Goal: Information Seeking & Learning: Find contact information

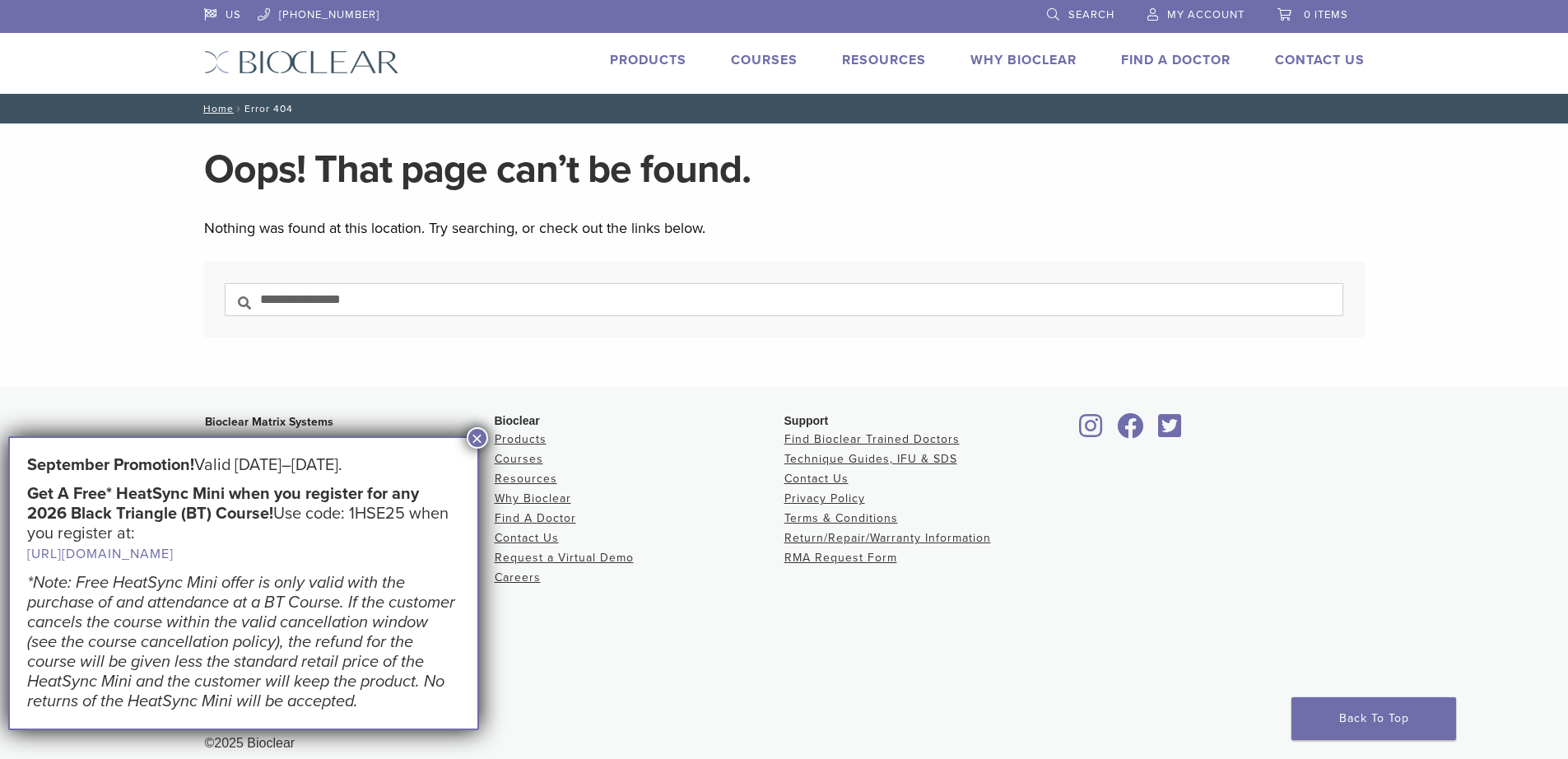
click at [477, 431] on button "×" at bounding box center [477, 438] width 21 height 21
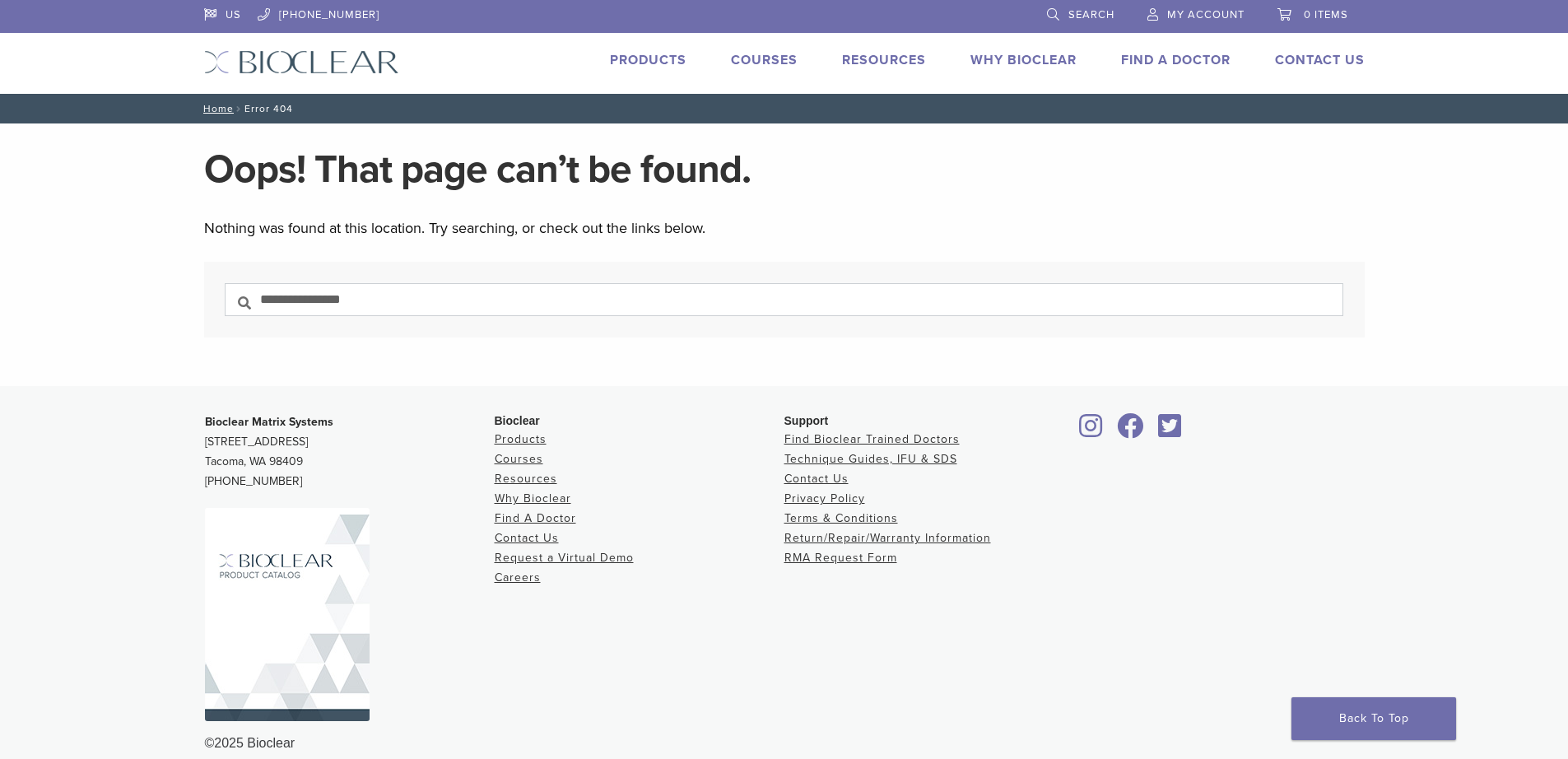
click at [1150, 48] on div "US 1.855.712.5327 Search My Account 0 items Cart No products in the cart. Back …" at bounding box center [784, 47] width 1185 height 93
click at [1148, 64] on link "Find A Doctor" at bounding box center [1176, 59] width 110 height 16
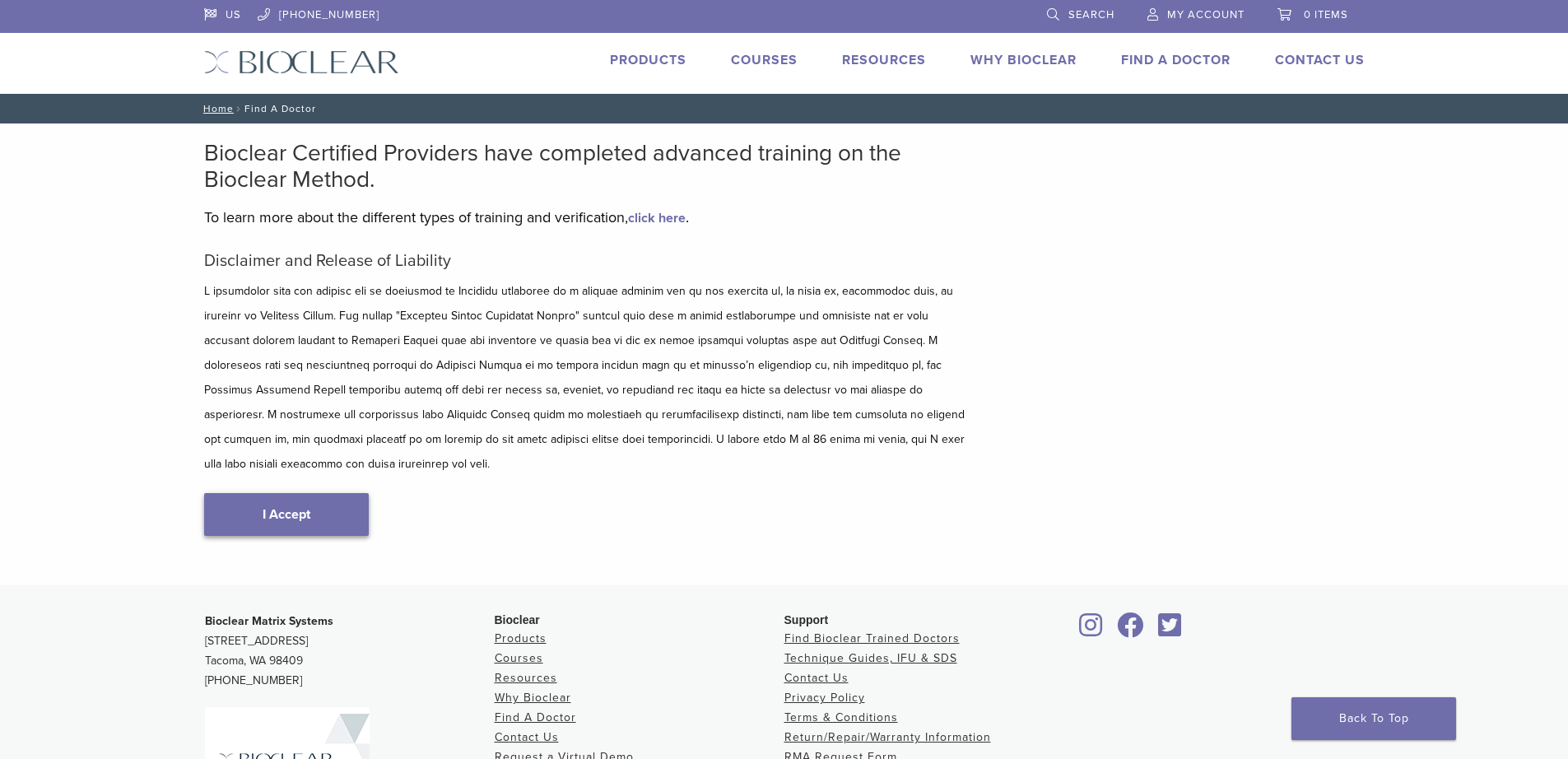
type input "*****"
click at [290, 493] on link "I Accept" at bounding box center [286, 514] width 165 height 42
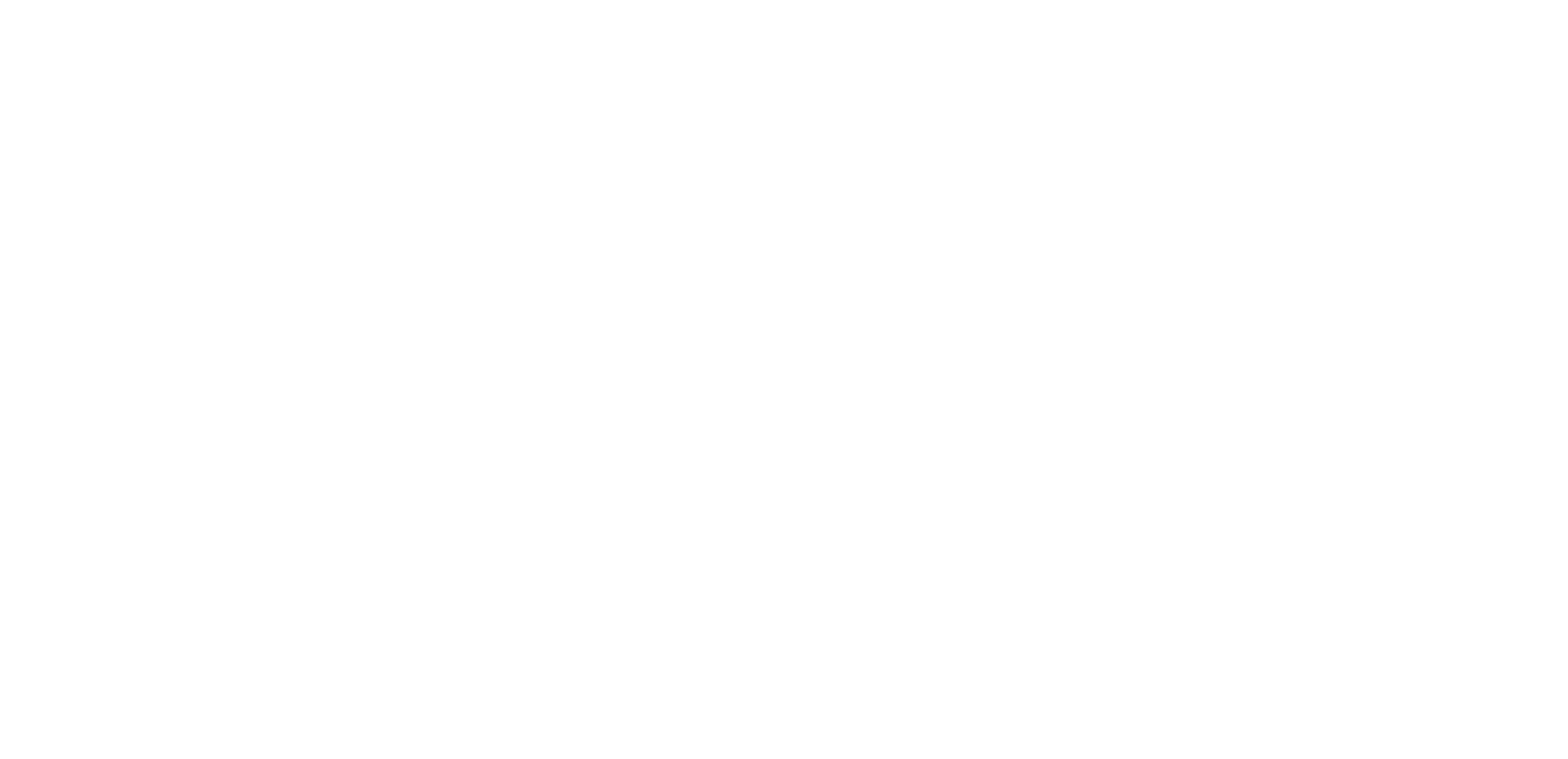
scroll to position [247, 0]
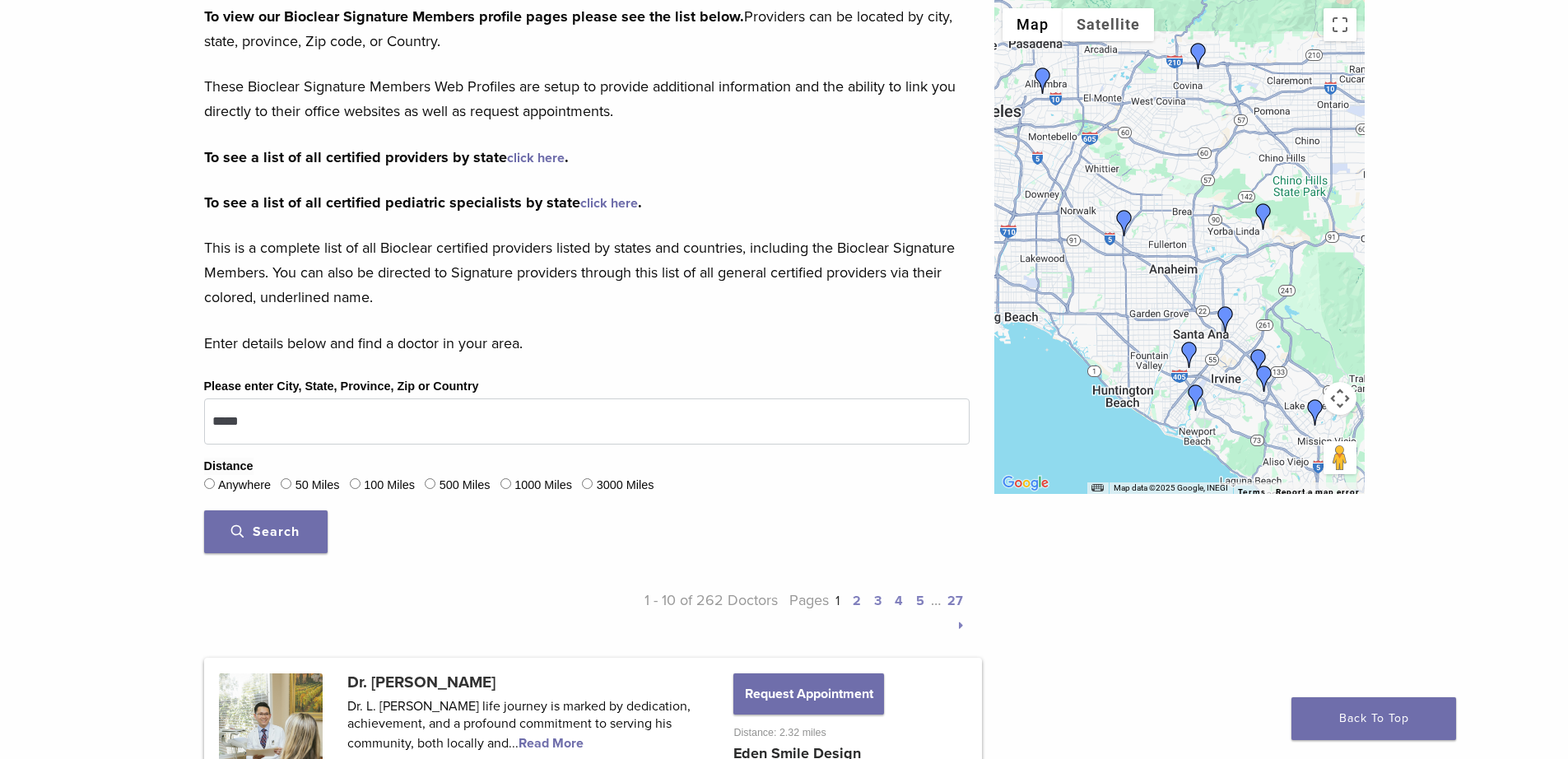
click at [279, 539] on span "Search" at bounding box center [265, 531] width 68 height 16
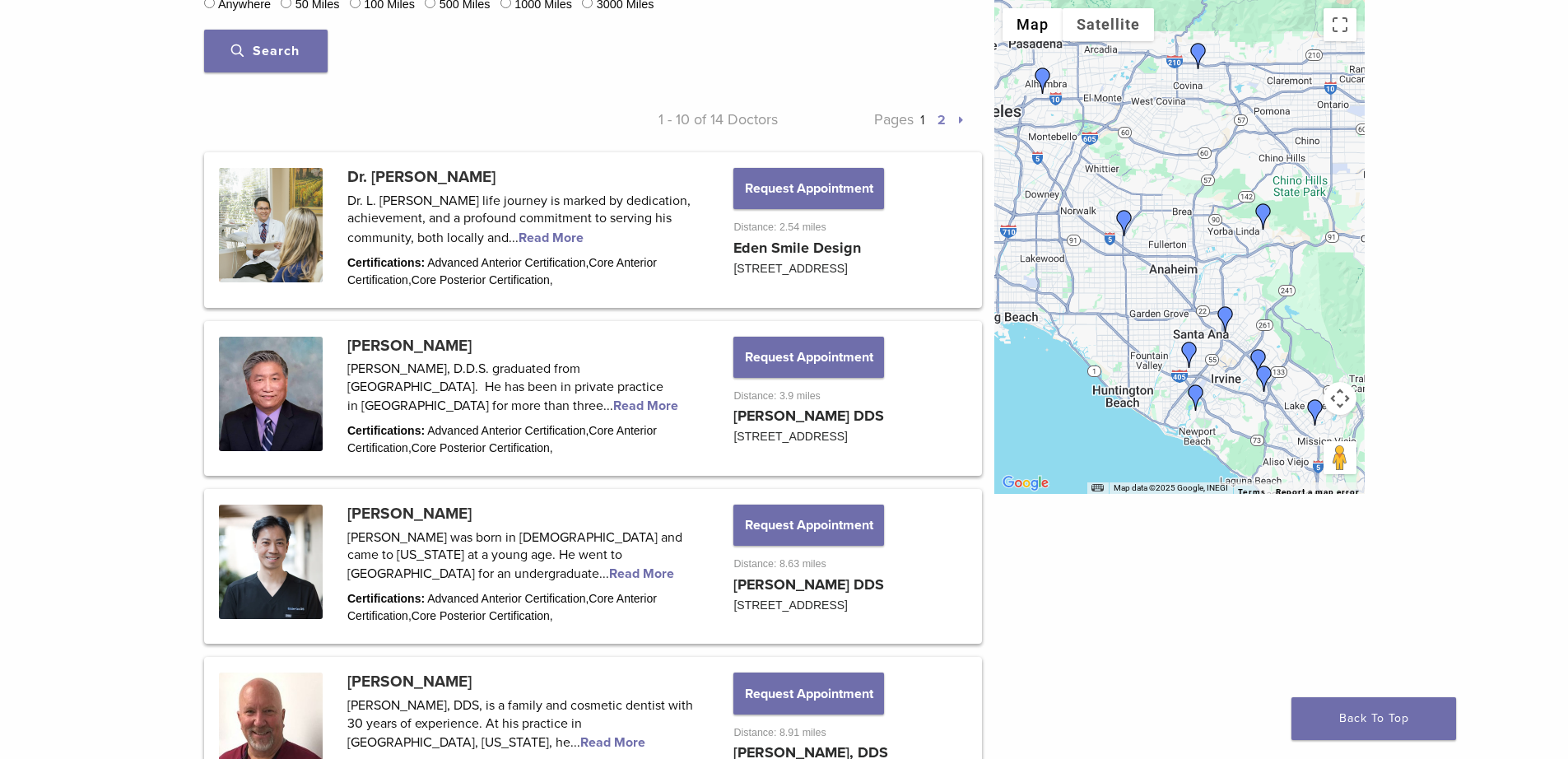
scroll to position [741, 0]
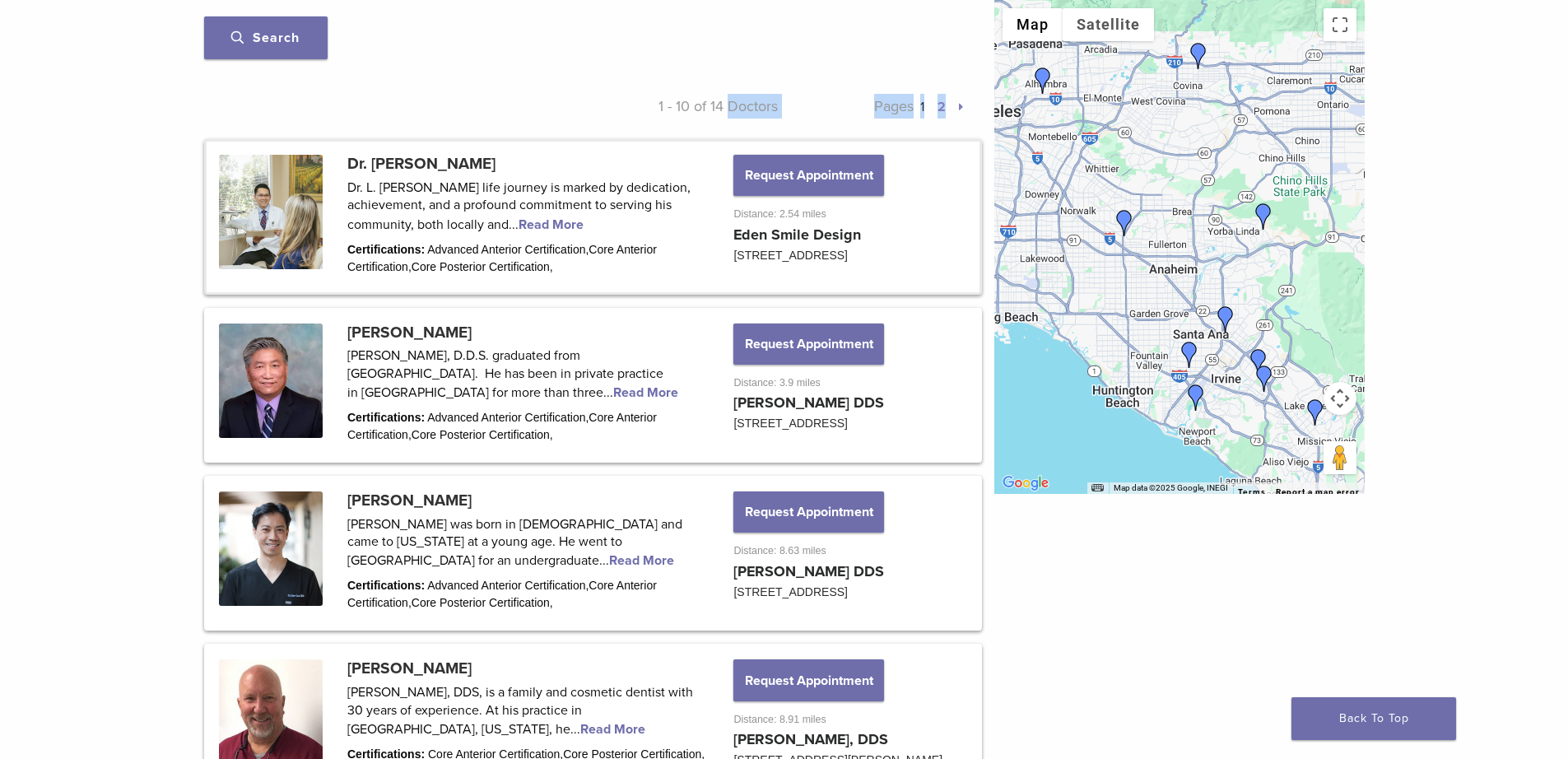
drag, startPoint x: 209, startPoint y: 137, endPoint x: 241, endPoint y: 270, distance: 136.8
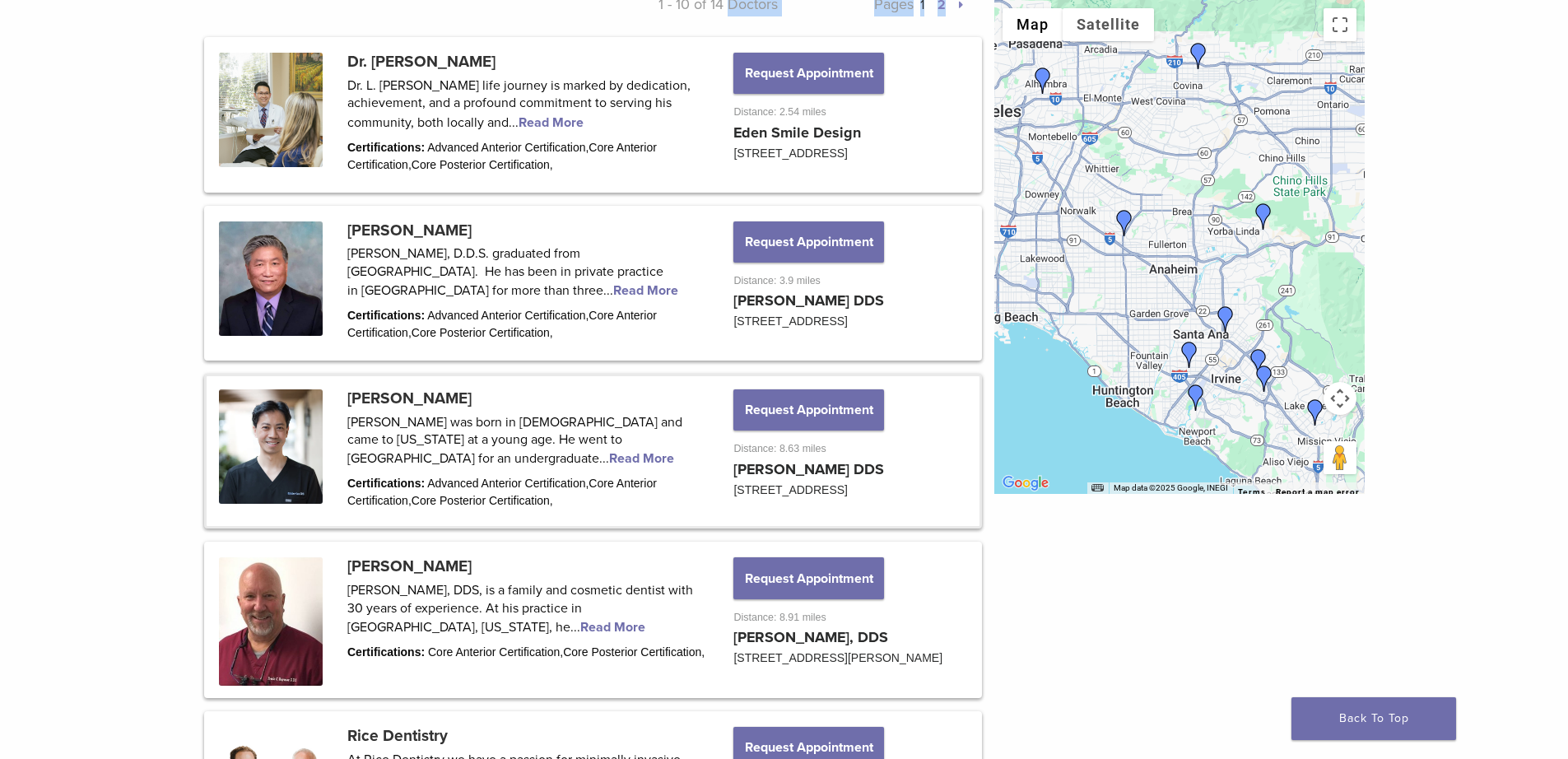
scroll to position [738, 0]
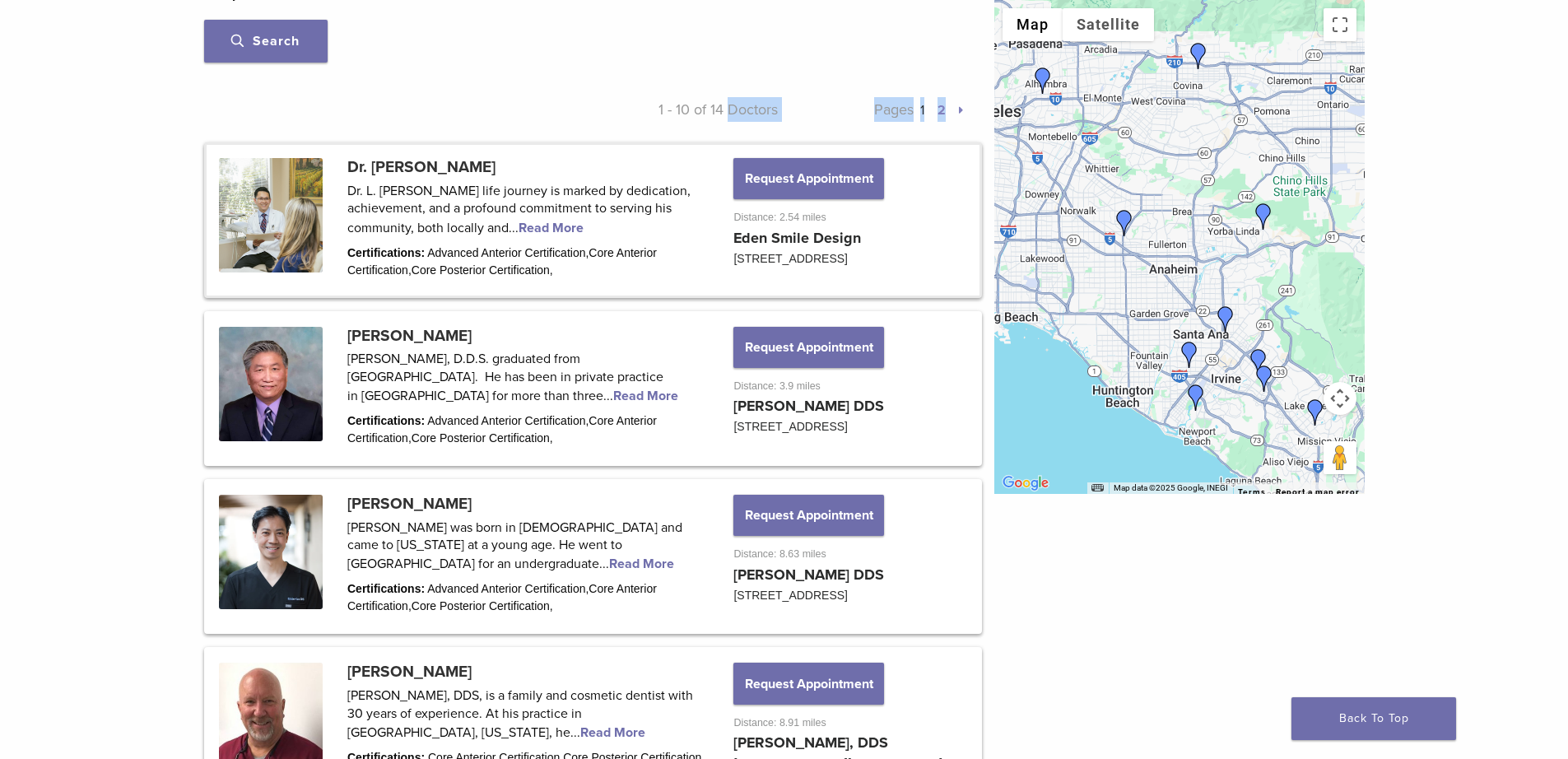
click at [569, 229] on link at bounding box center [593, 220] width 773 height 150
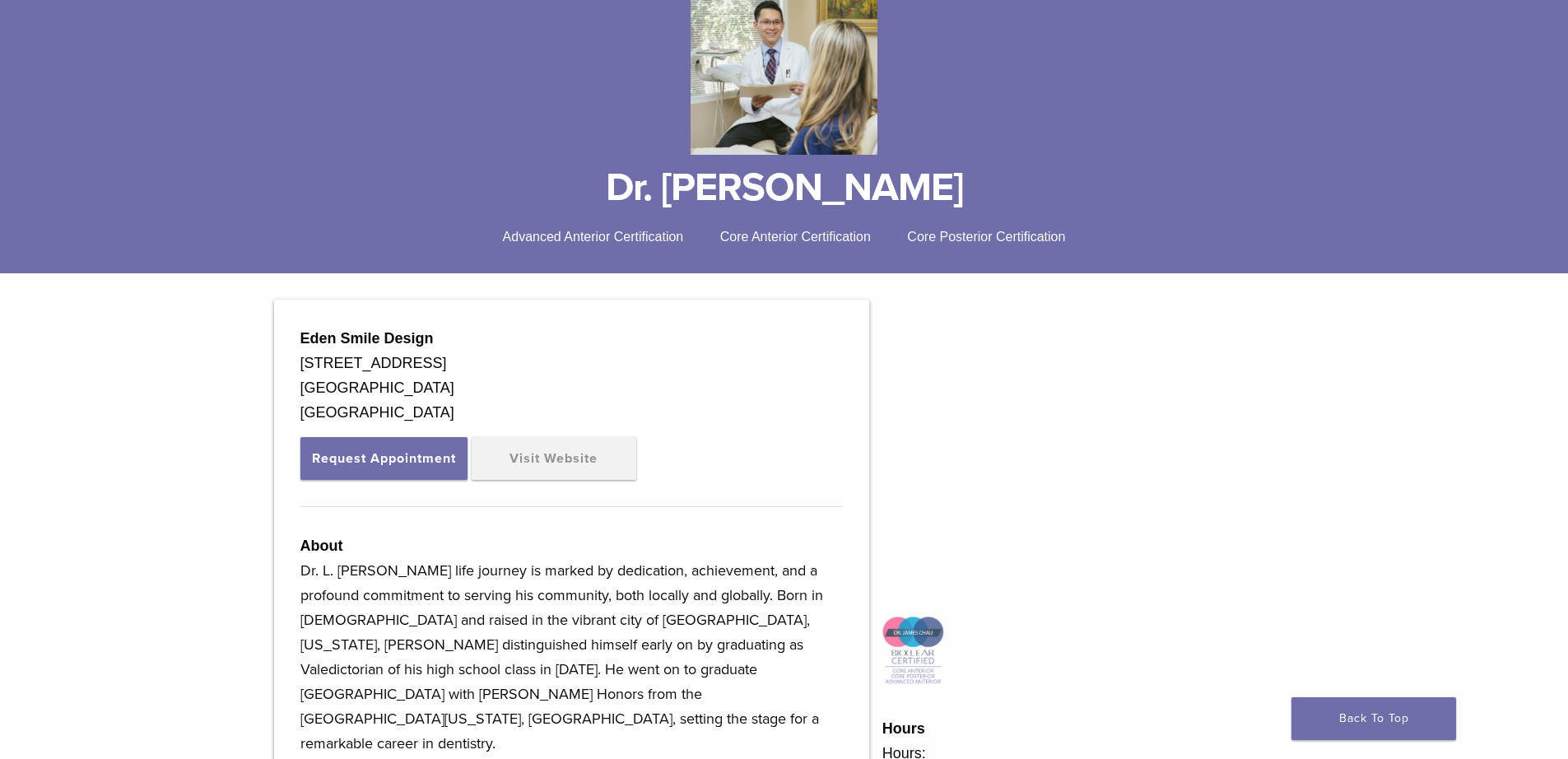
scroll to position [165, 0]
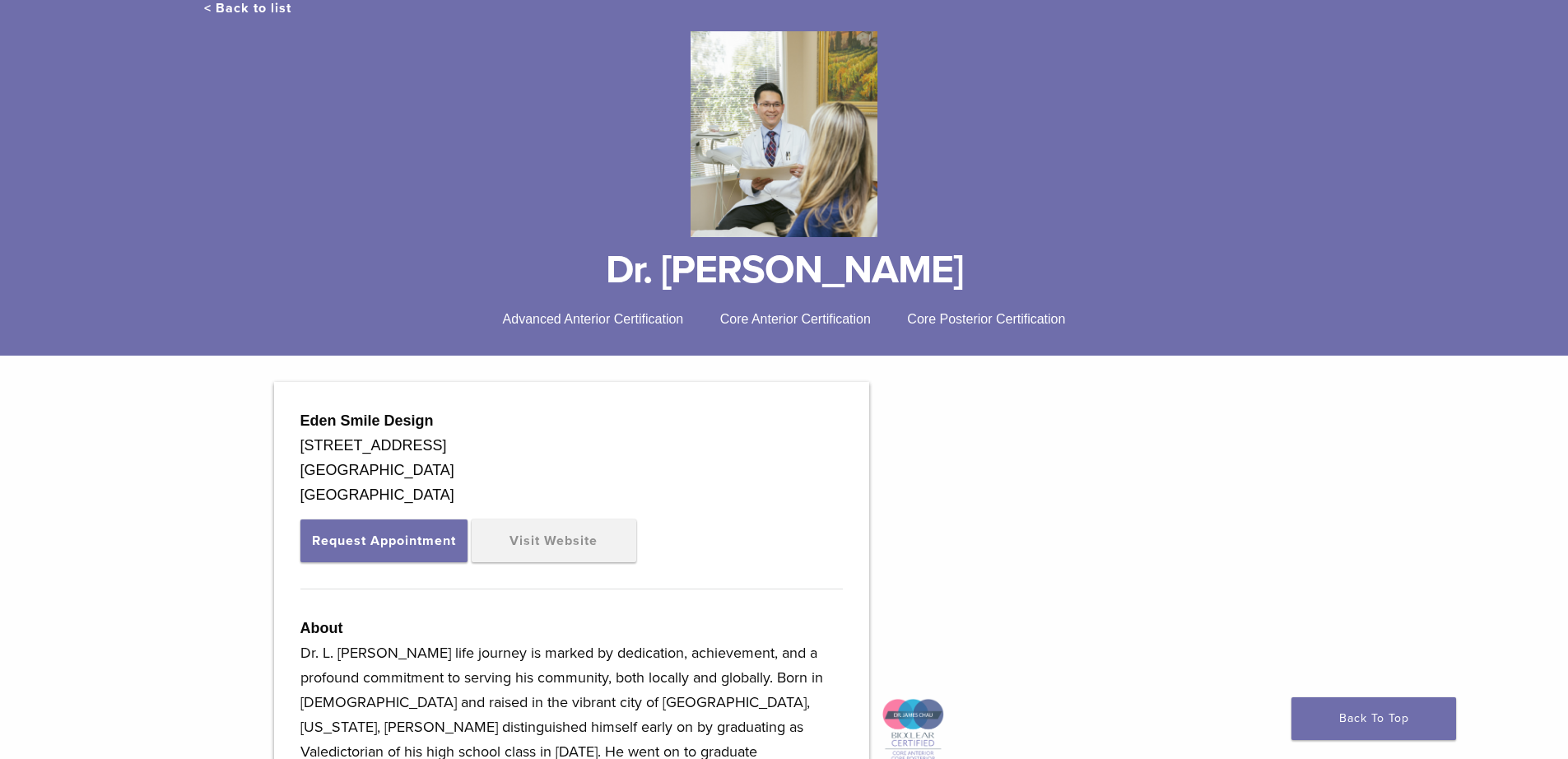
drag, startPoint x: 652, startPoint y: 252, endPoint x: 866, endPoint y: 279, distance: 215.7
click at [930, 275] on h1 "Dr. [PERSON_NAME]" at bounding box center [784, 270] width 1160 height 40
copy h1 "Dr. [PERSON_NAME]"
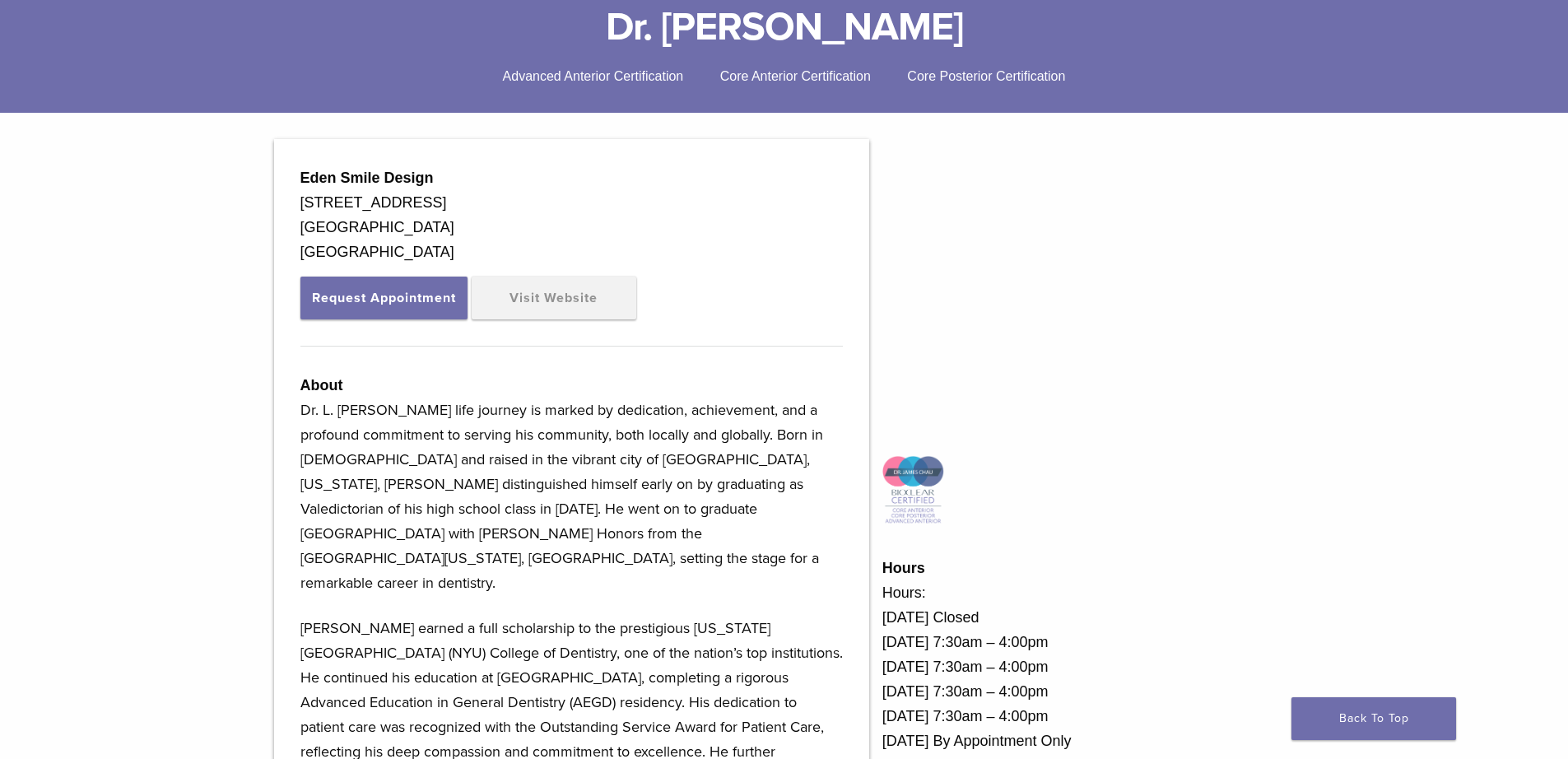
scroll to position [411, 0]
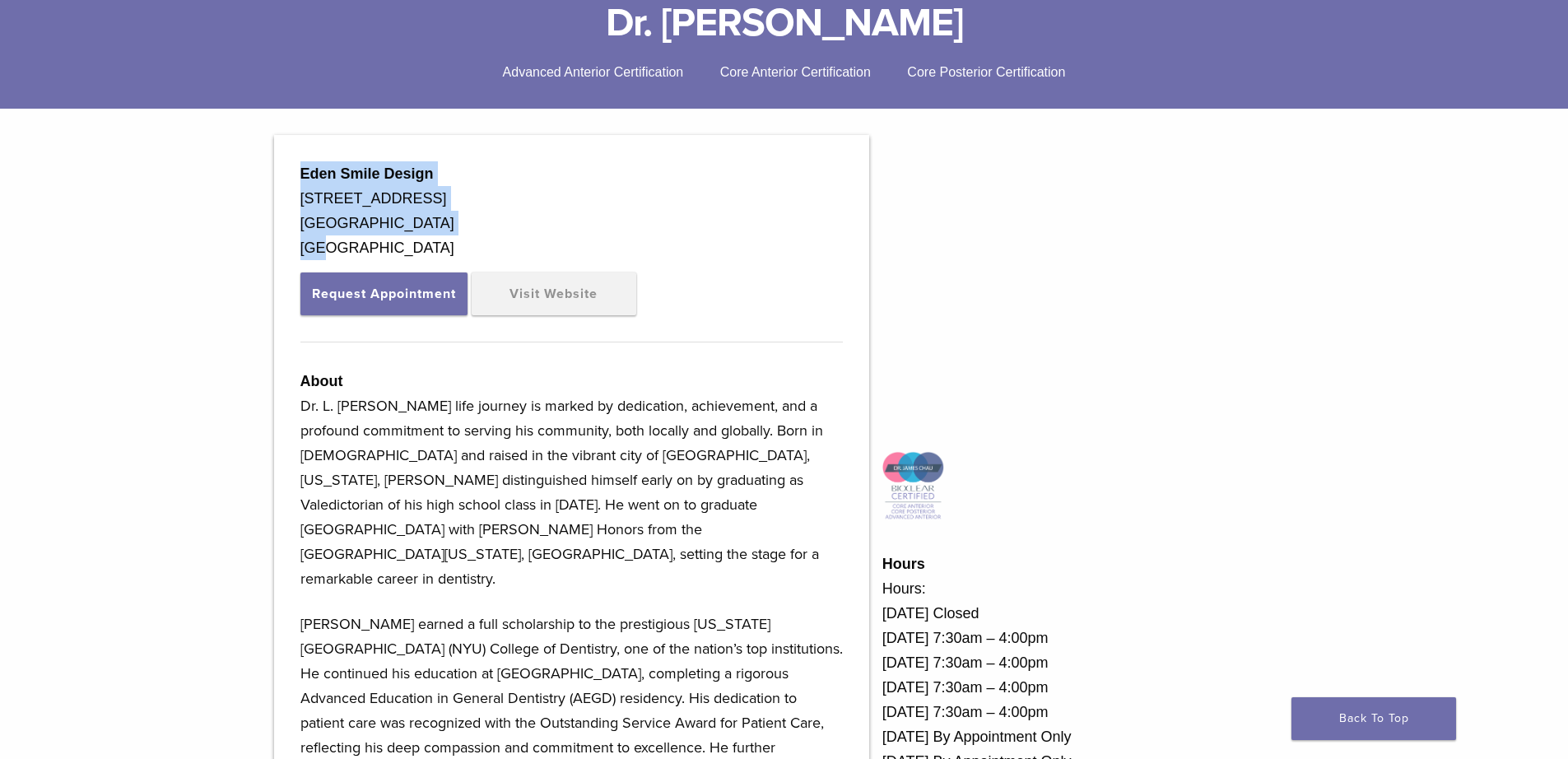
drag, startPoint x: 297, startPoint y: 167, endPoint x: 330, endPoint y: 214, distance: 57.4
copy div "Eden Smile Design 2503 East Bluff Dr Ste 101 & 102 Newport Beach, CA 92660 USA"
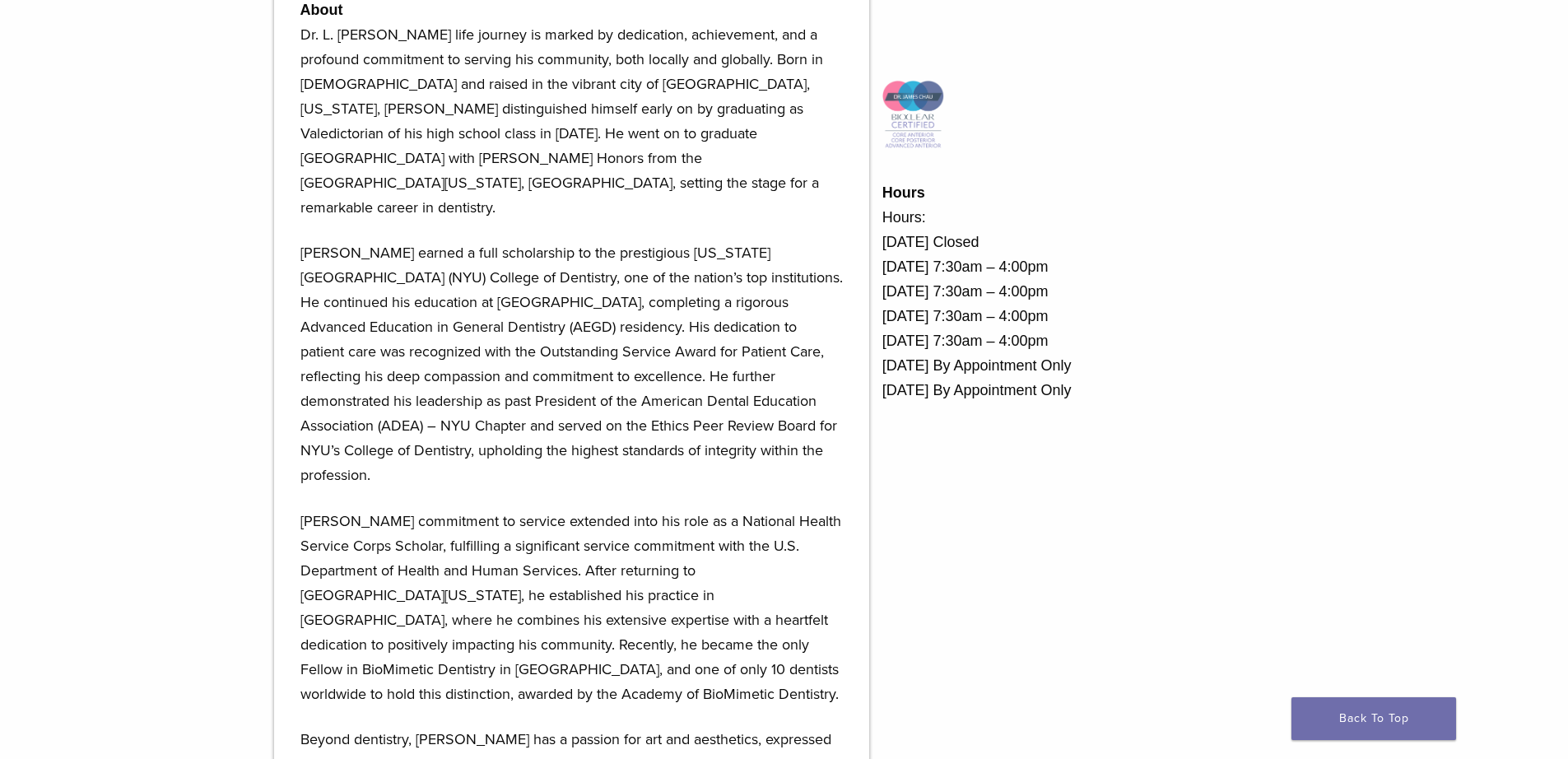
scroll to position [486, 0]
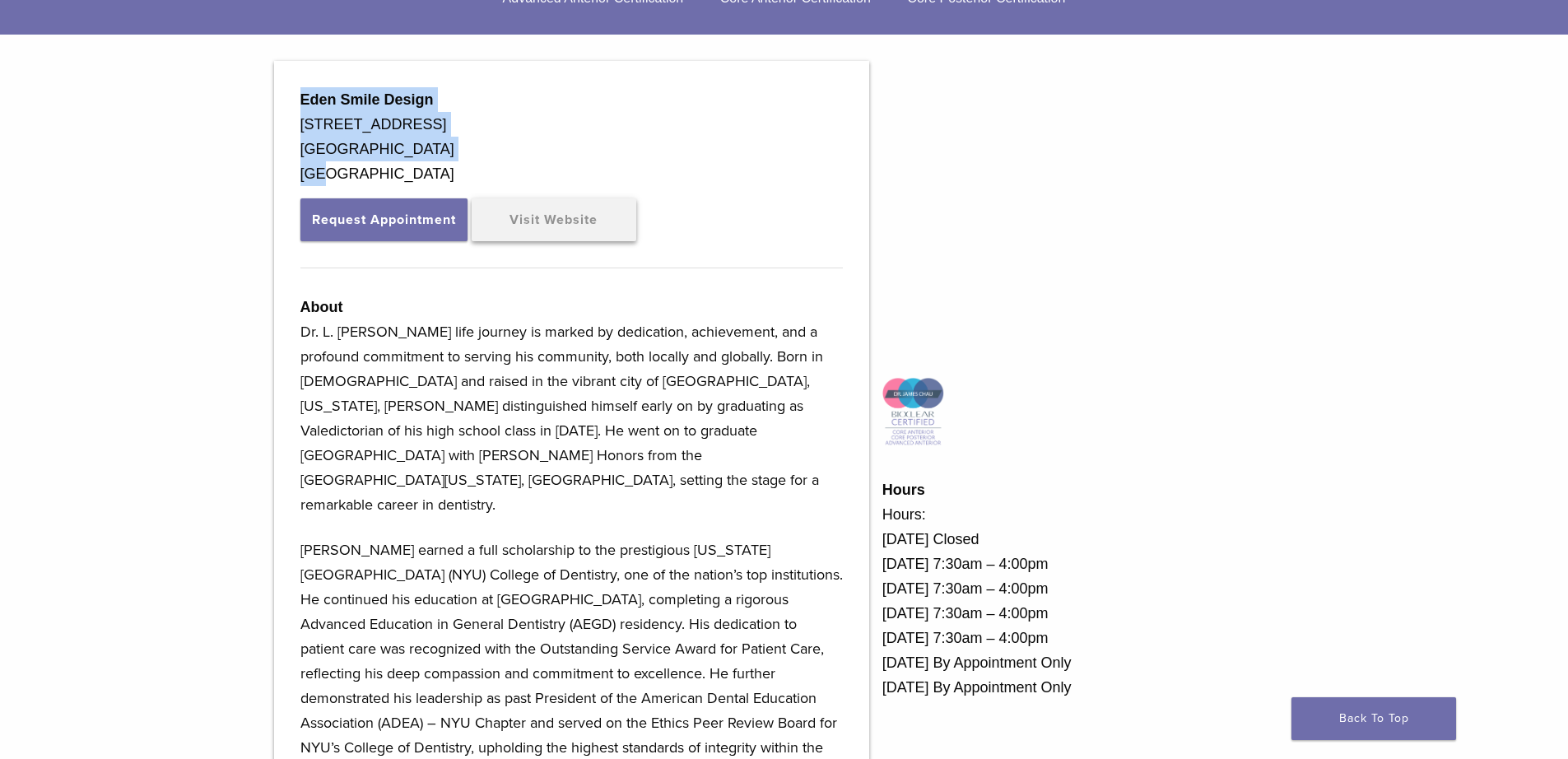
click at [560, 208] on link "Visit Website" at bounding box center [554, 219] width 165 height 42
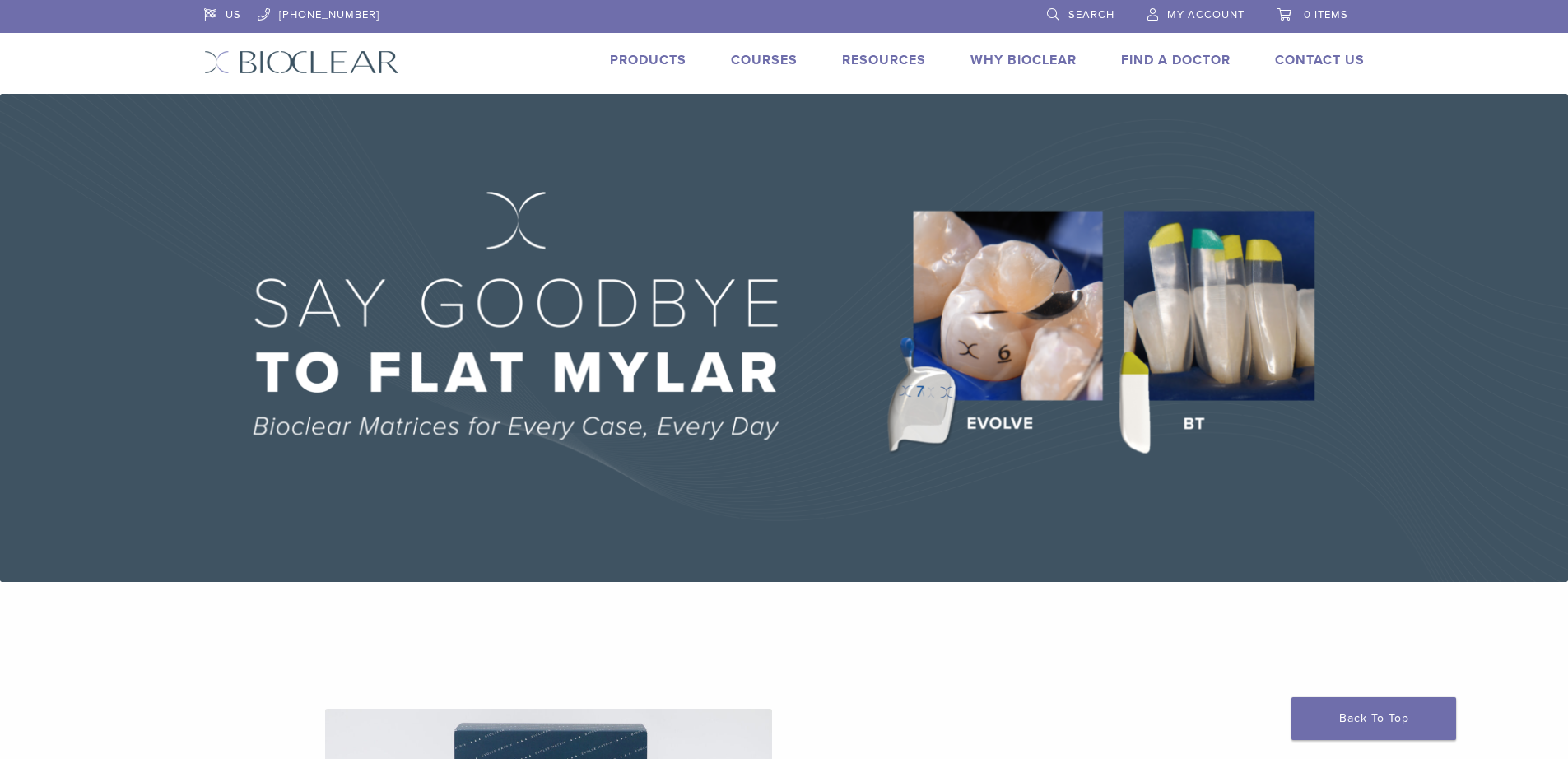
click at [1142, 62] on link "Find A Doctor" at bounding box center [1176, 59] width 110 height 16
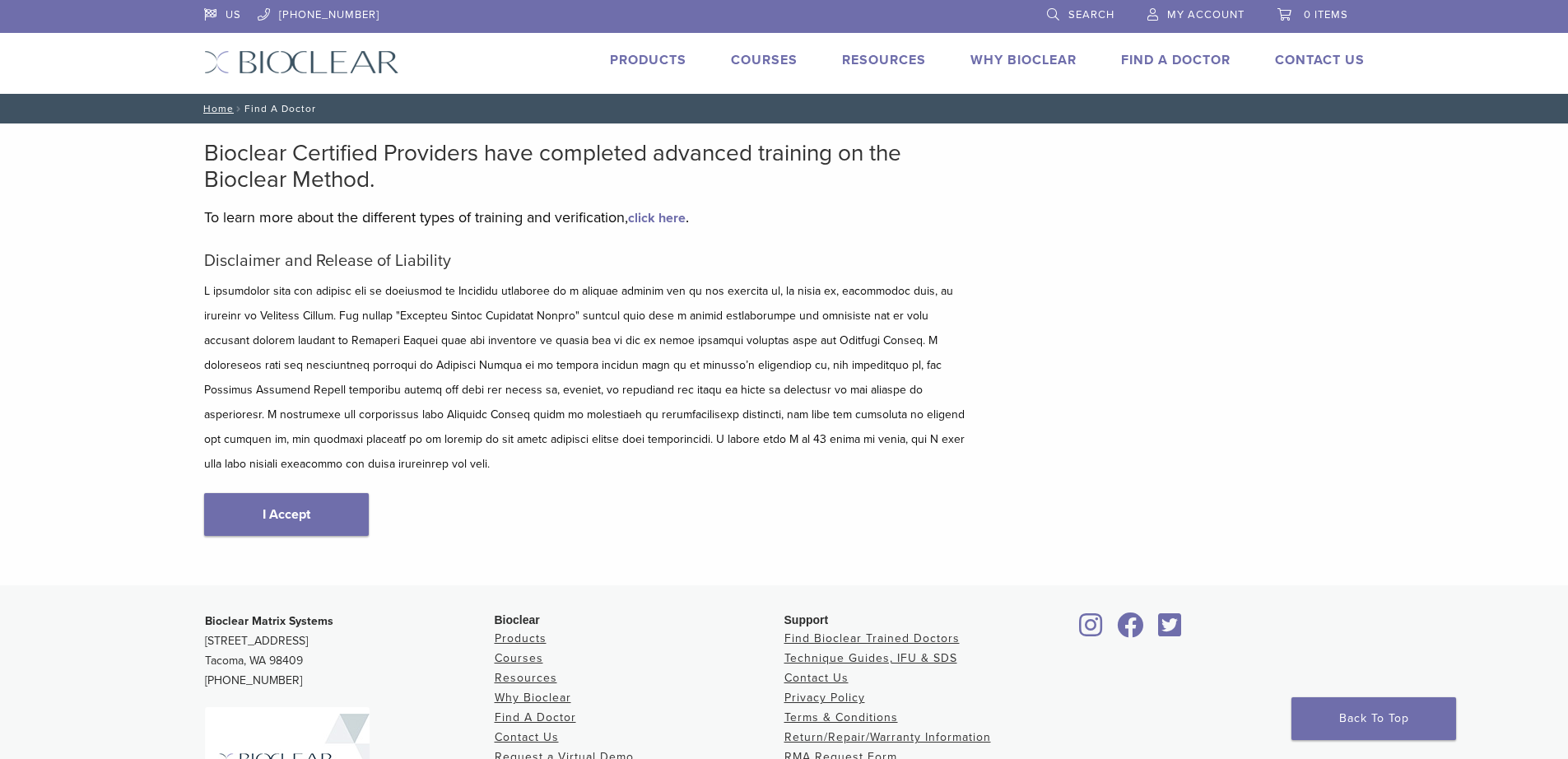
click at [298, 493] on link "I Accept" at bounding box center [286, 514] width 165 height 42
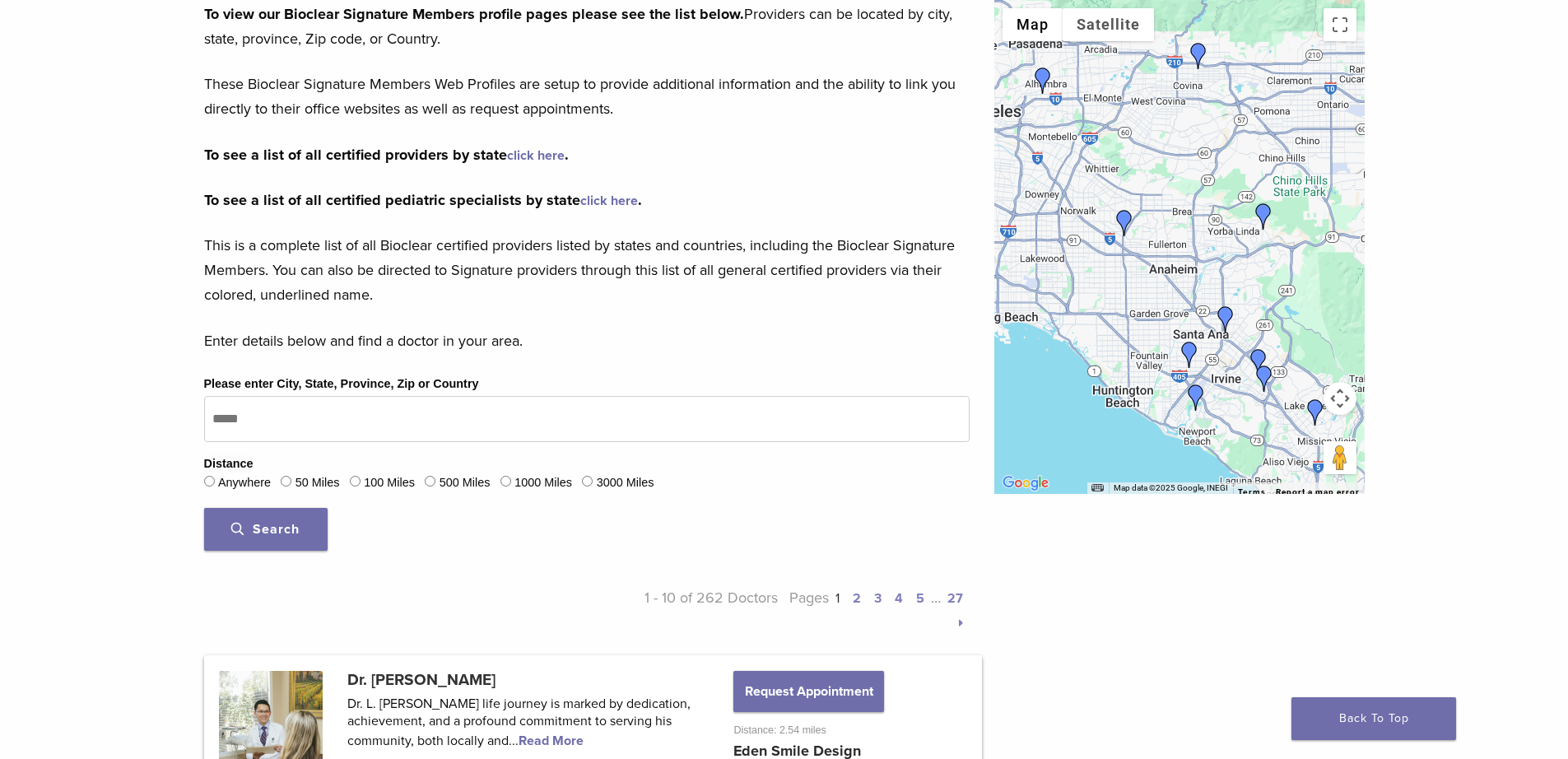
scroll to position [330, 0]
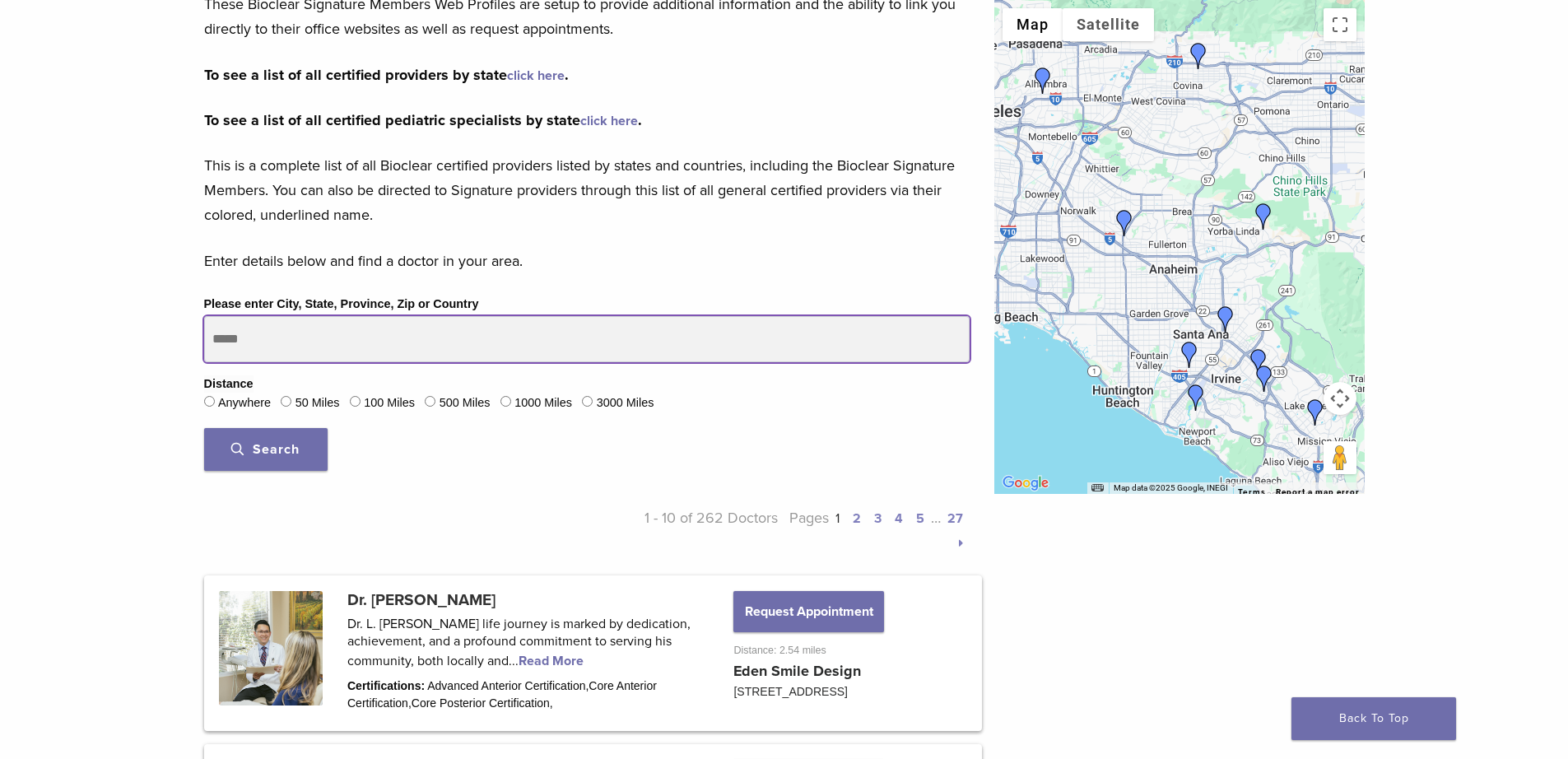
drag, startPoint x: 257, startPoint y: 340, endPoint x: 180, endPoint y: 337, distance: 77.1
type input "*****"
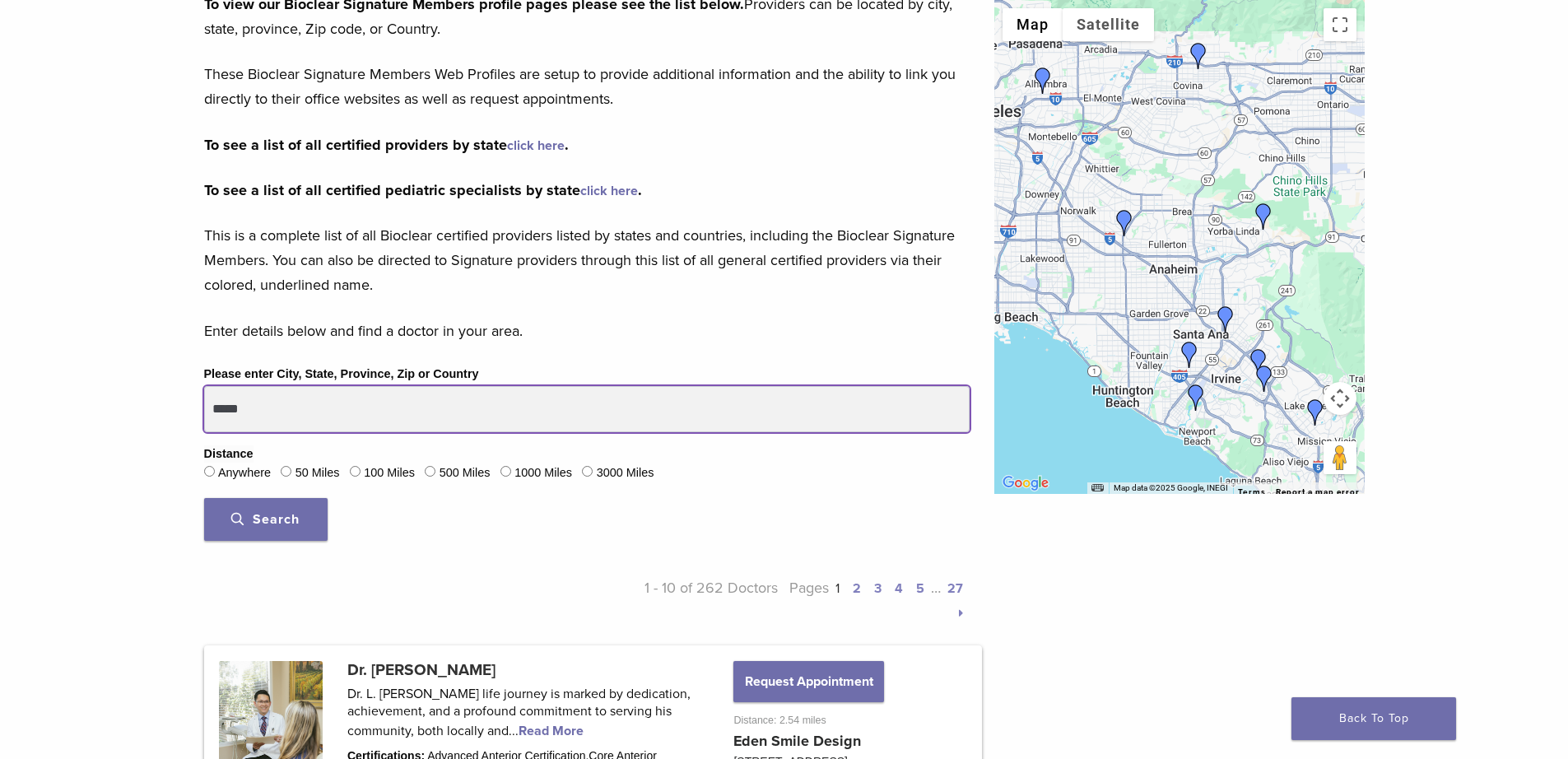
scroll to position [247, 0]
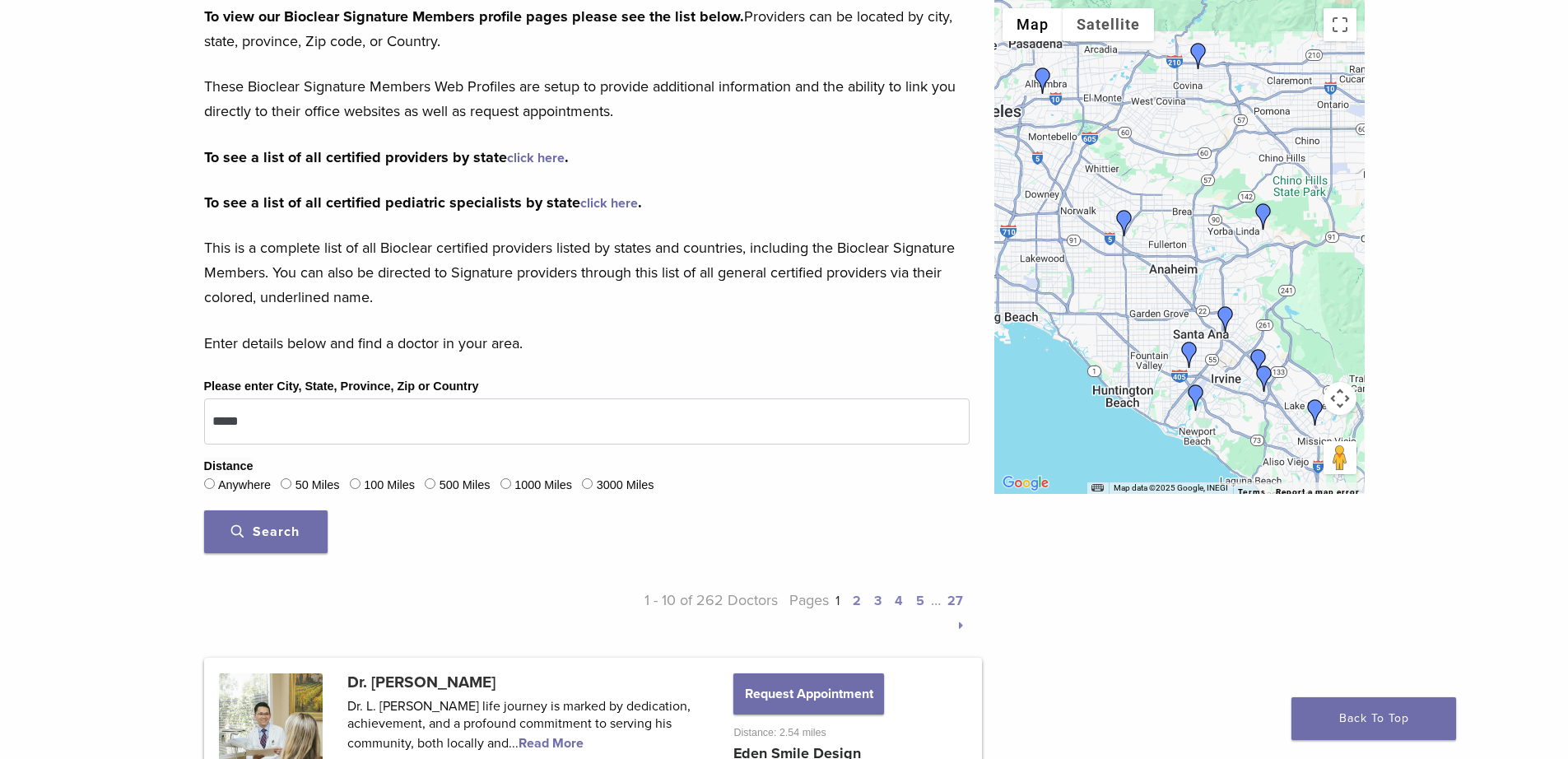
click at [274, 545] on button "Search" at bounding box center [265, 532] width 123 height 42
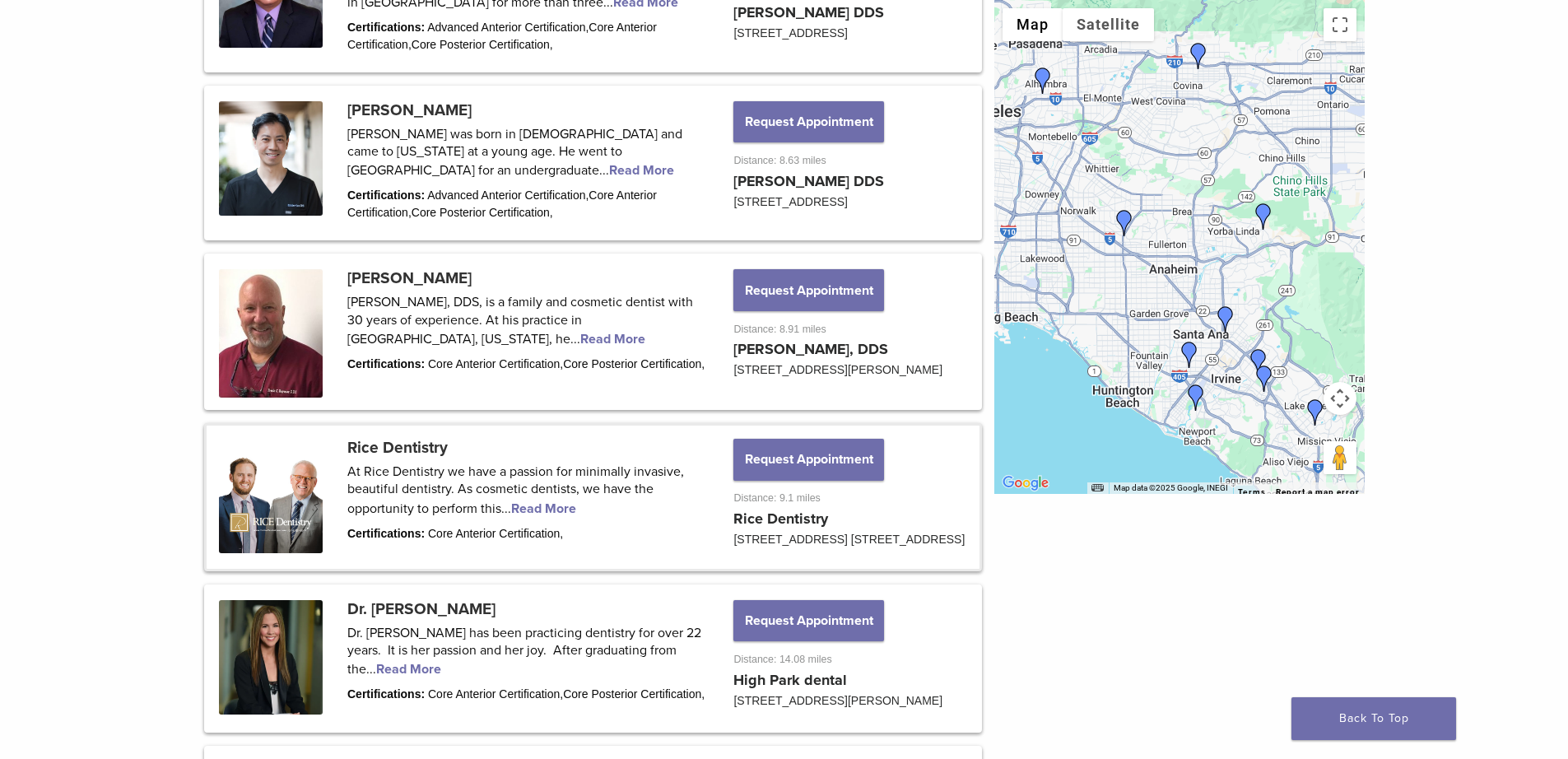
scroll to position [659, 0]
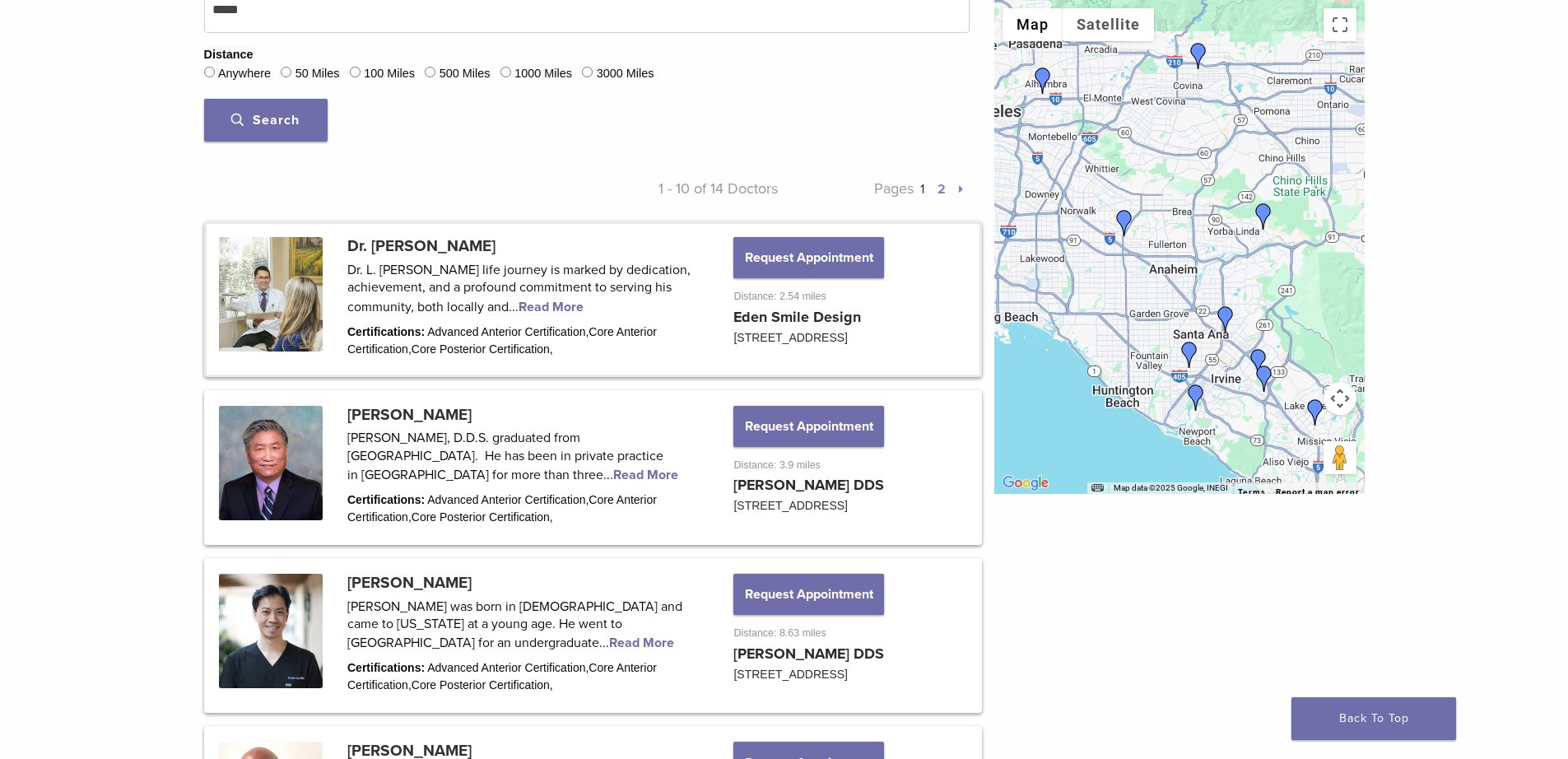
click at [545, 300] on link at bounding box center [593, 299] width 773 height 150
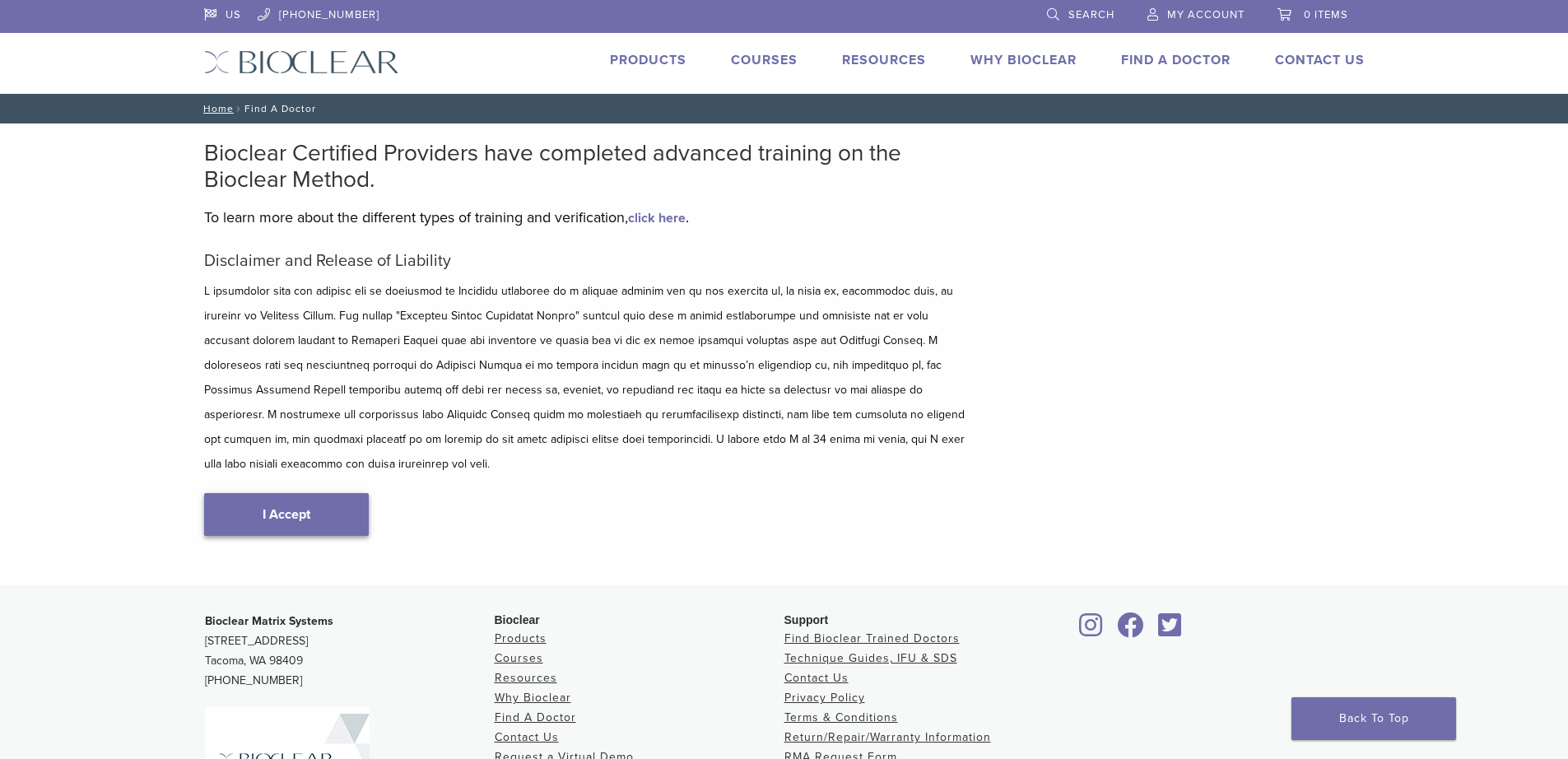
click at [261, 494] on link "I Accept" at bounding box center [286, 514] width 165 height 42
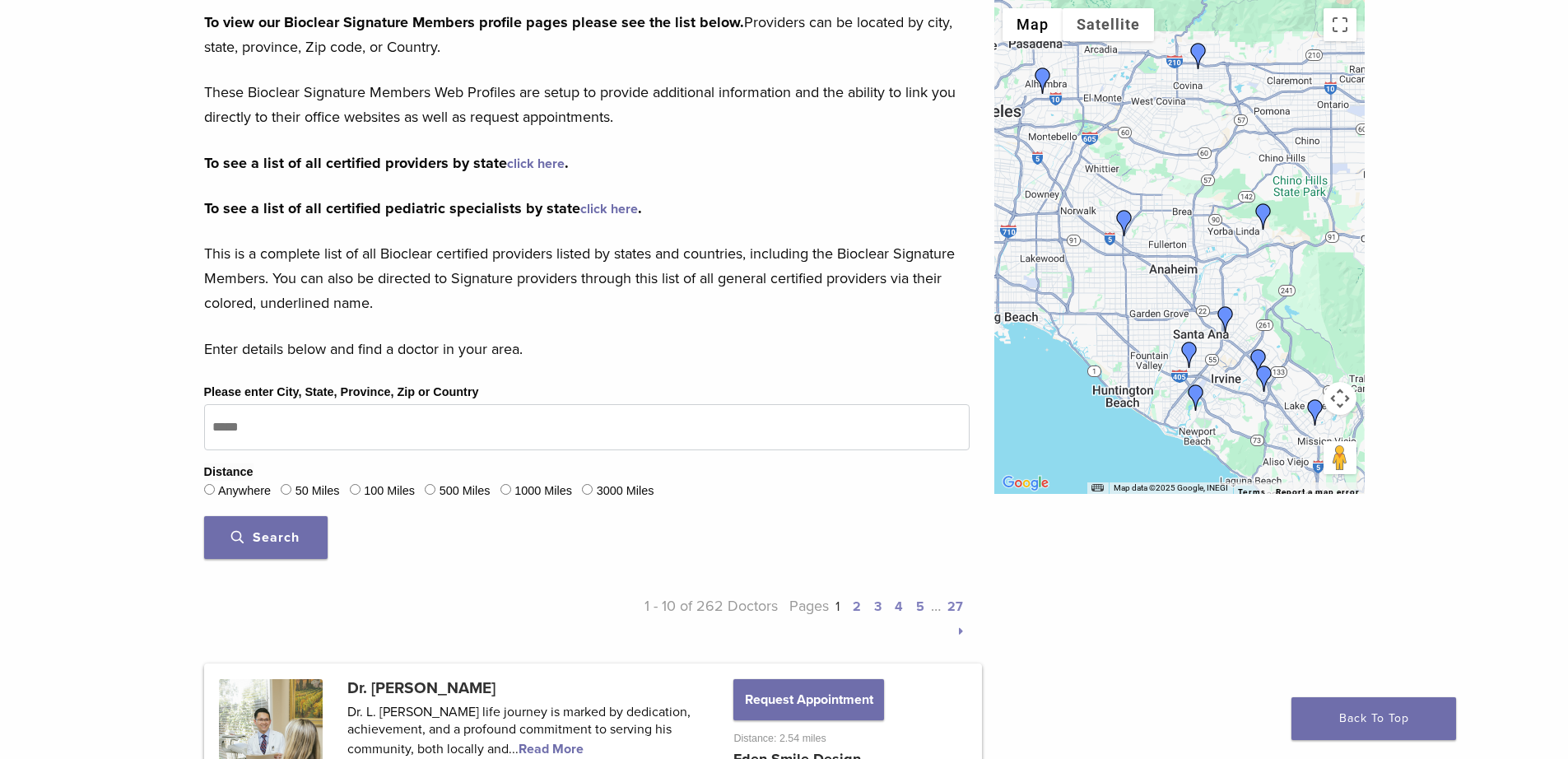
scroll to position [247, 0]
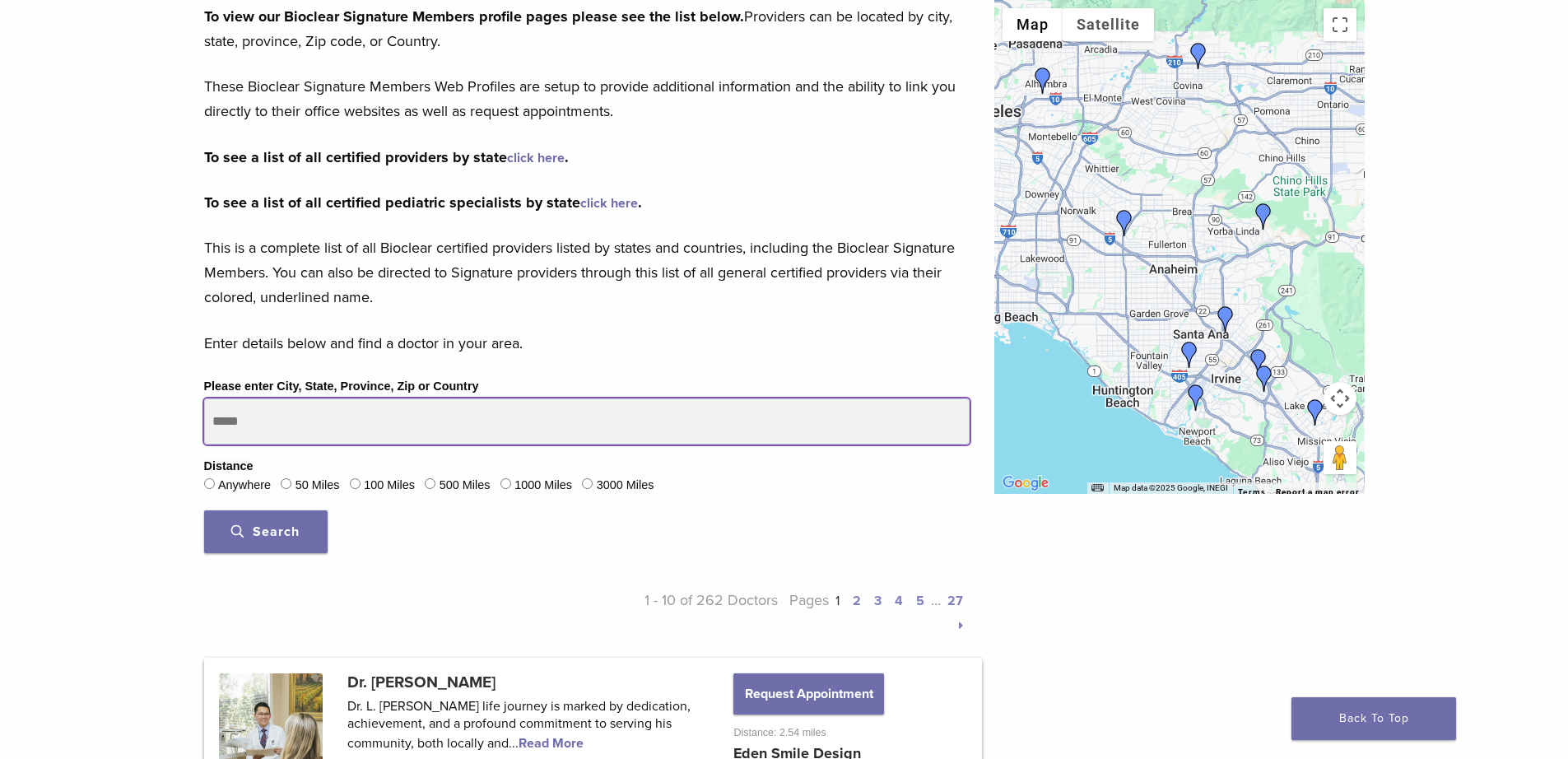
drag, startPoint x: 266, startPoint y: 426, endPoint x: 85, endPoint y: 422, distance: 181.0
type input "*****"
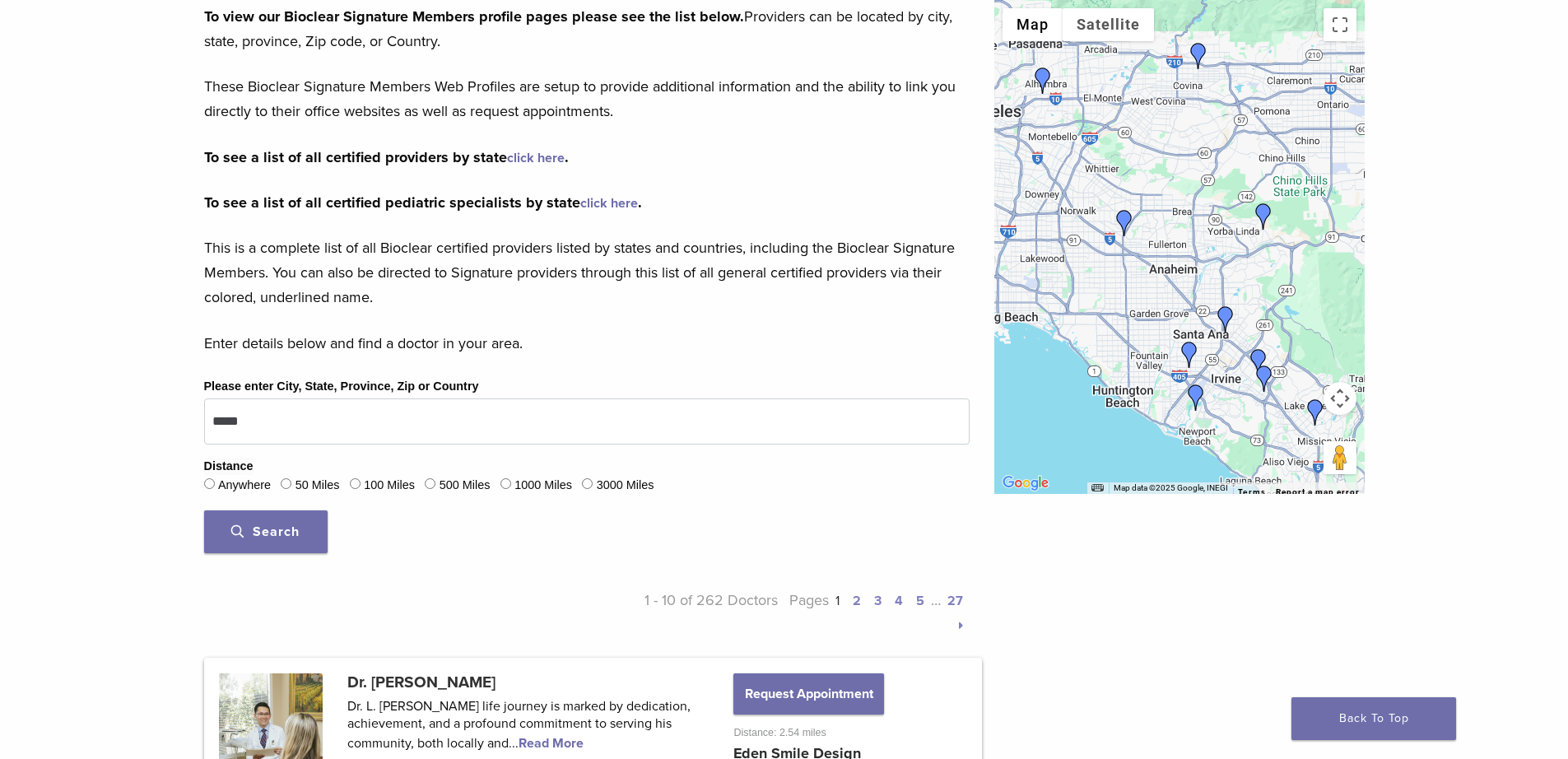
click at [296, 484] on div "50 Miles" at bounding box center [309, 485] width 59 height 21
click at [279, 527] on span "Search" at bounding box center [265, 531] width 68 height 16
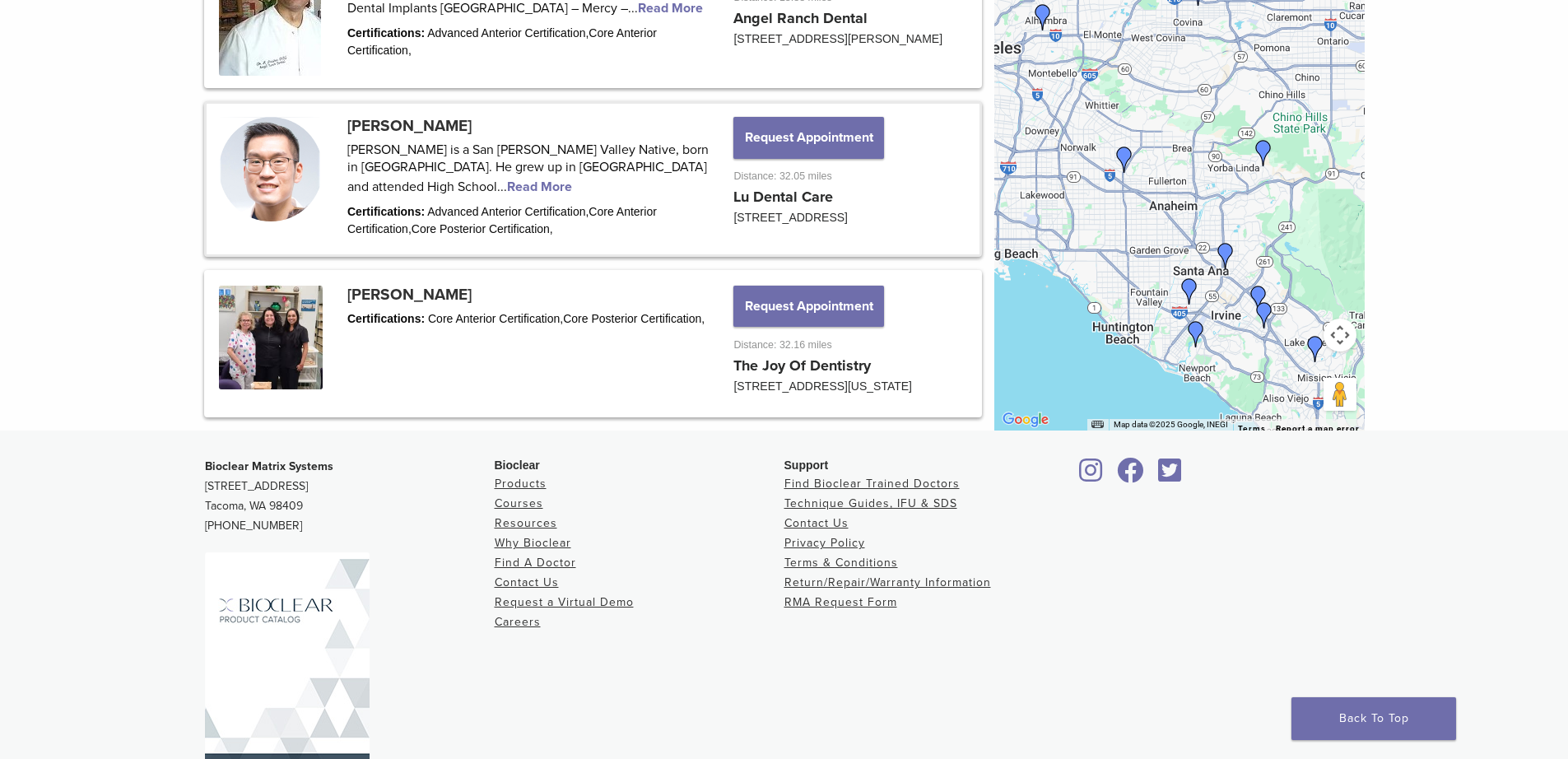
scroll to position [2141, 0]
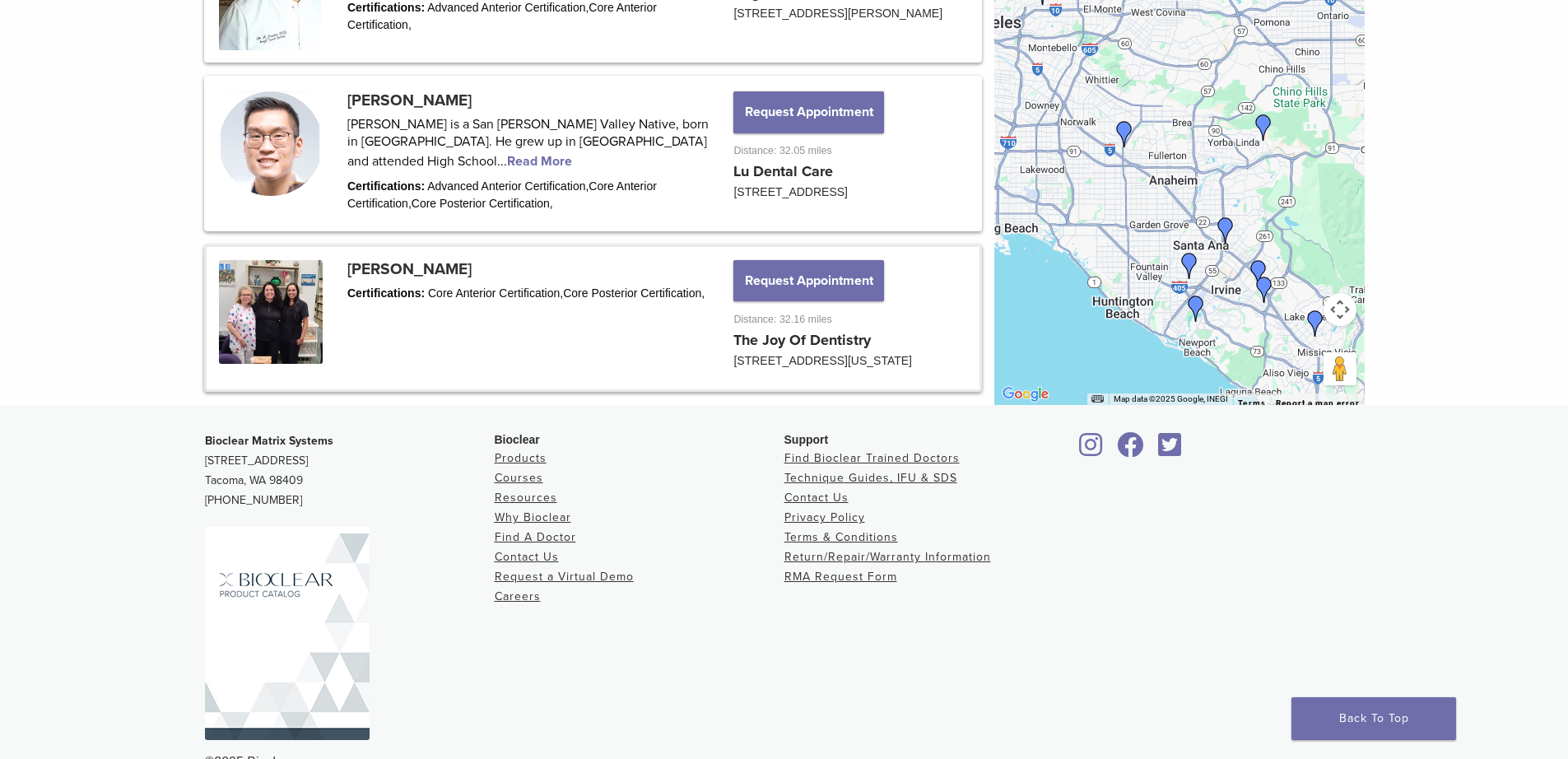
click at [781, 390] on link at bounding box center [593, 319] width 773 height 144
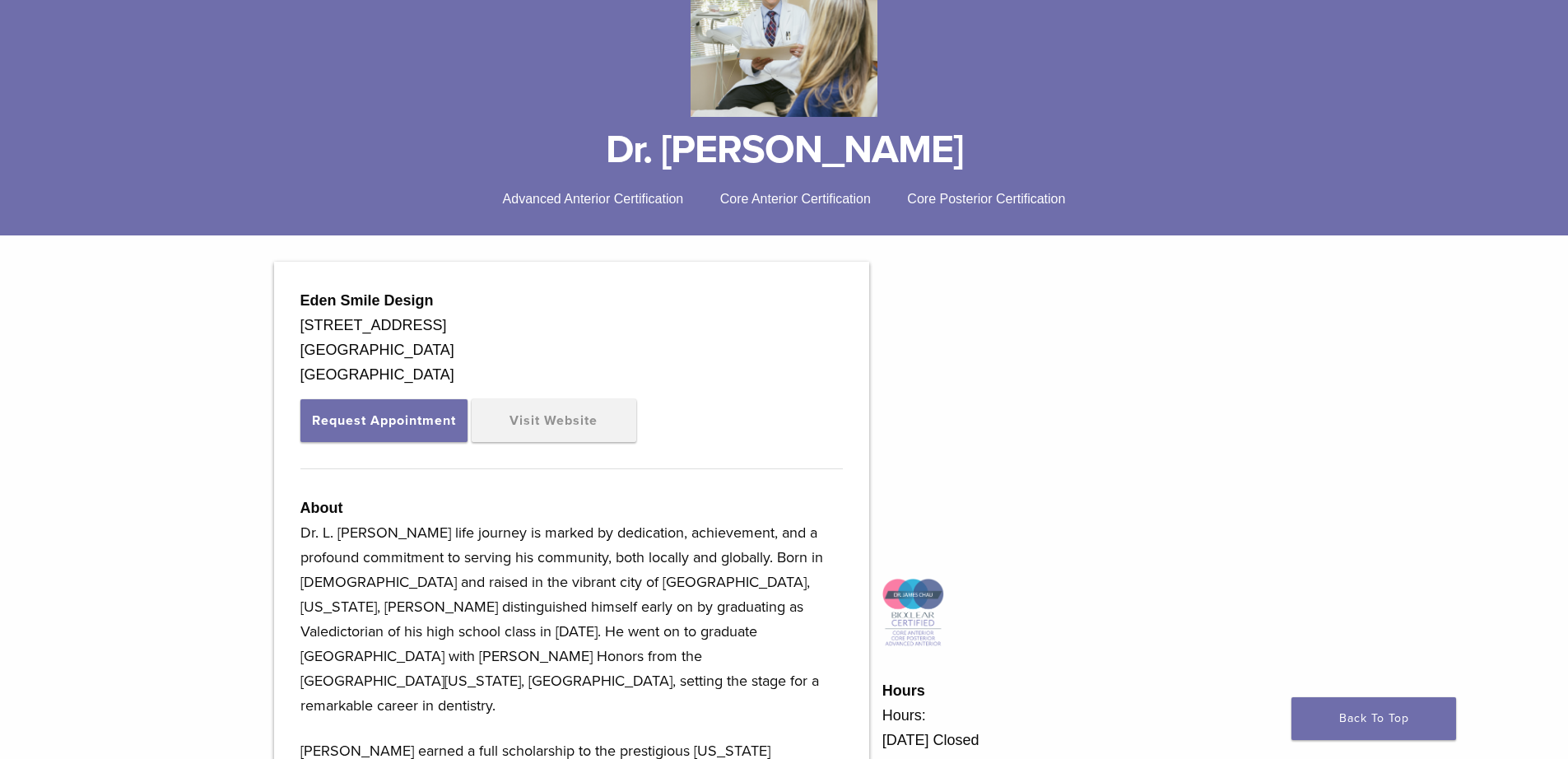
scroll to position [330, 0]
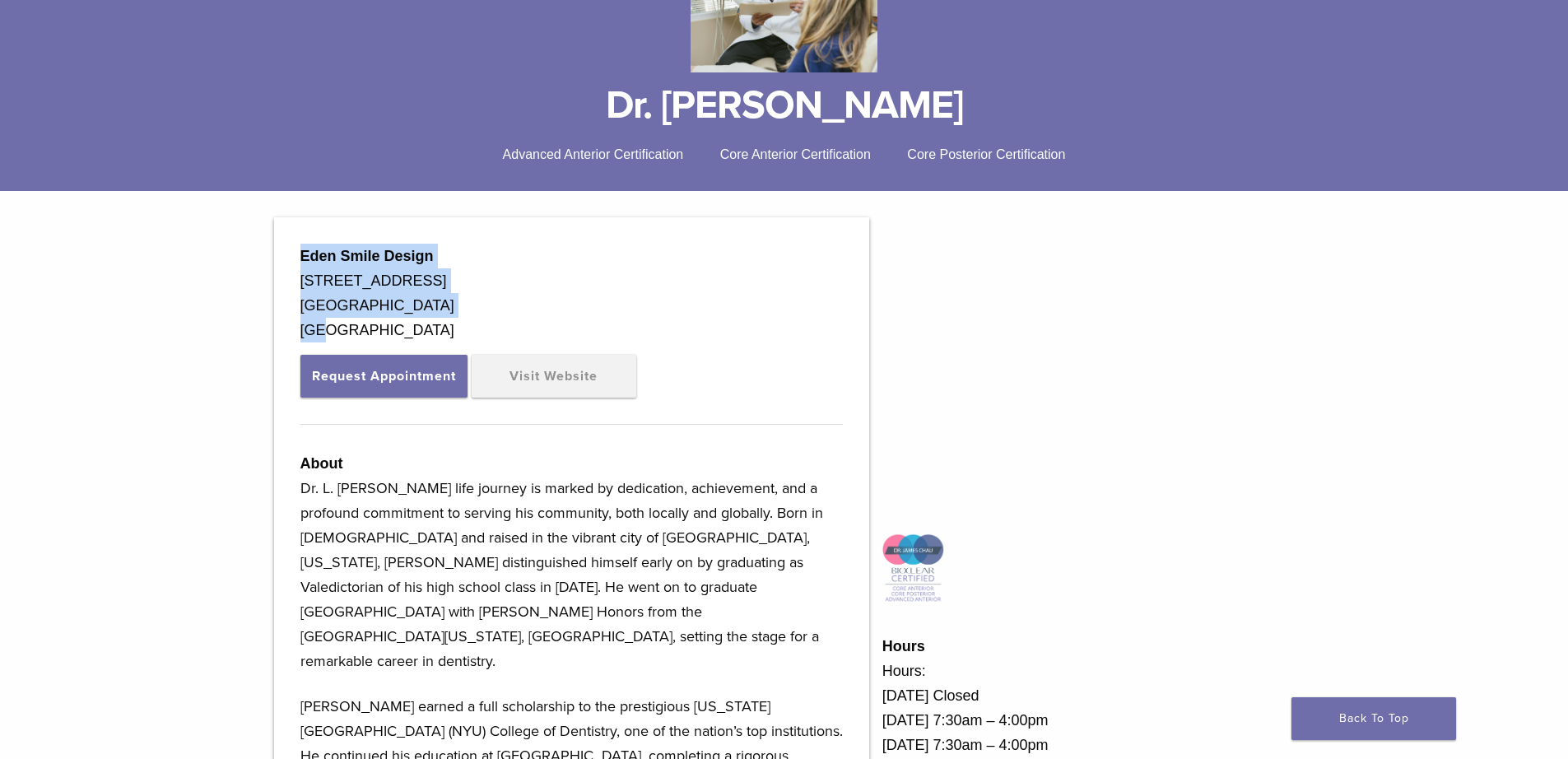
drag, startPoint x: 301, startPoint y: 247, endPoint x: 355, endPoint y: 308, distance: 81.5
click at [357, 340] on div "Eden Smile Design 2503 East Bluff Dr Ste 101 & 102 Newport Beach, CA 92660 USA" at bounding box center [572, 293] width 542 height 99
copy div "Eden Smile Design 2503 East Bluff Dr Ste 101 & 102 Newport Beach, CA 92660 USA"
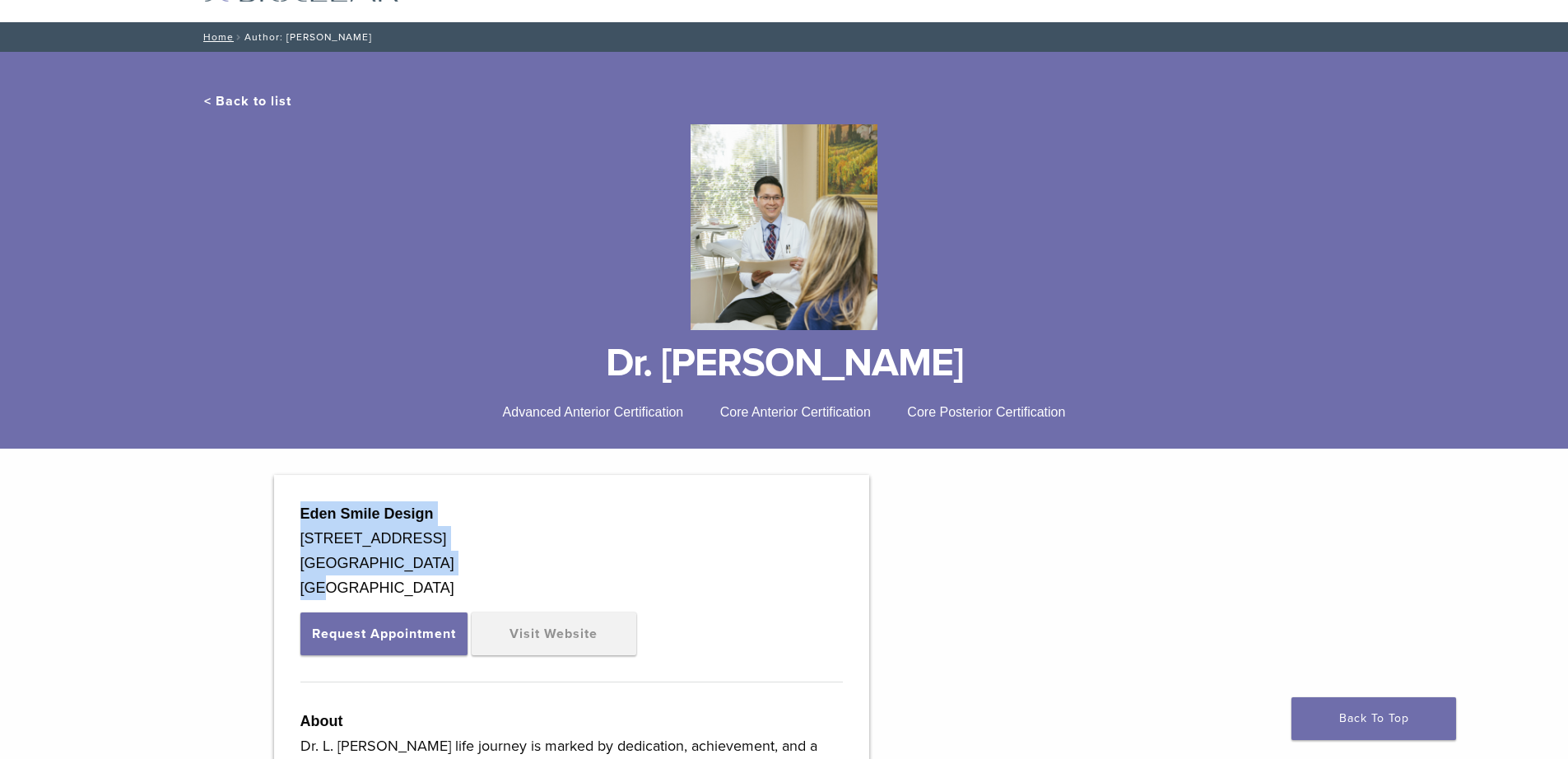
scroll to position [0, 0]
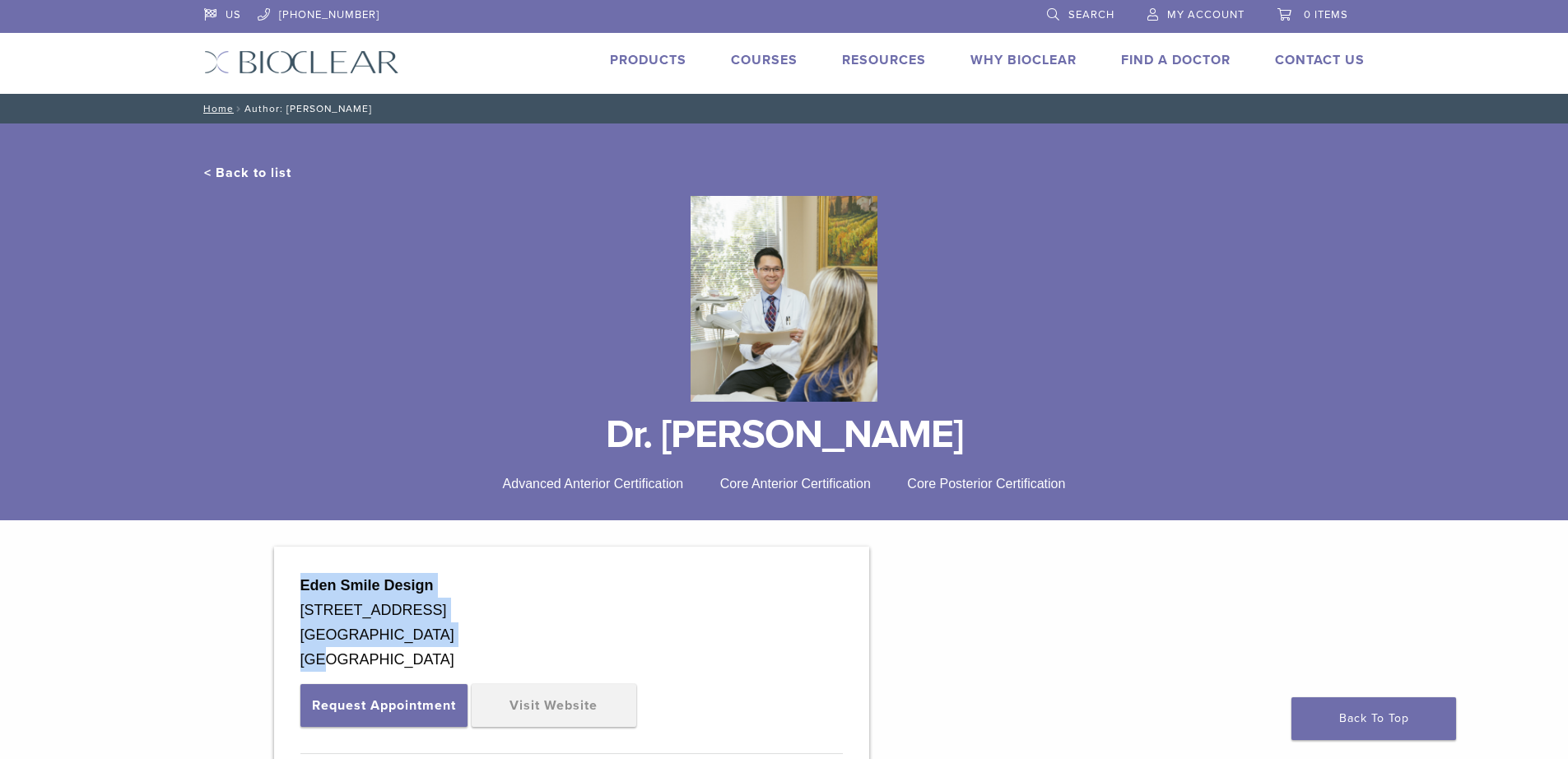
click at [226, 172] on link "< Back to list" at bounding box center [247, 173] width 87 height 16
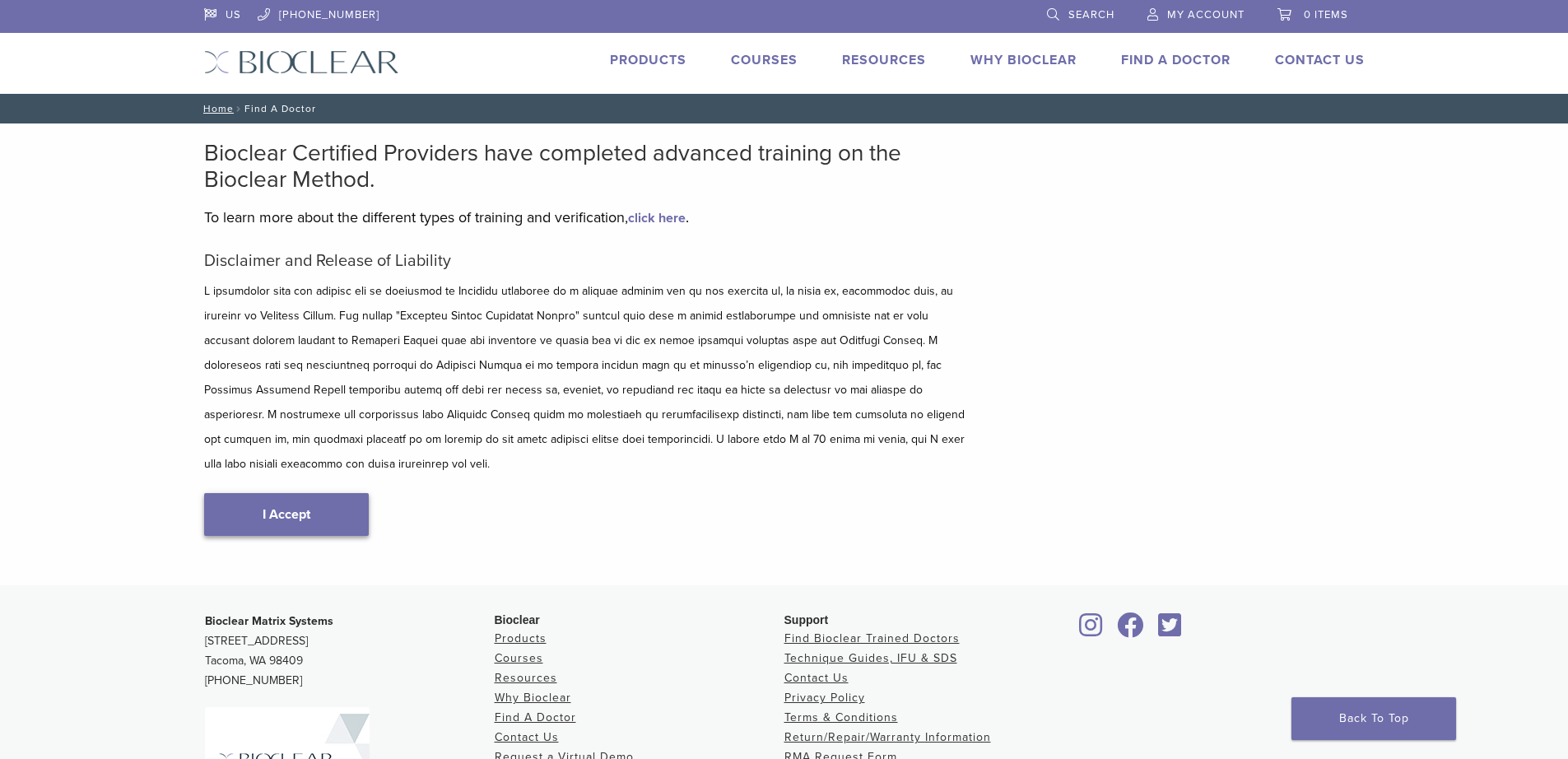
click at [318, 493] on link "I Accept" at bounding box center [286, 514] width 165 height 42
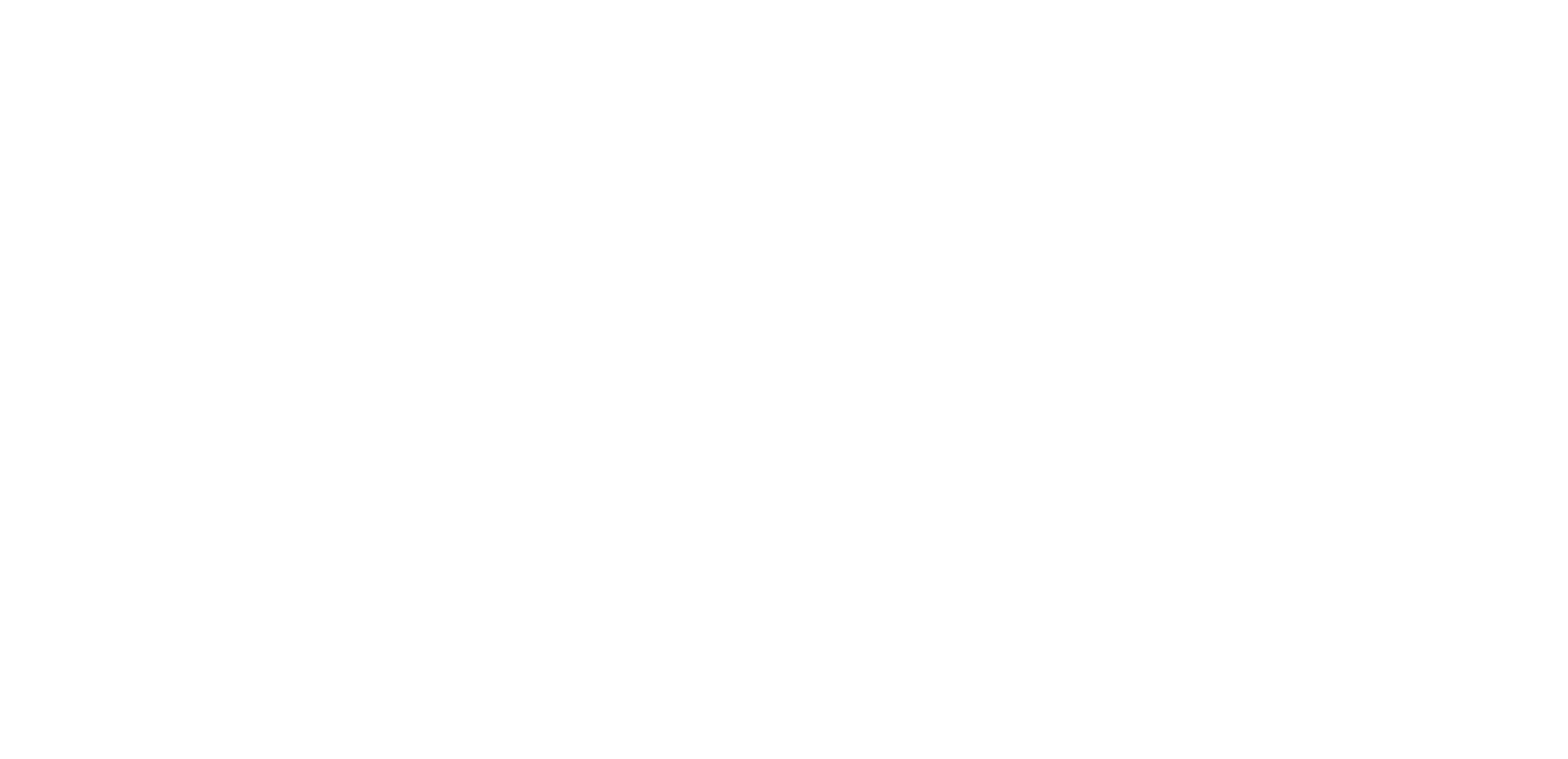
scroll to position [468, 0]
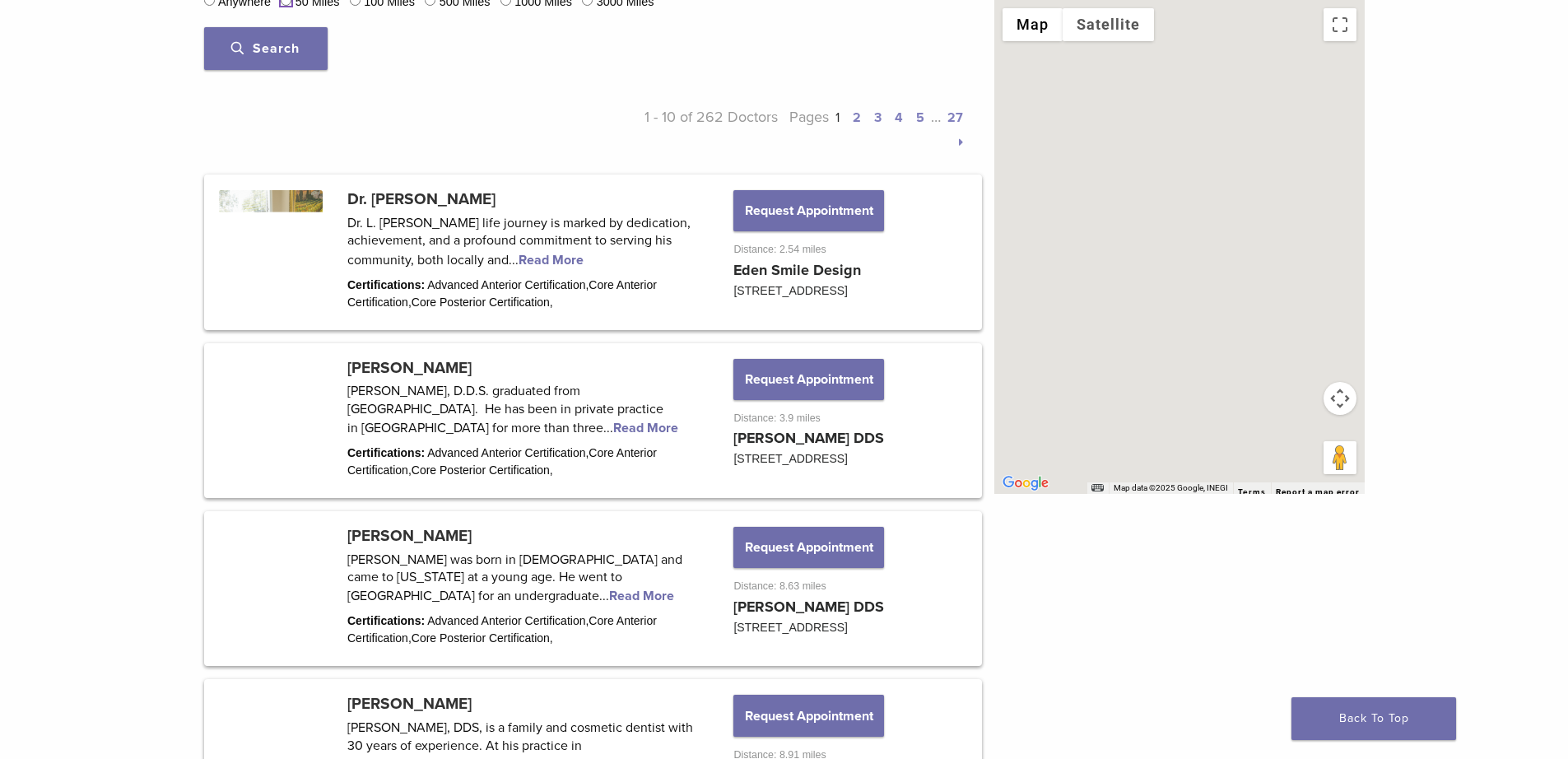
scroll to position [798, 0]
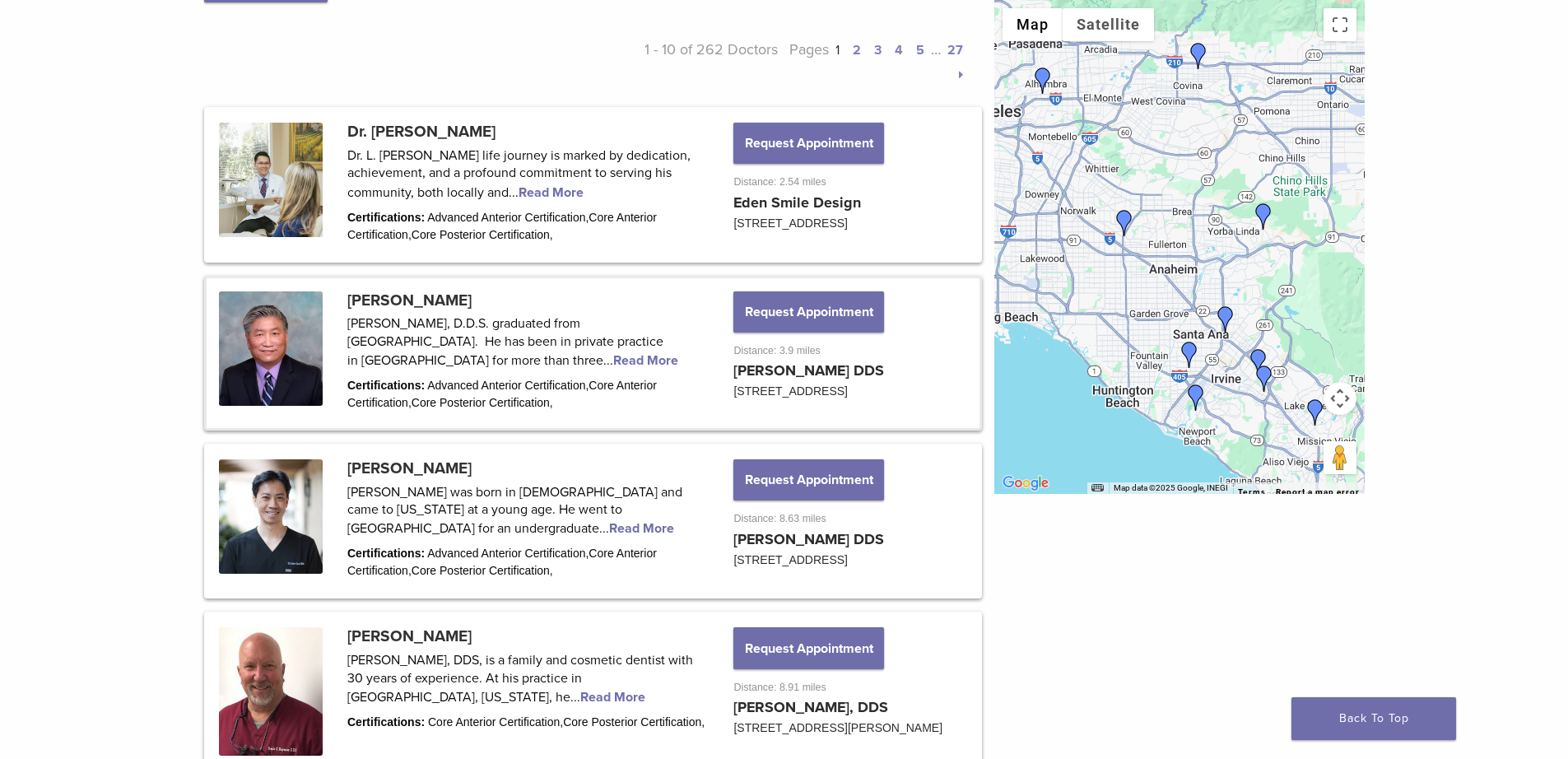
click at [536, 364] on link at bounding box center [593, 353] width 773 height 150
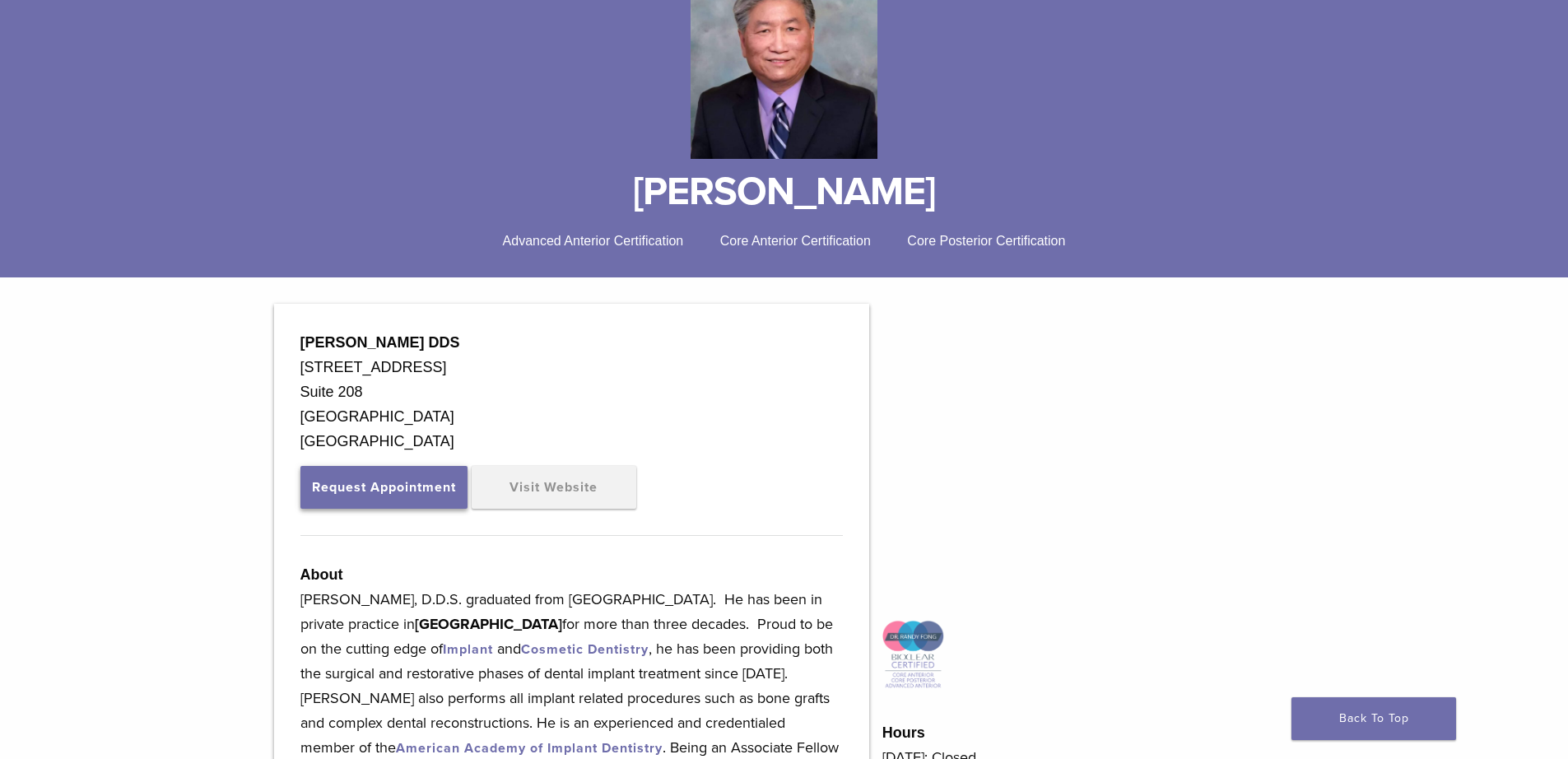
scroll to position [247, 0]
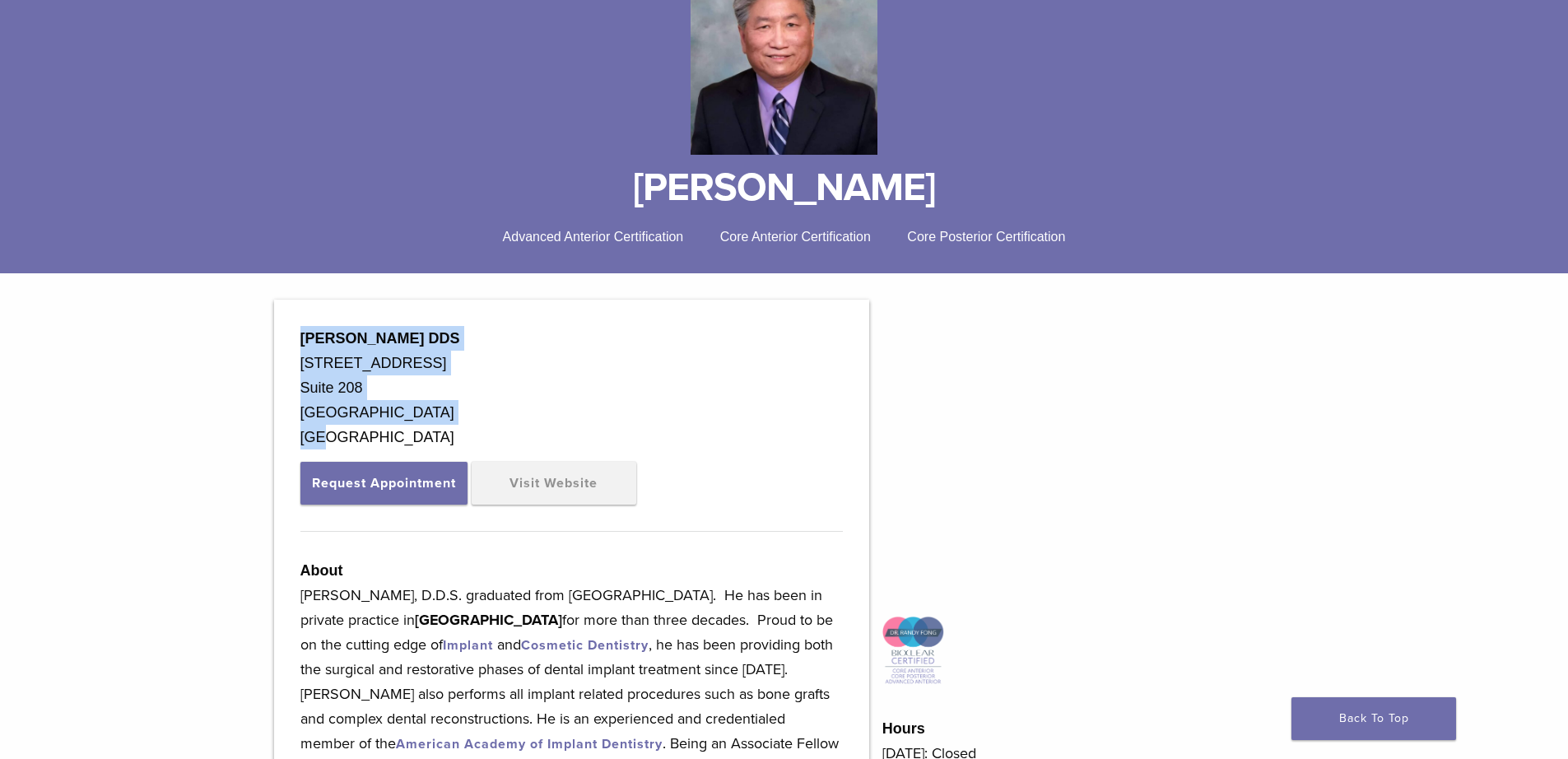
drag, startPoint x: 350, startPoint y: 440, endPoint x: 294, endPoint y: 329, distance: 124.3
click at [294, 329] on div "[PERSON_NAME] DDS [STREET_ADDRESS] Request Appointment Visit Website About [PER…" at bounding box center [572, 637] width 595 height 676
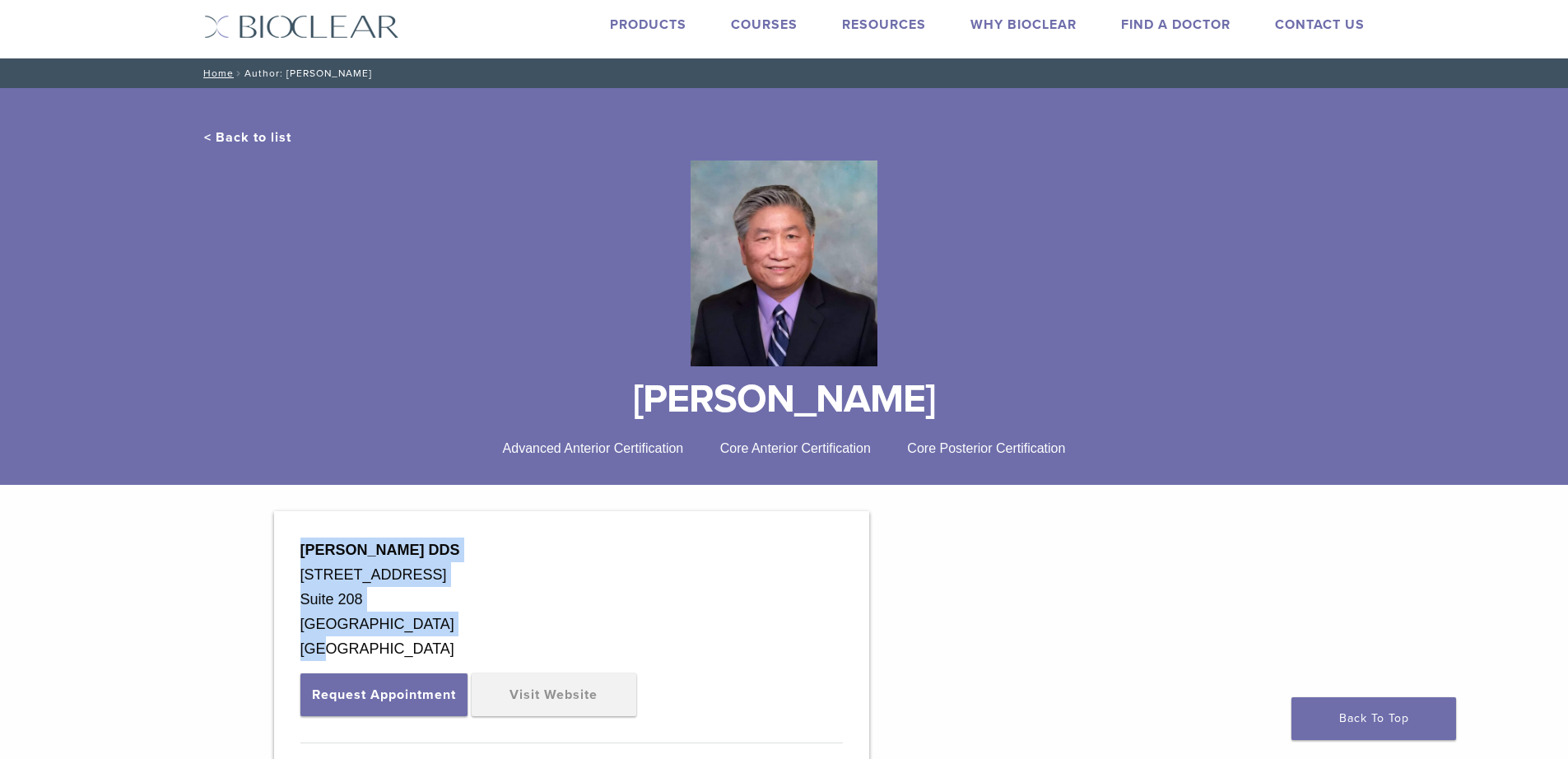
scroll to position [0, 0]
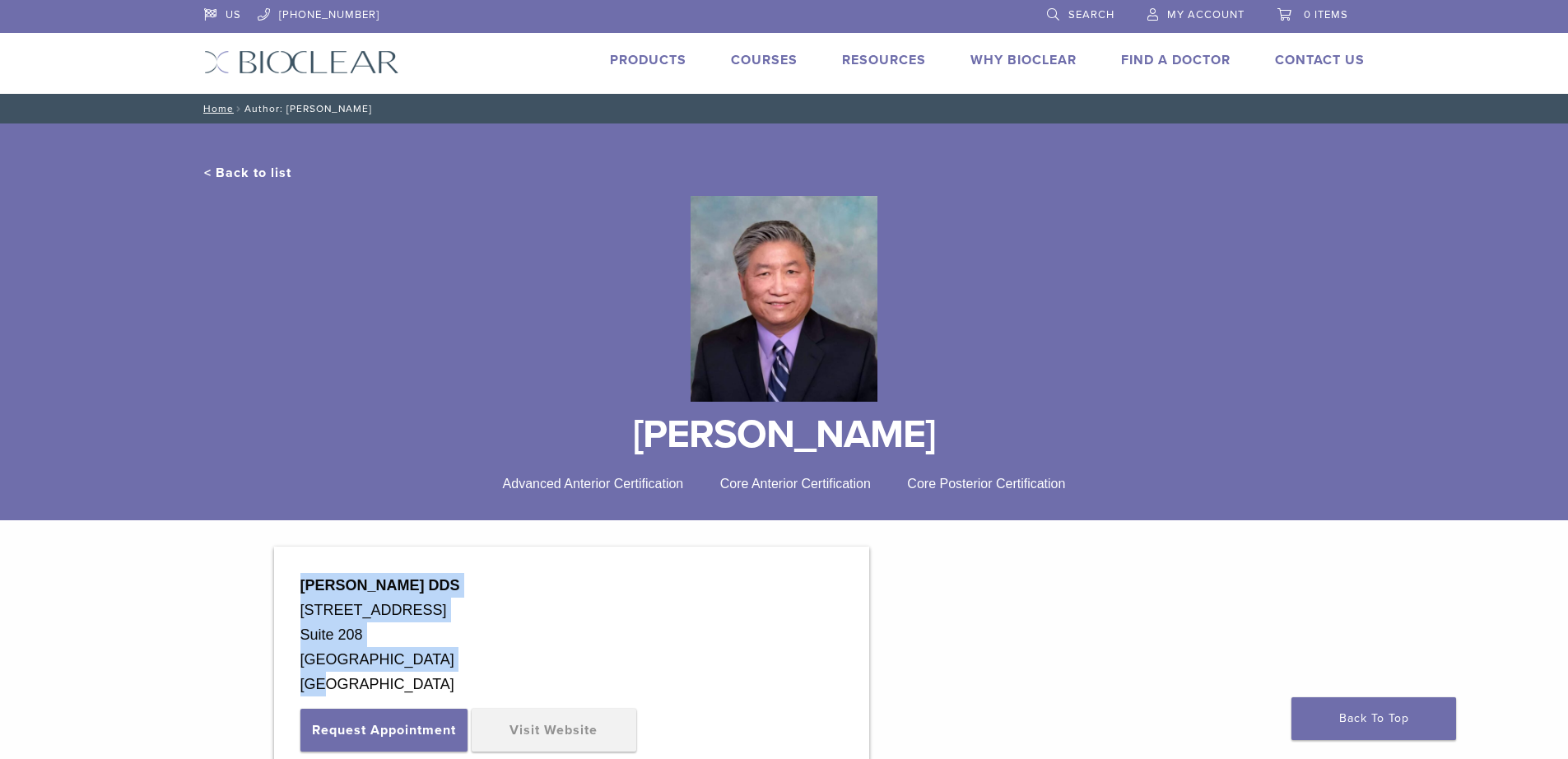
copy div "[PERSON_NAME] DDS [STREET_ADDRESS]"
click at [229, 173] on link "< Back to list" at bounding box center [247, 173] width 87 height 16
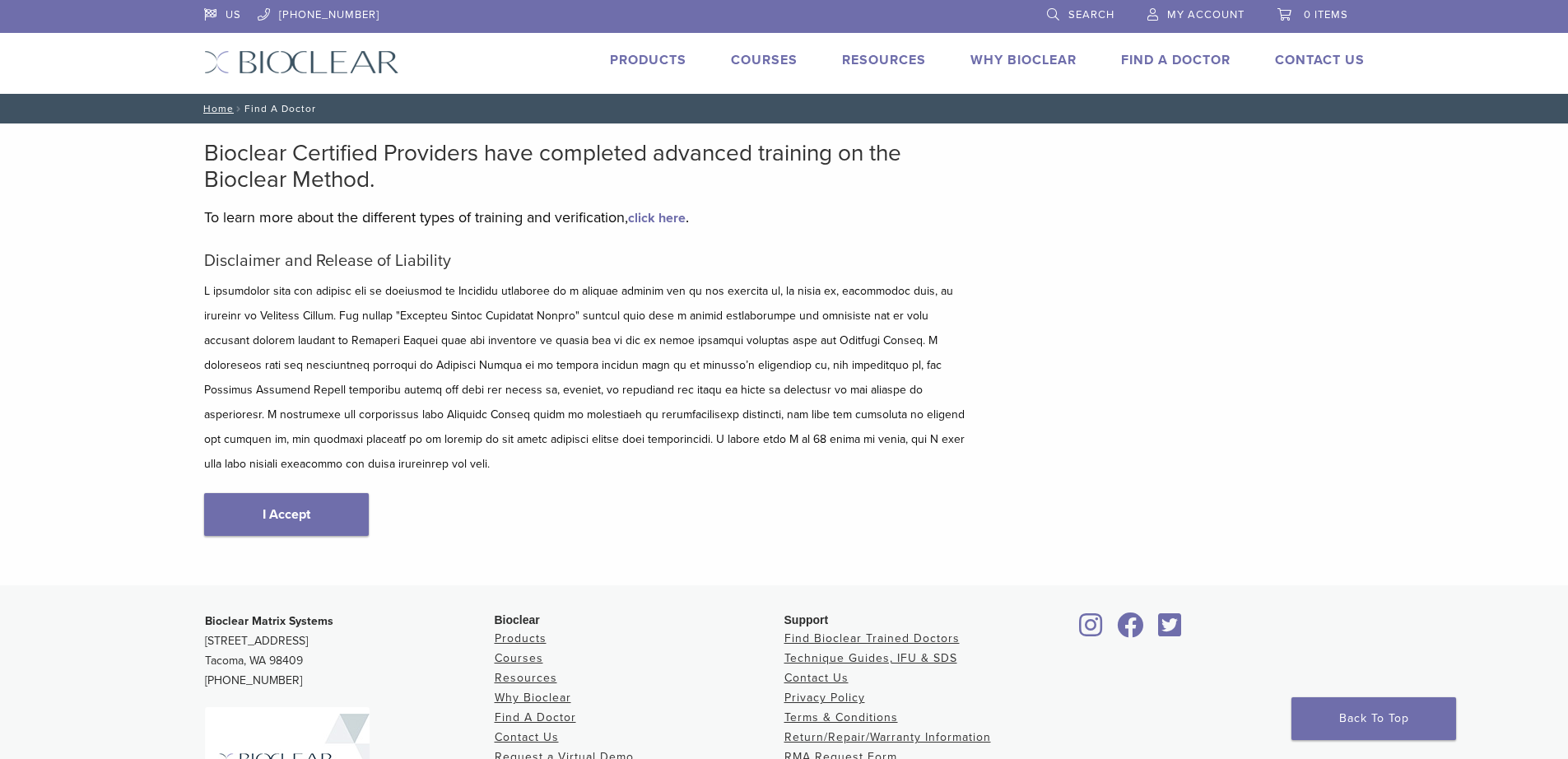
scroll to position [165, 0]
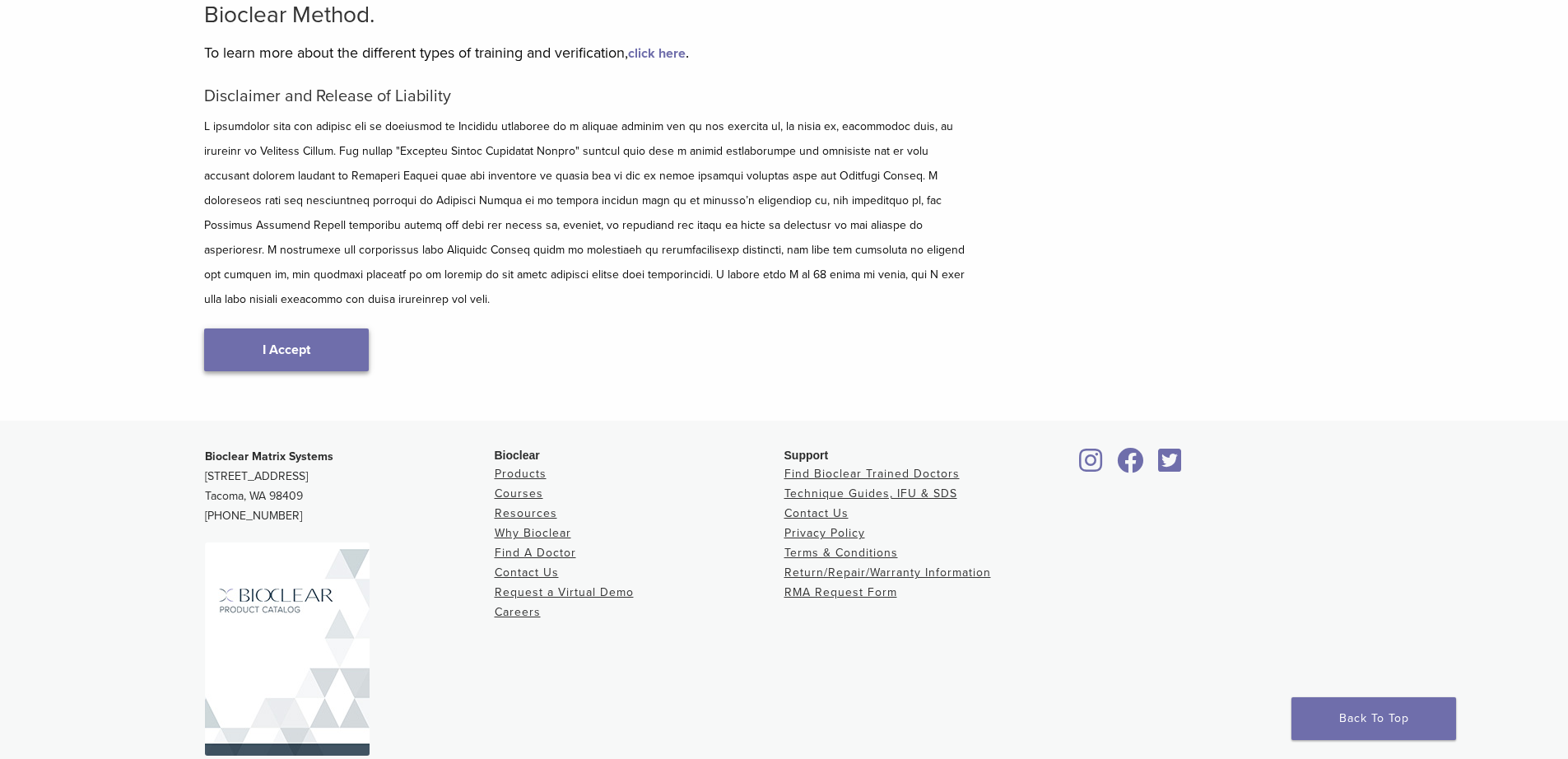
click at [309, 329] on link "I Accept" at bounding box center [286, 350] width 165 height 42
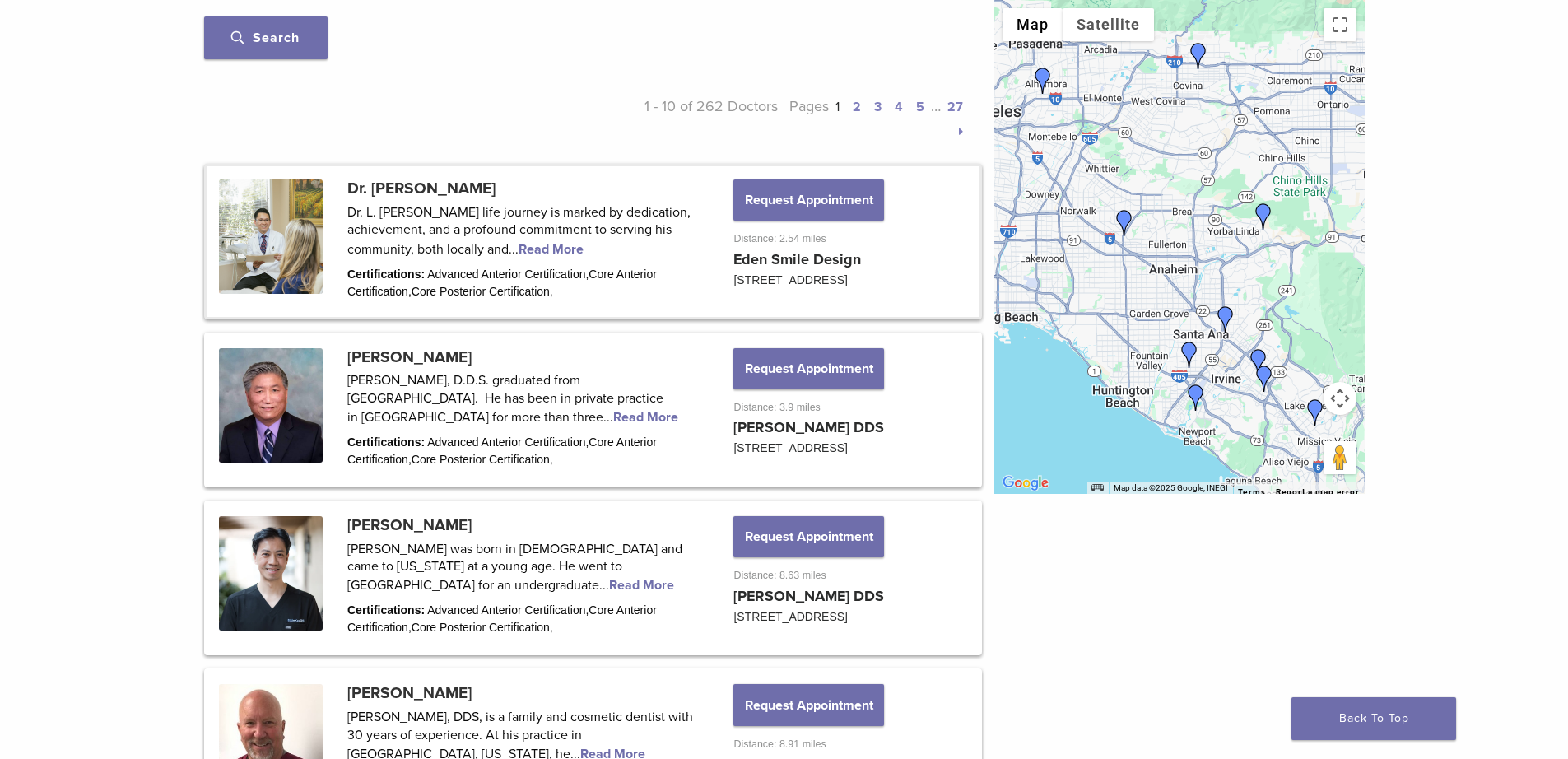
scroll to position [988, 0]
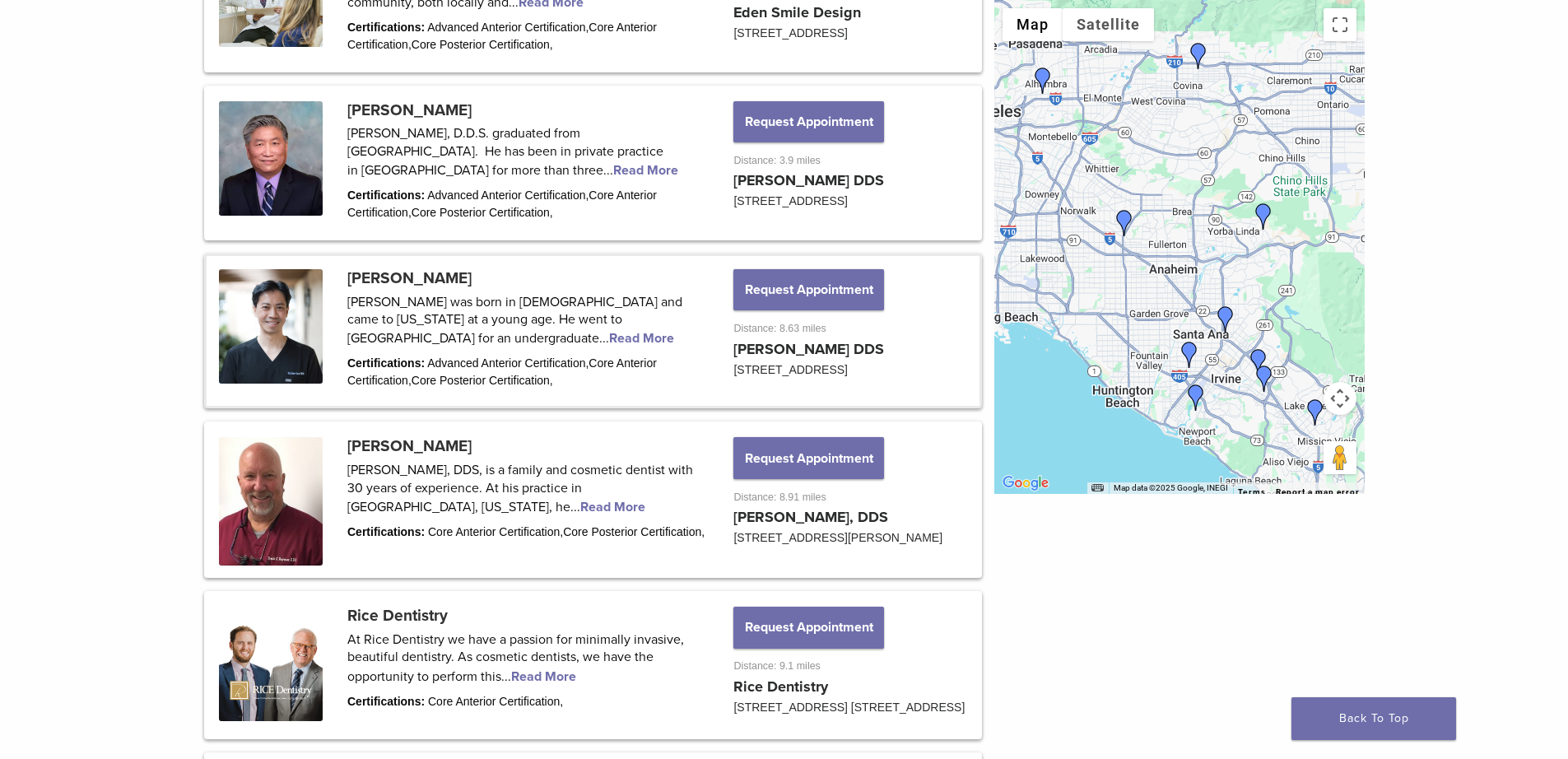
click at [676, 339] on link at bounding box center [593, 331] width 773 height 150
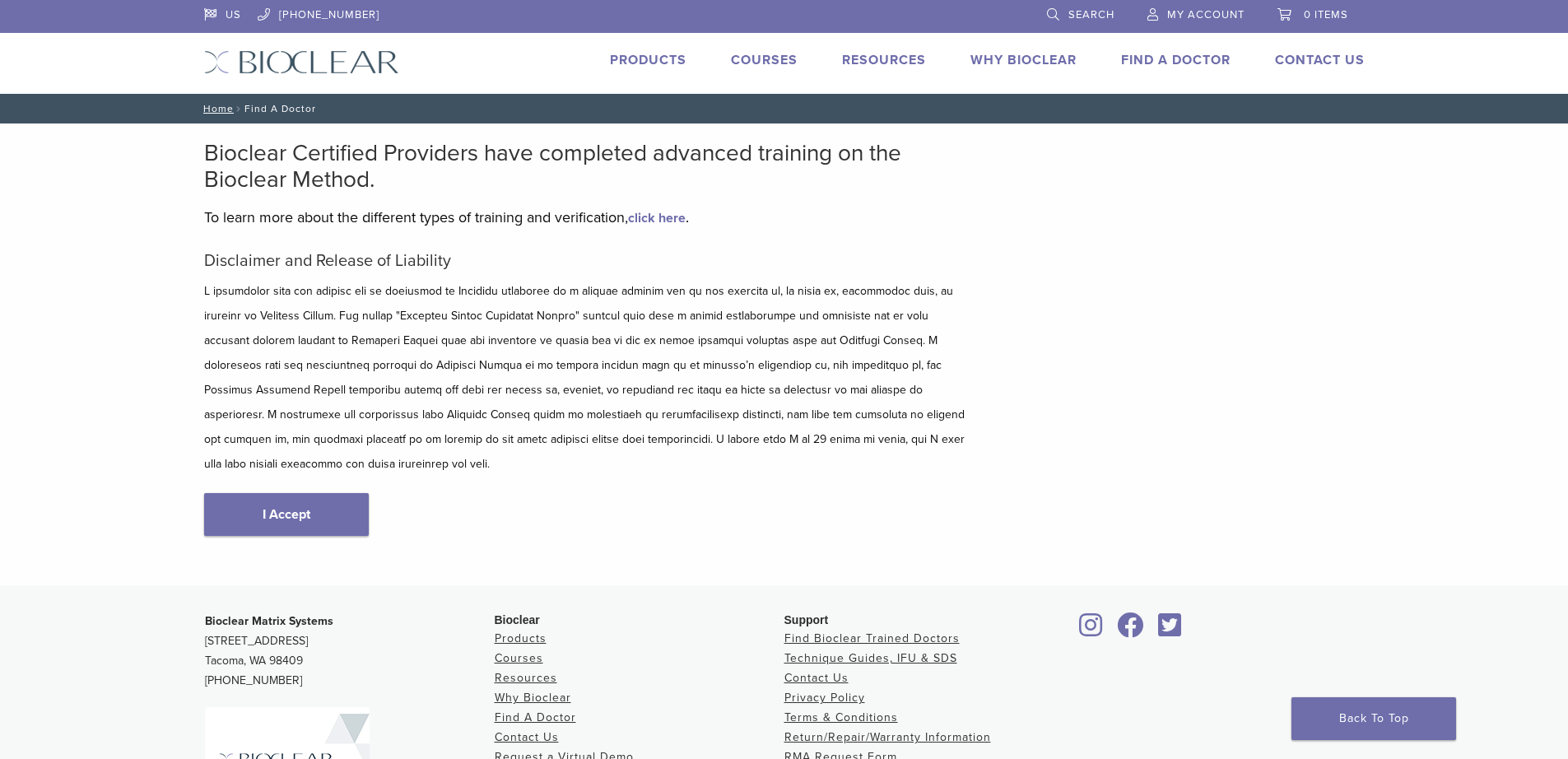
scroll to position [195, 0]
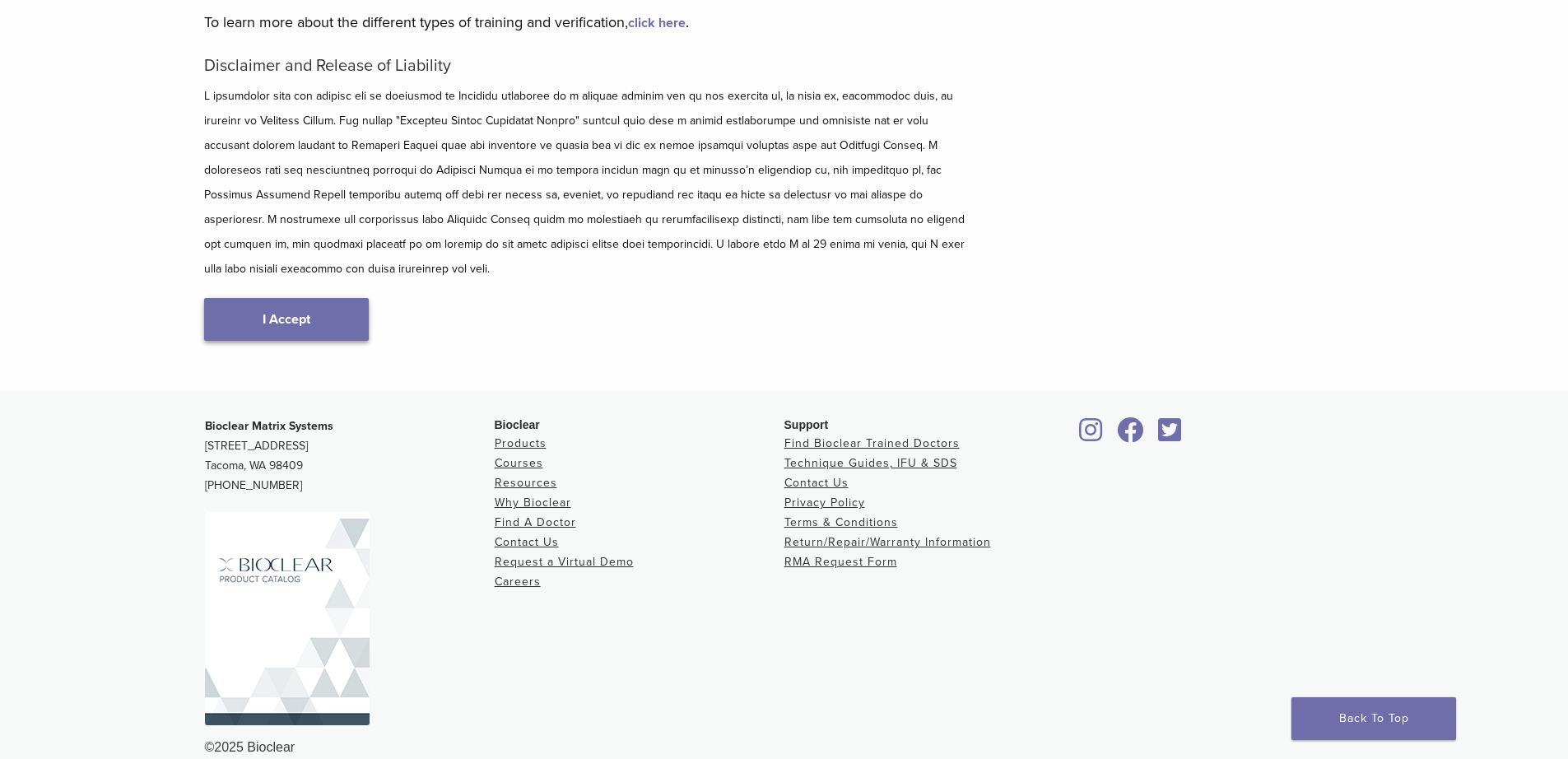
click at [336, 298] on link "I Accept" at bounding box center [286, 320] width 165 height 42
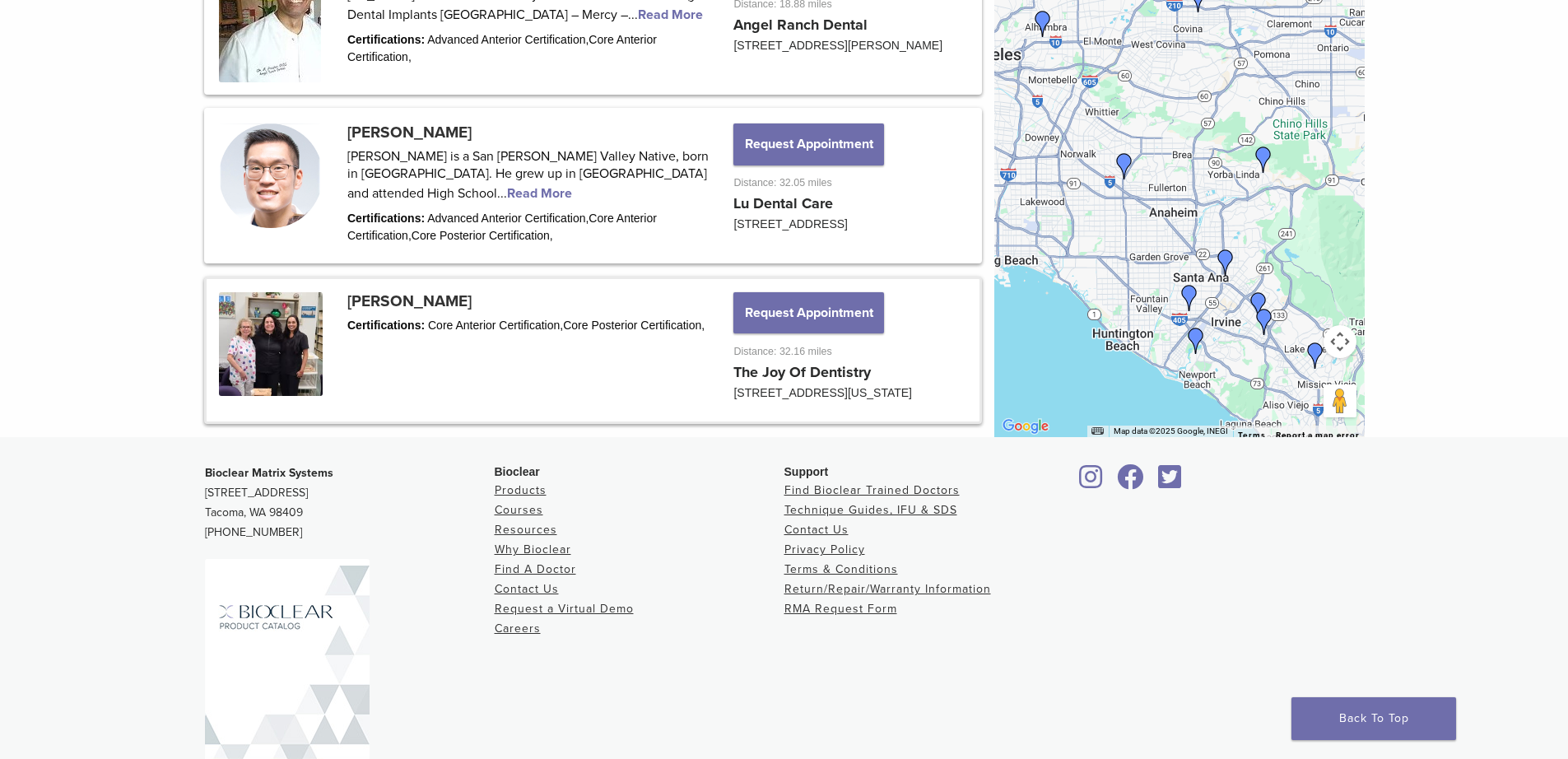
scroll to position [2133, 0]
click at [415, 399] on link at bounding box center [593, 351] width 773 height 144
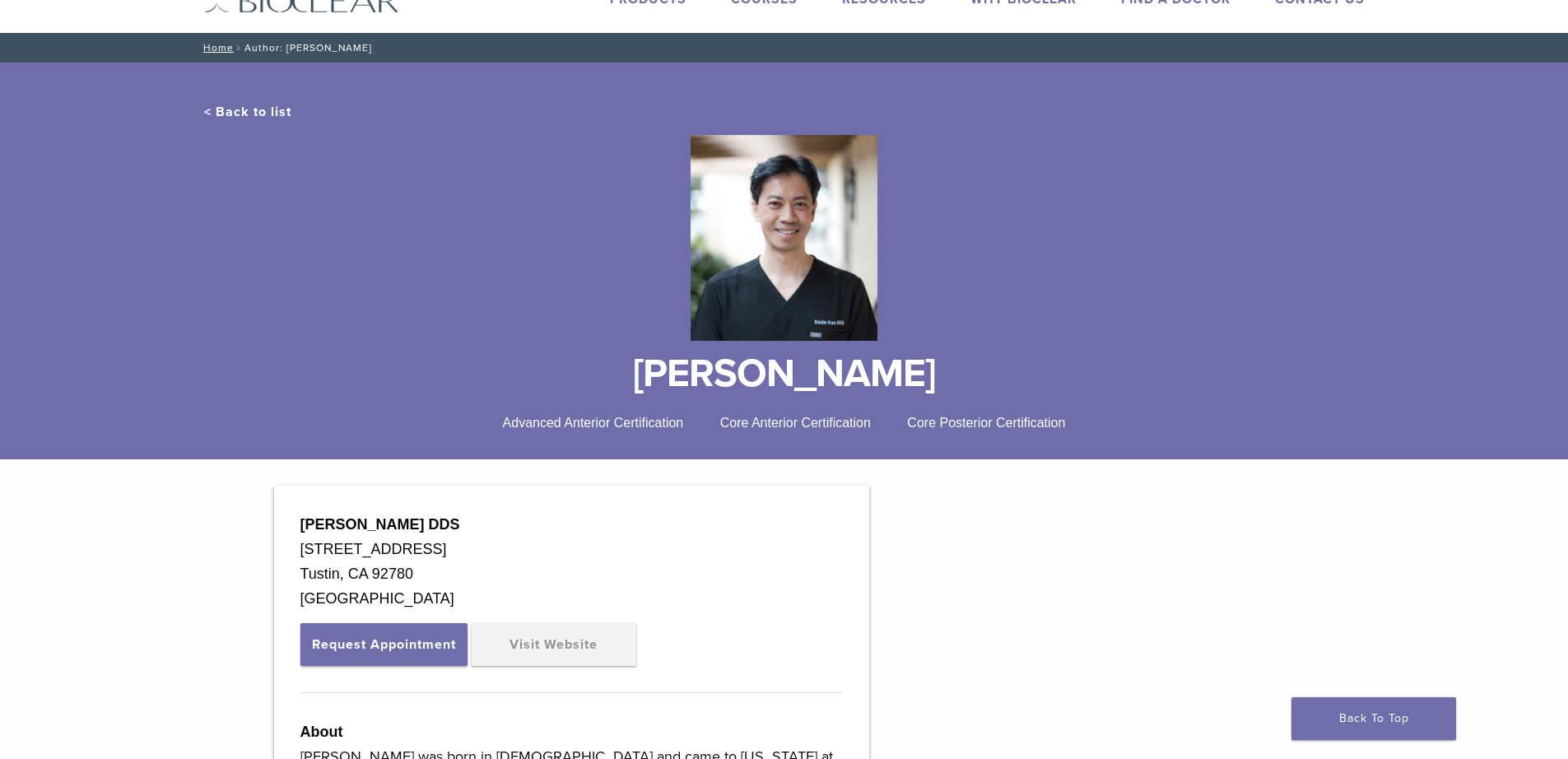
scroll to position [165, 0]
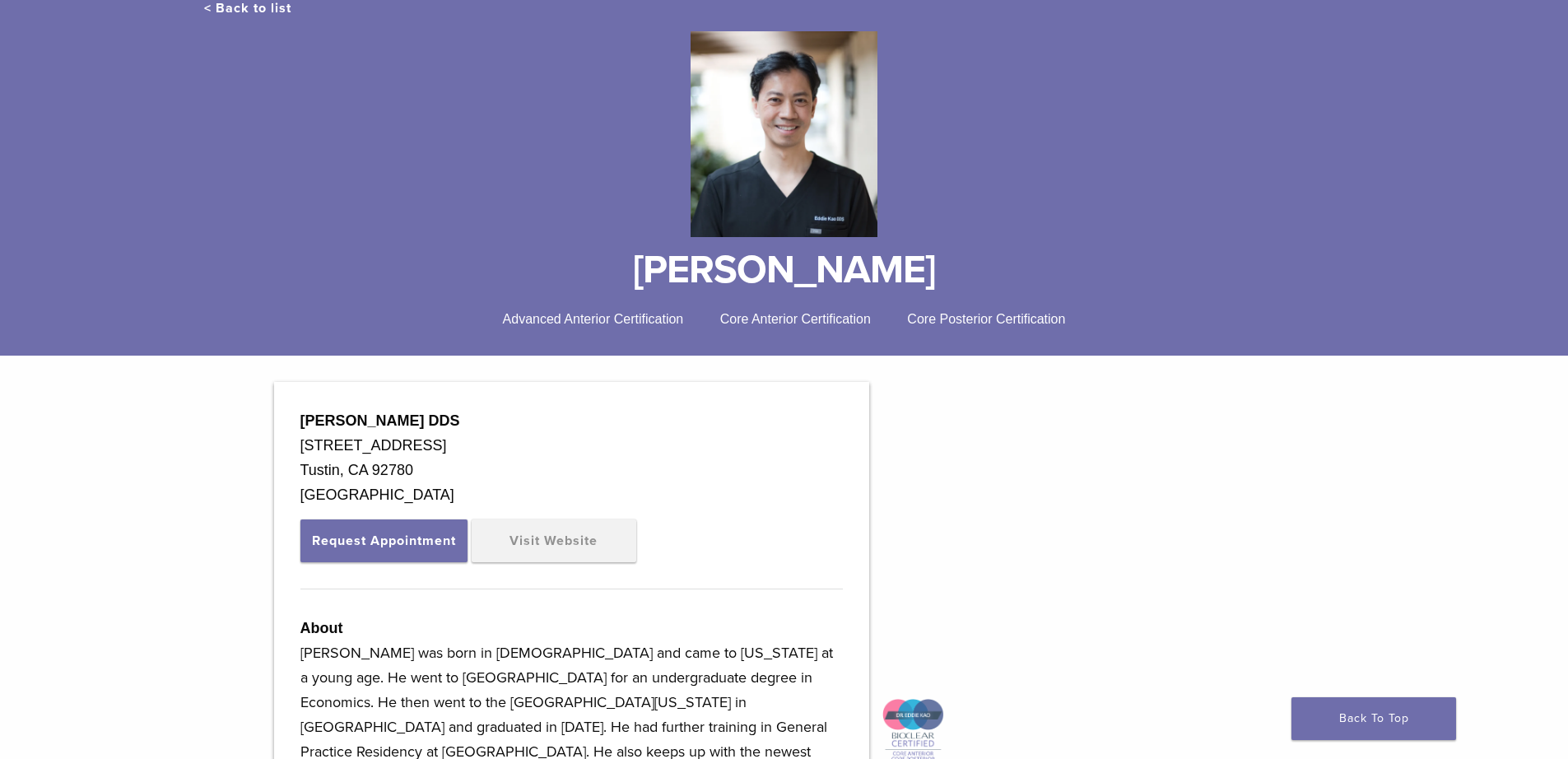
drag, startPoint x: 335, startPoint y: 493, endPoint x: 399, endPoint y: 484, distance: 64.6
click at [331, 490] on div "Tustin, CA 92780 USA" at bounding box center [572, 483] width 542 height 49
drag, startPoint x: 421, startPoint y: 466, endPoint x: 302, endPoint y: 418, distance: 128.3
click at [302, 418] on div "Eddie Kao DDS 17502 Irvine Blvd., Suite E Tustin, CA 92780 USA" at bounding box center [572, 458] width 542 height 99
copy div "Eddie Kao DDS 17502 Irvine Blvd., Suite E Tustin, CA 92780"
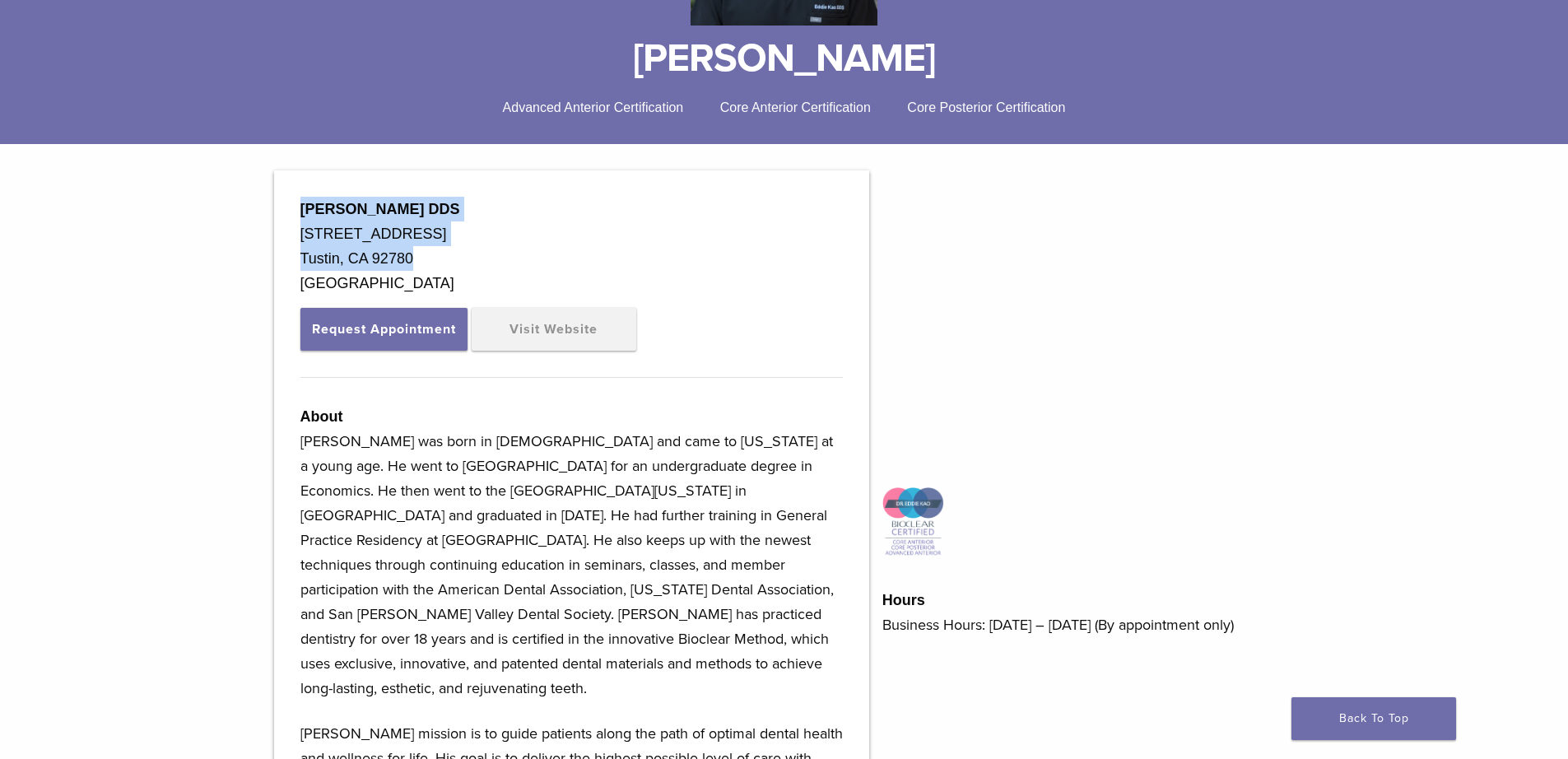
scroll to position [411, 0]
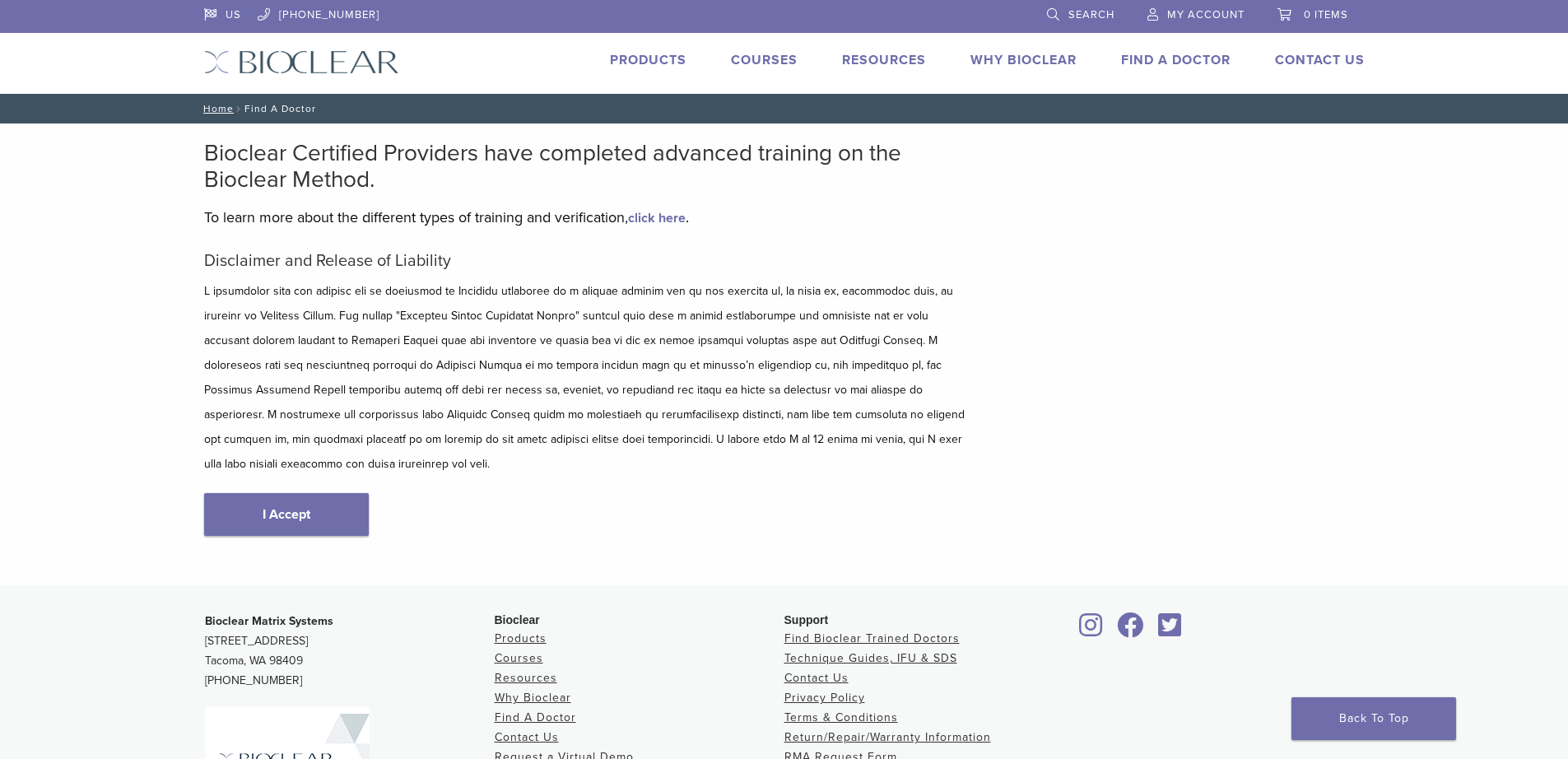
scroll to position [195, 0]
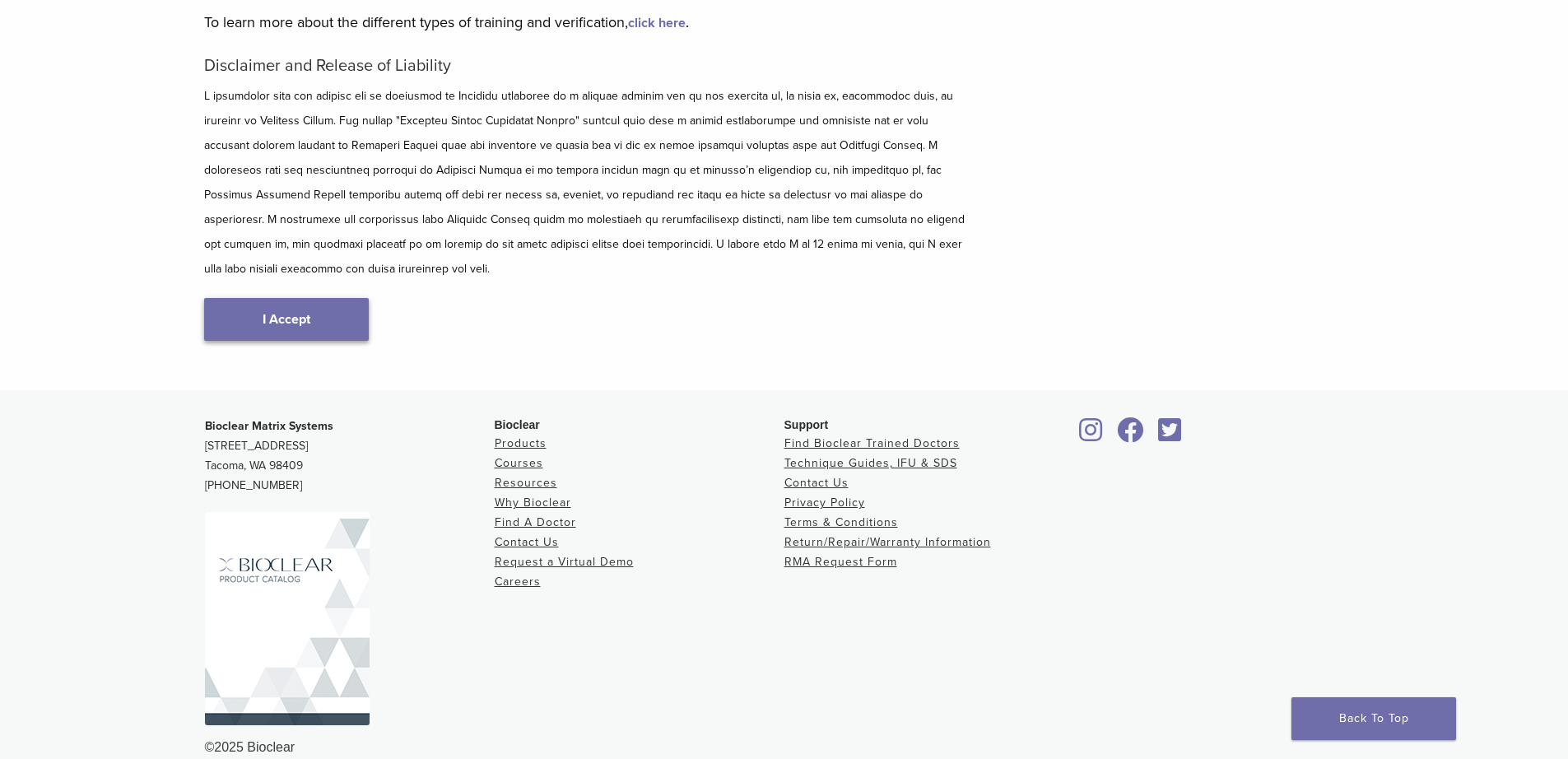
click at [301, 298] on link "I Accept" at bounding box center [286, 320] width 165 height 42
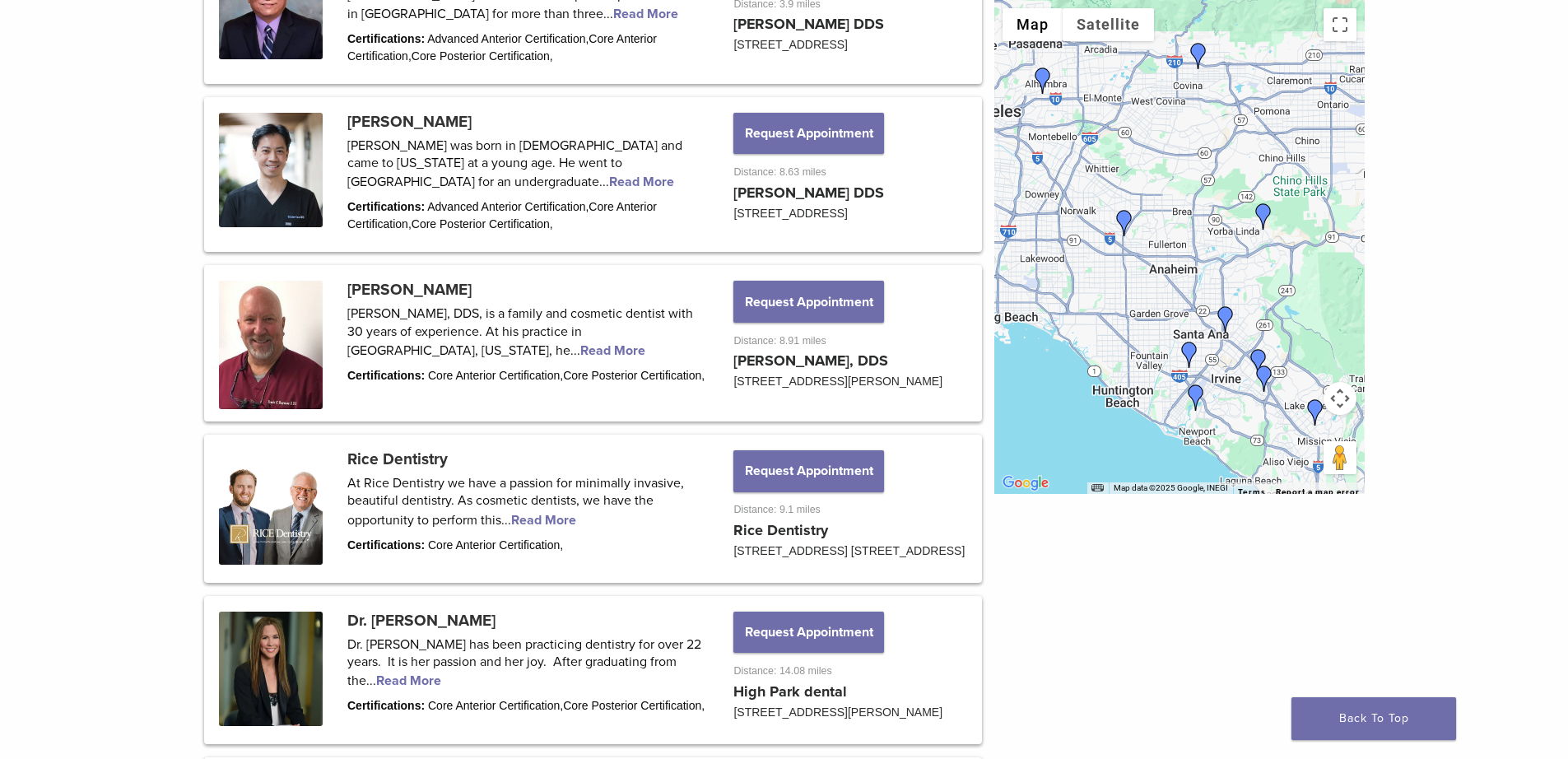
scroll to position [1153, 0]
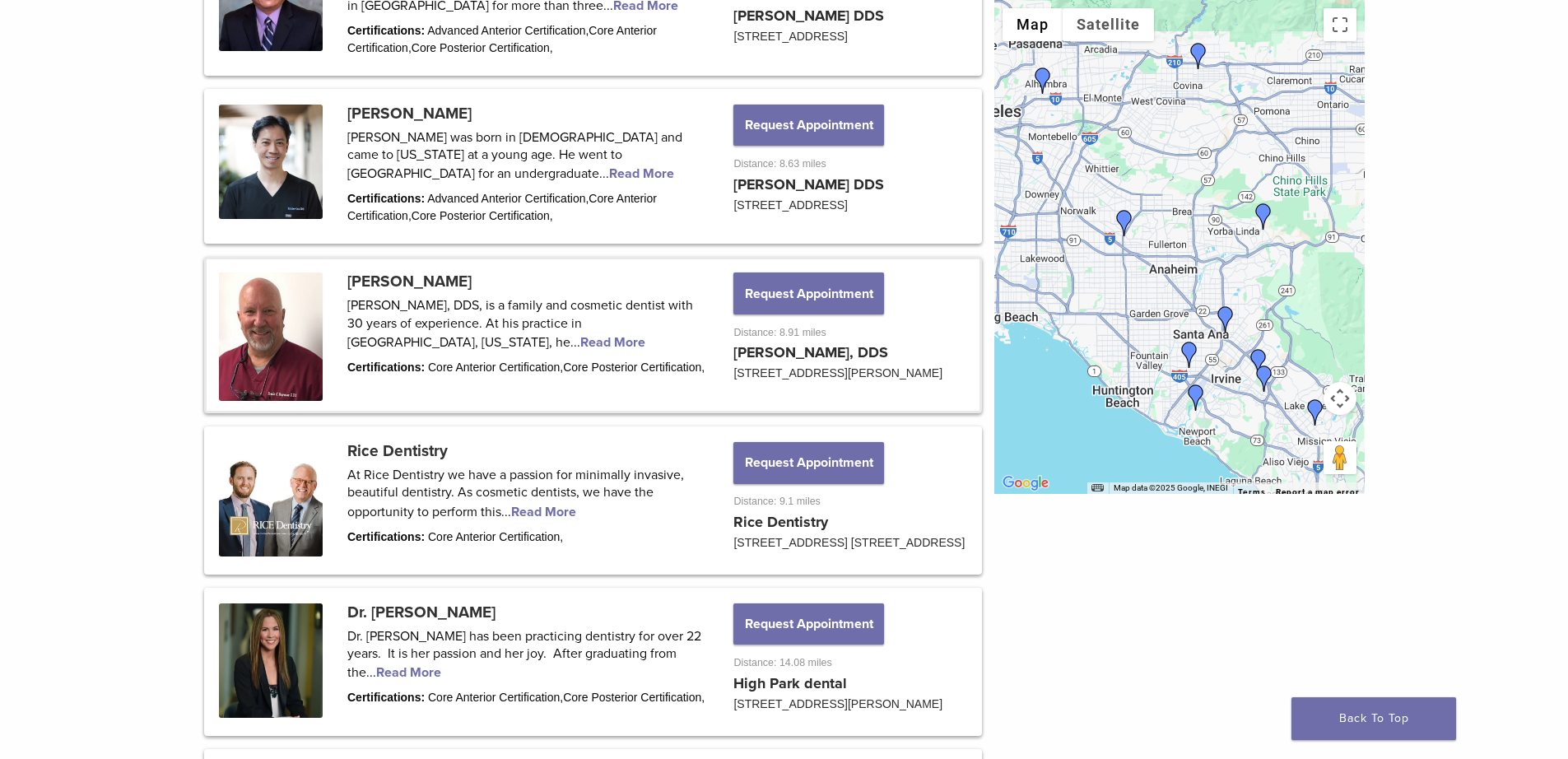
click at [383, 376] on link at bounding box center [593, 335] width 773 height 151
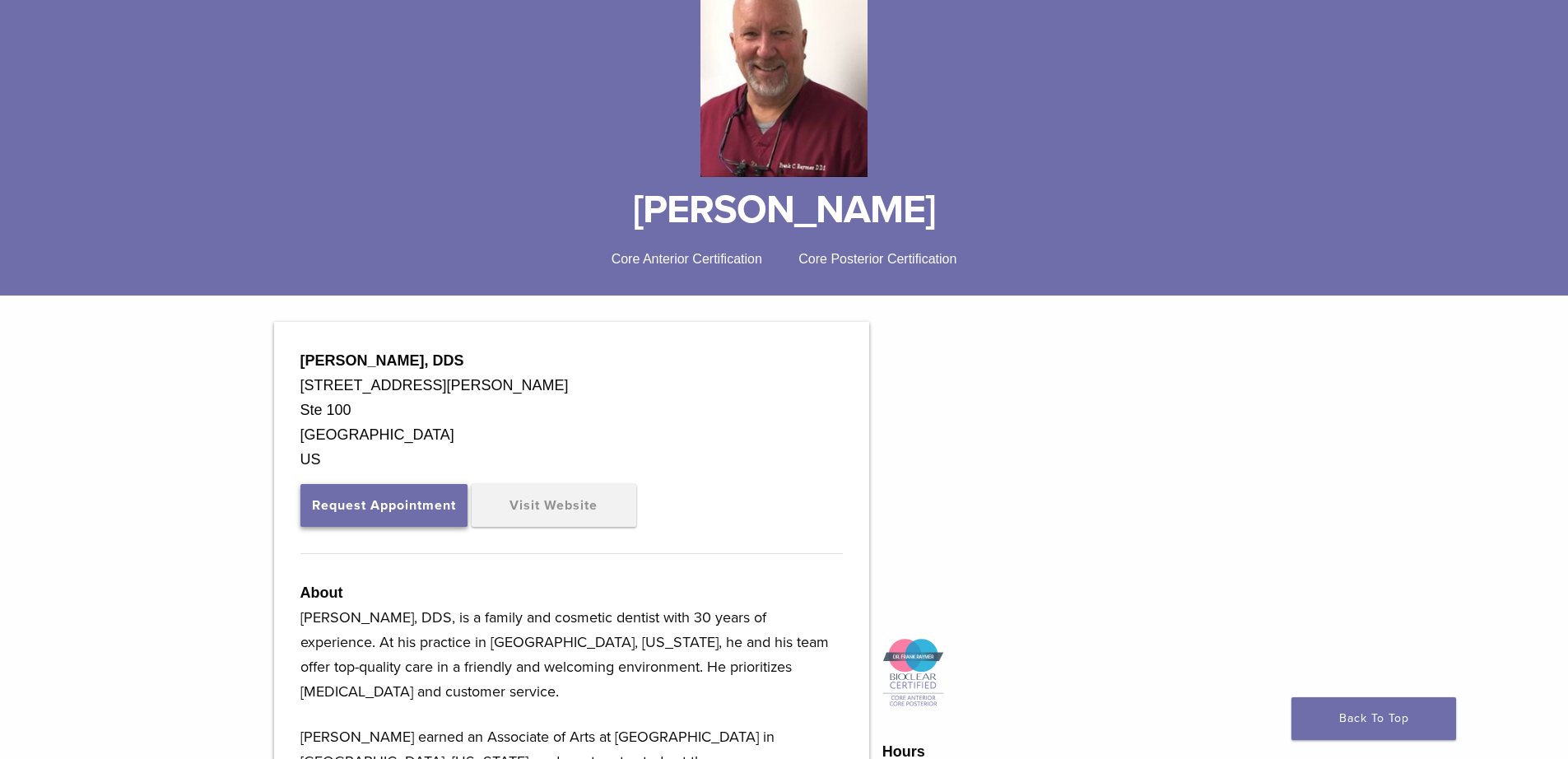
scroll to position [247, 0]
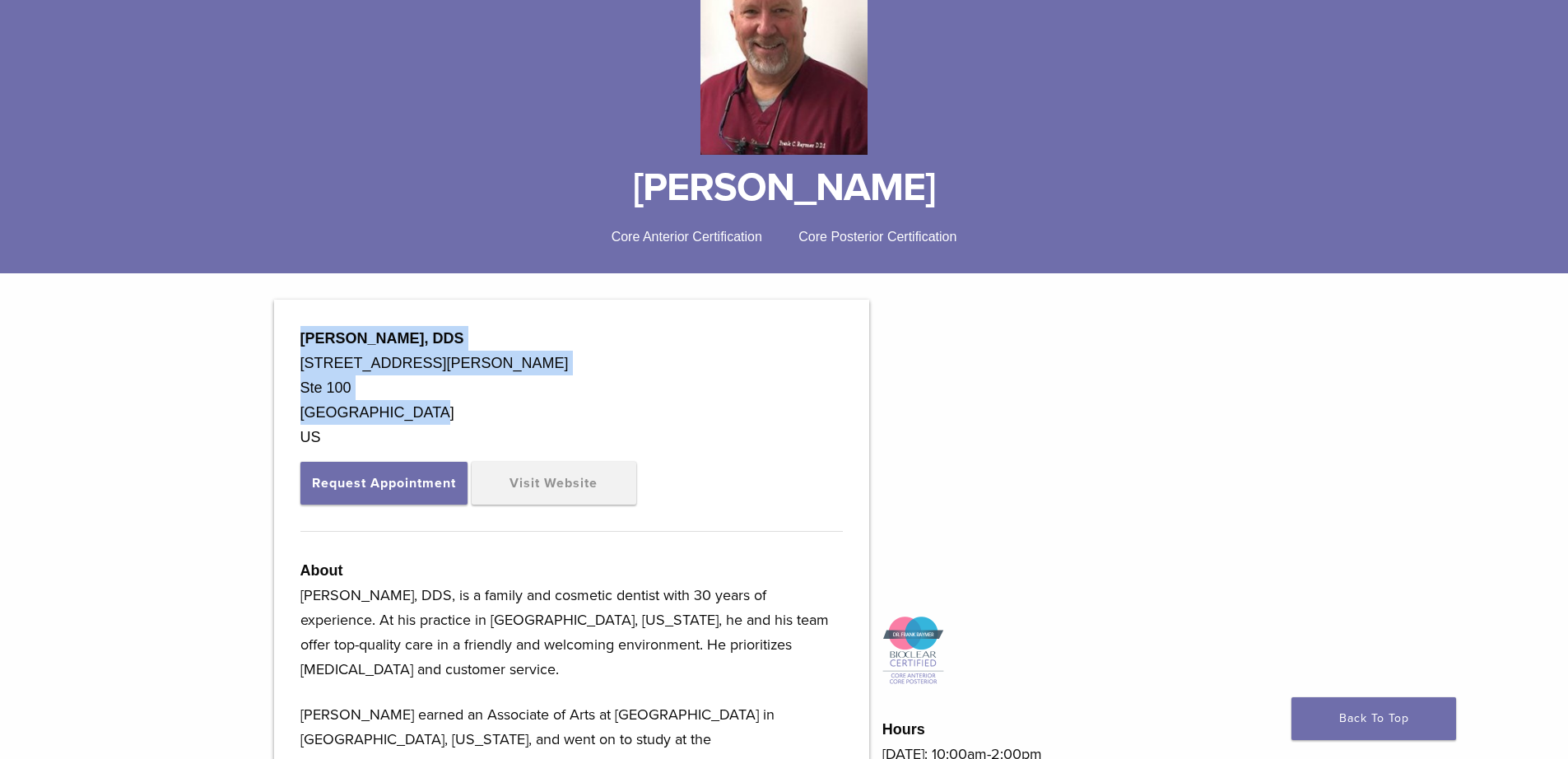
drag, startPoint x: 302, startPoint y: 332, endPoint x: 415, endPoint y: 410, distance: 137.3
click at [415, 410] on div "[PERSON_NAME], DDS [STREET_ADDRESS][PERSON_NAME]" at bounding box center [572, 388] width 542 height 123
copy div "[PERSON_NAME], DDS [STREET_ADDRESS][PERSON_NAME]"
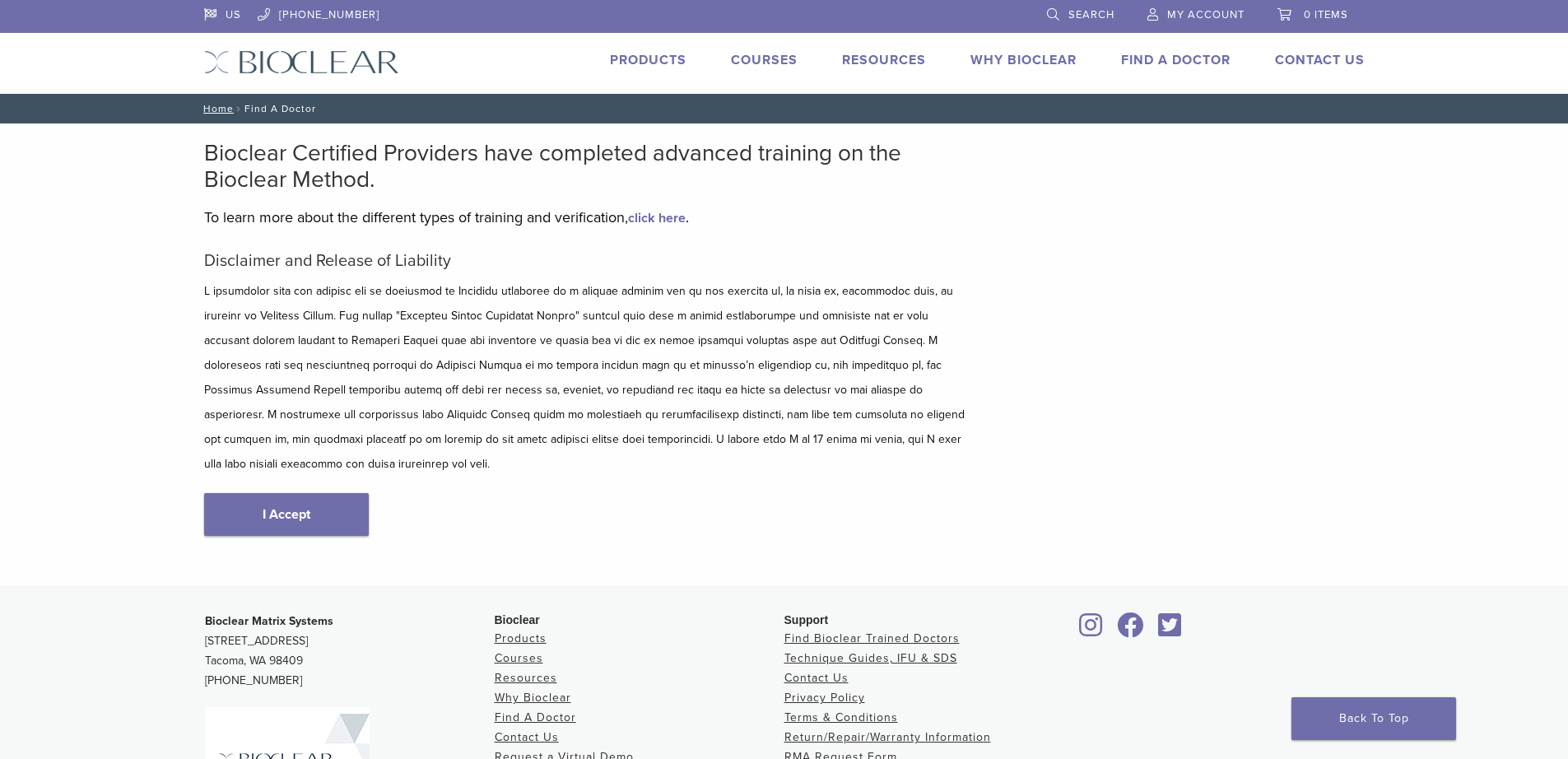
scroll to position [195, 0]
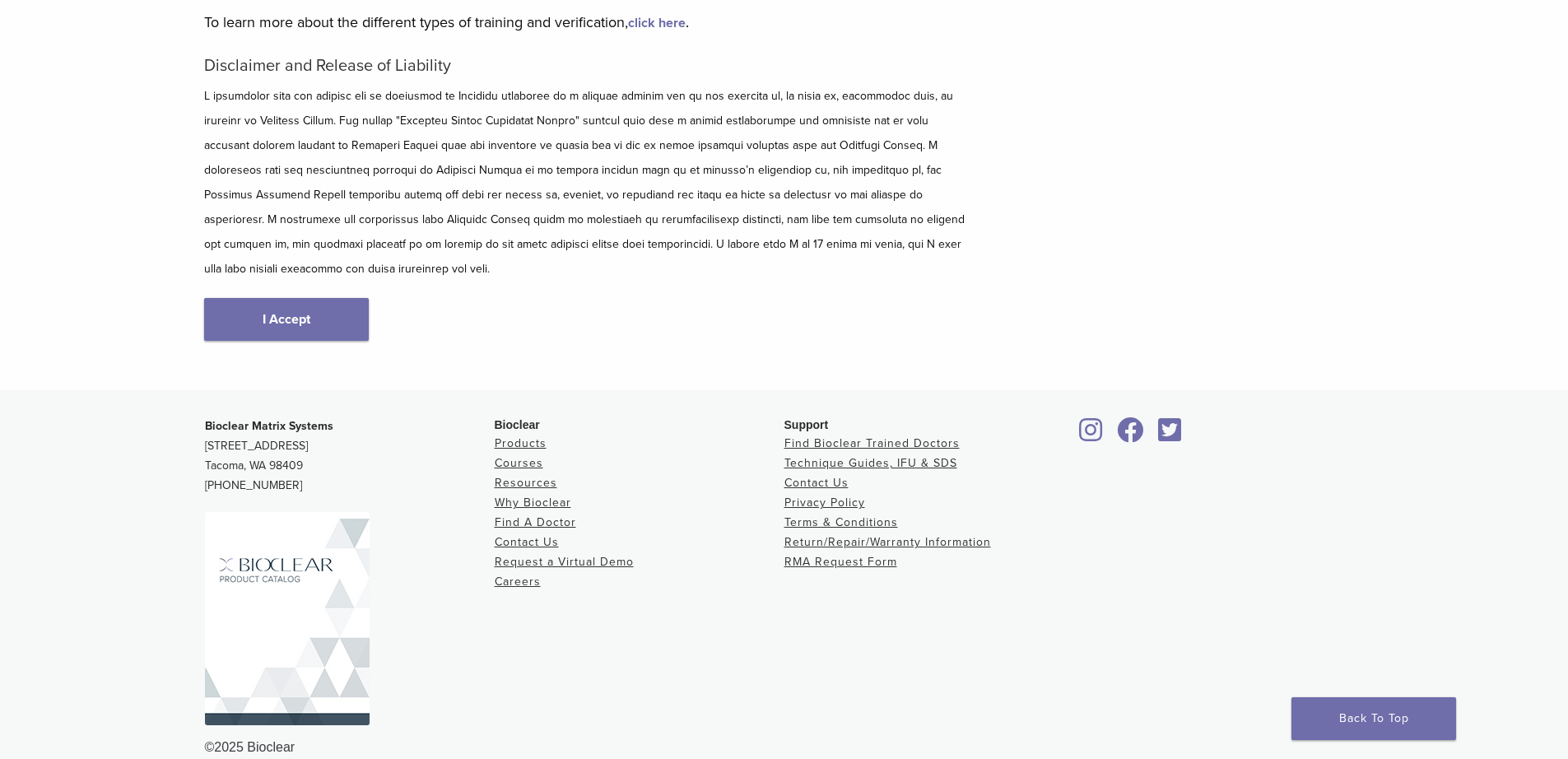
click at [322, 298] on link "I Accept" at bounding box center [286, 320] width 165 height 42
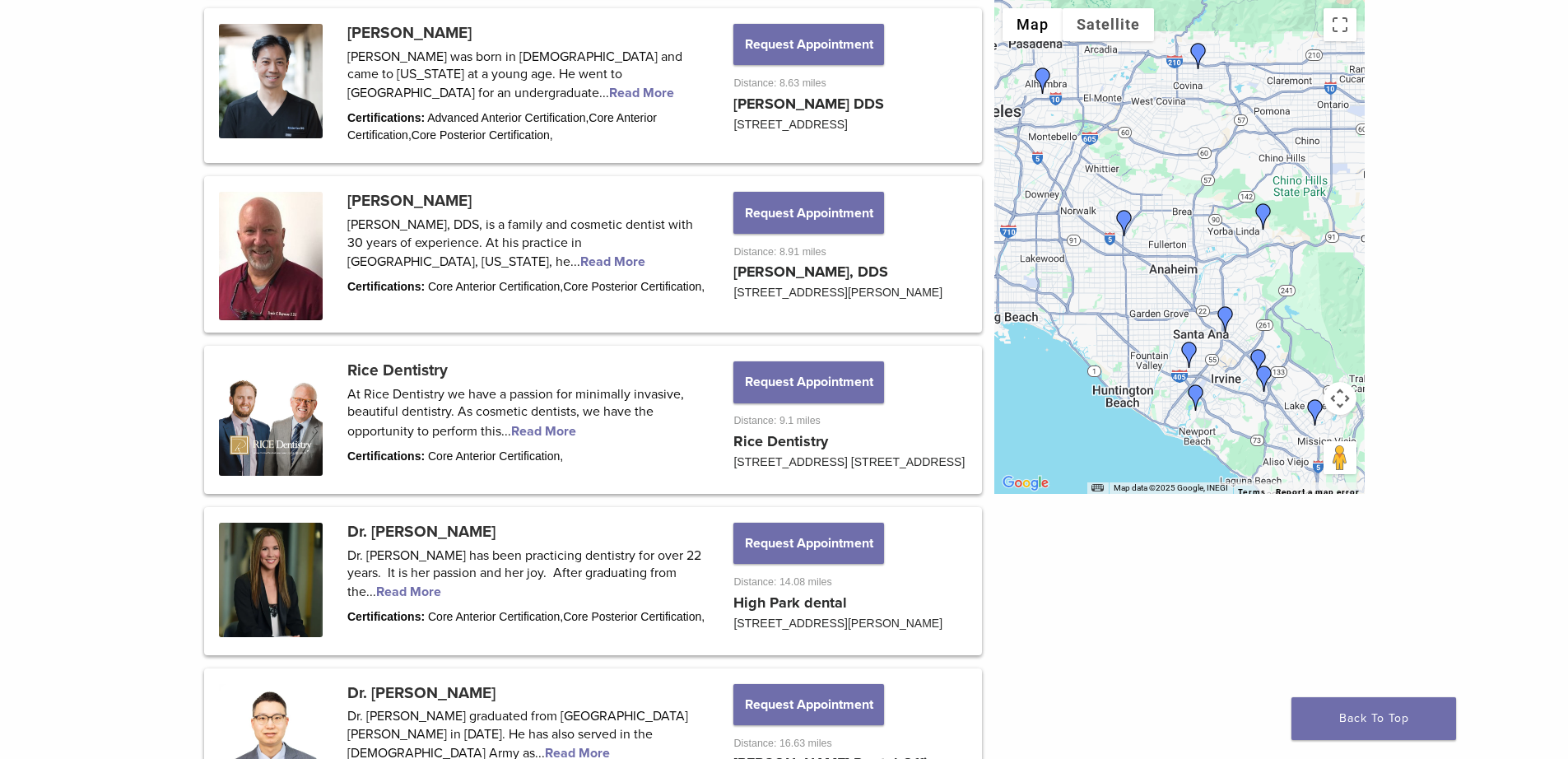
scroll to position [1235, 0]
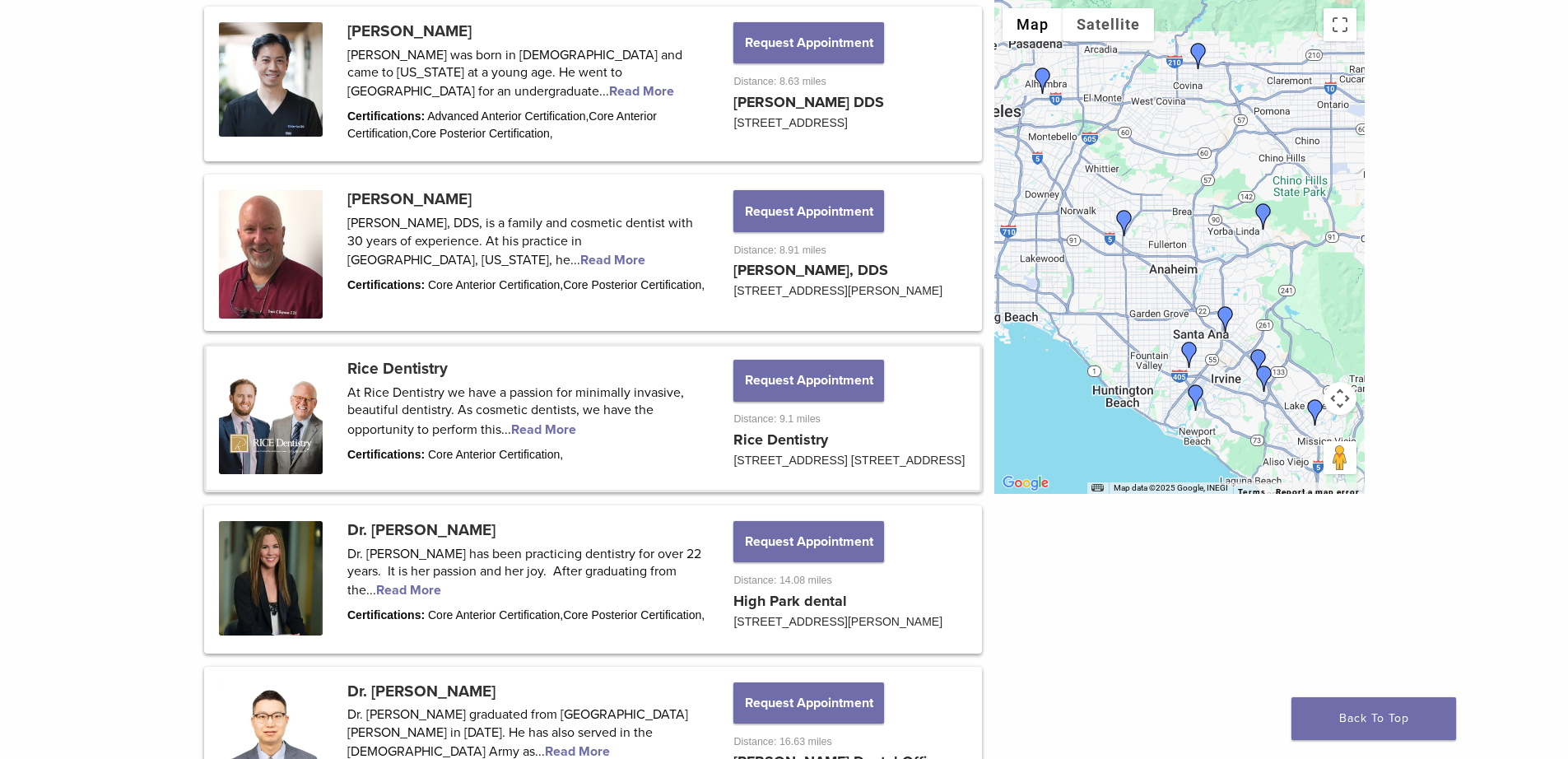
click at [390, 399] on link at bounding box center [593, 418] width 773 height 144
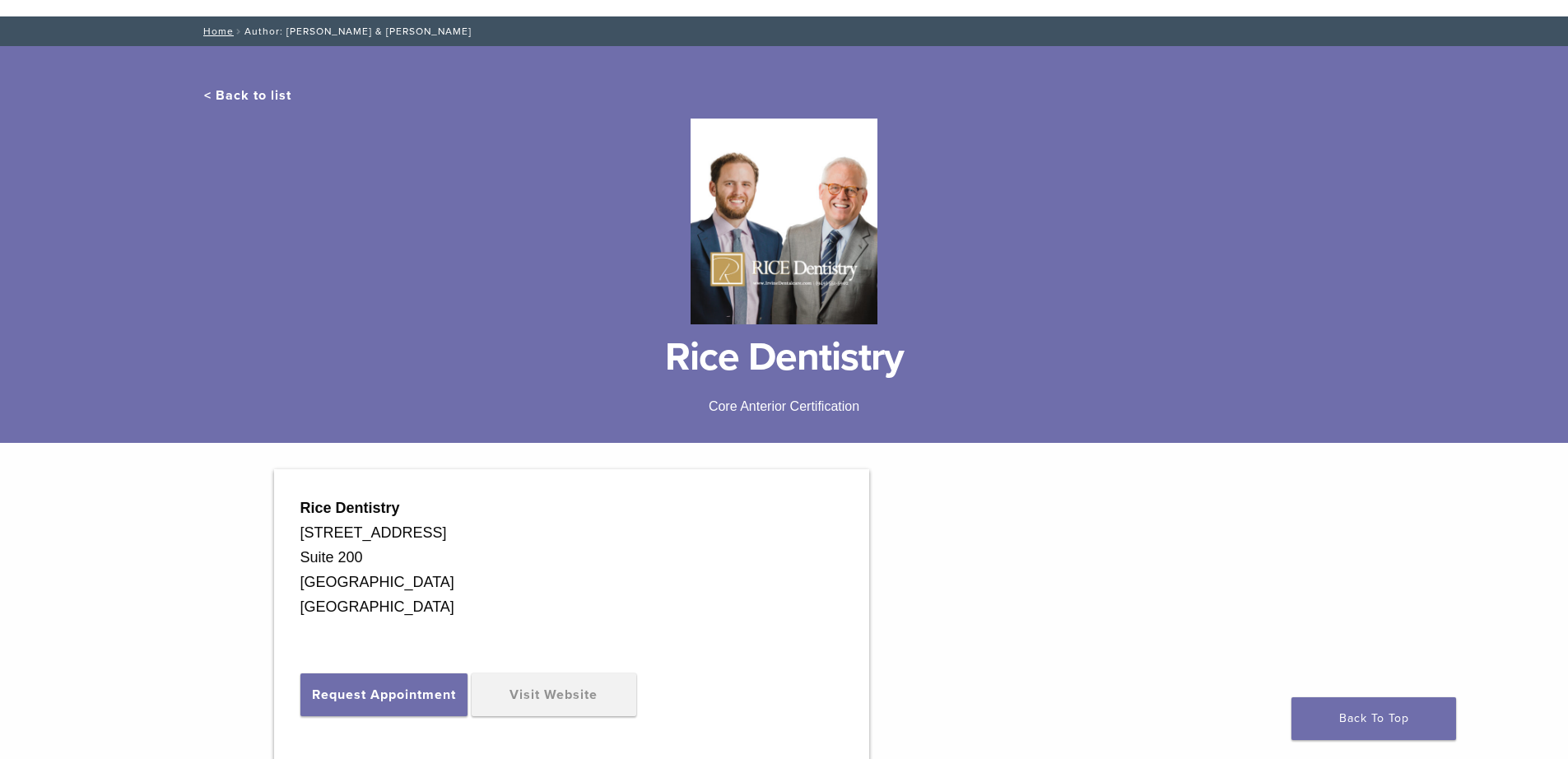
scroll to position [165, 0]
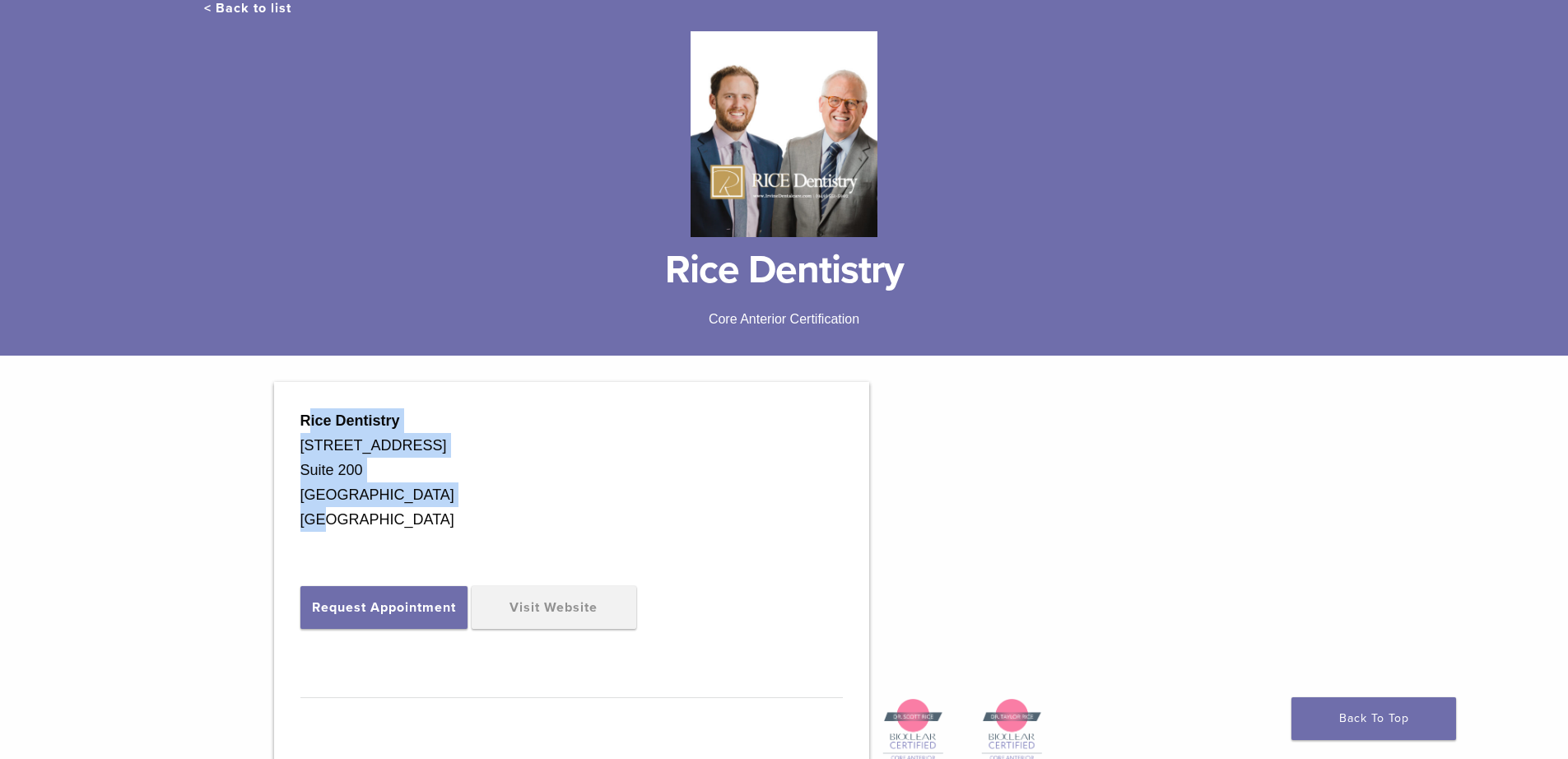
drag, startPoint x: 307, startPoint y: 412, endPoint x: 299, endPoint y: 437, distance: 26.2
click at [335, 501] on div "Rice Dentistry [STREET_ADDRESS] [STREET_ADDRESS]" at bounding box center [572, 491] width 542 height 166
drag, startPoint x: 328, startPoint y: 441, endPoint x: 415, endPoint y: 491, distance: 100.3
click at [417, 491] on div "Rice Dentistry 15785 Laguna Canyon Rd. Suite 200 Irvine, CA 92618 USA Request A…" at bounding box center [572, 668] width 595 height 572
copy div "Rice Dentistry 15785 Laguna Canyon Rd. Suite 200 Irvine, CA 92618"
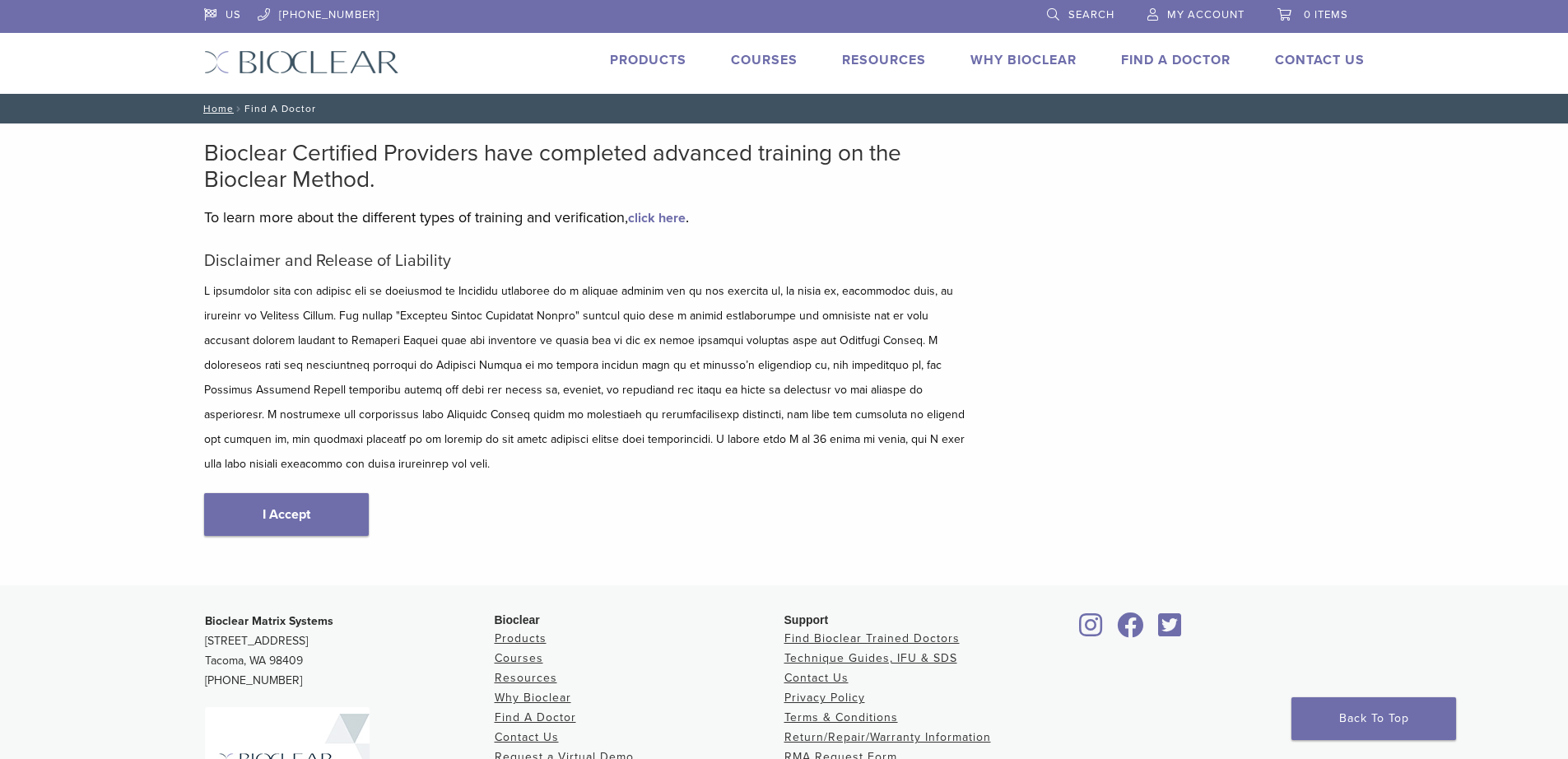
scroll to position [195, 0]
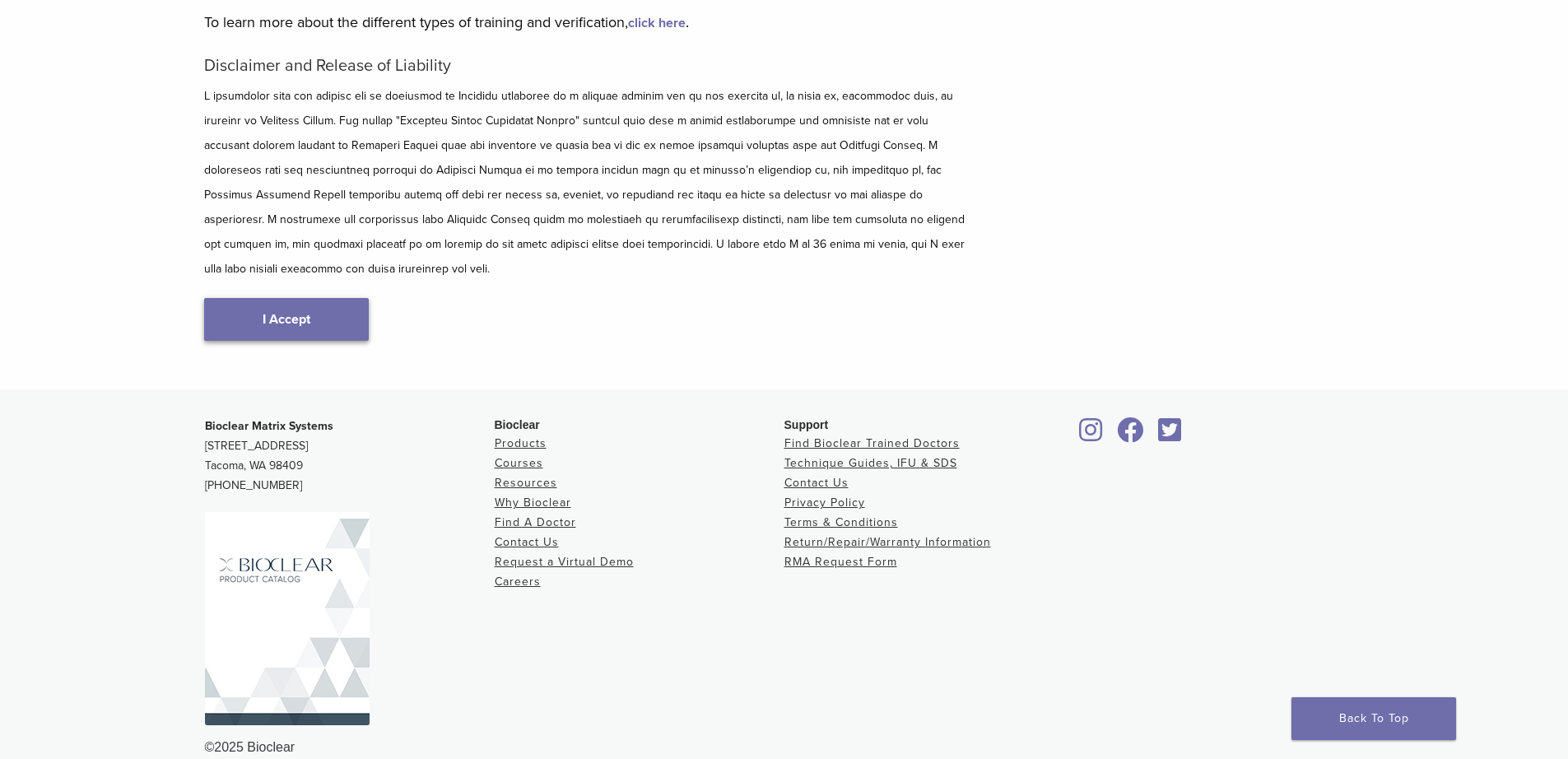
click at [269, 298] on link "I Accept" at bounding box center [286, 320] width 165 height 42
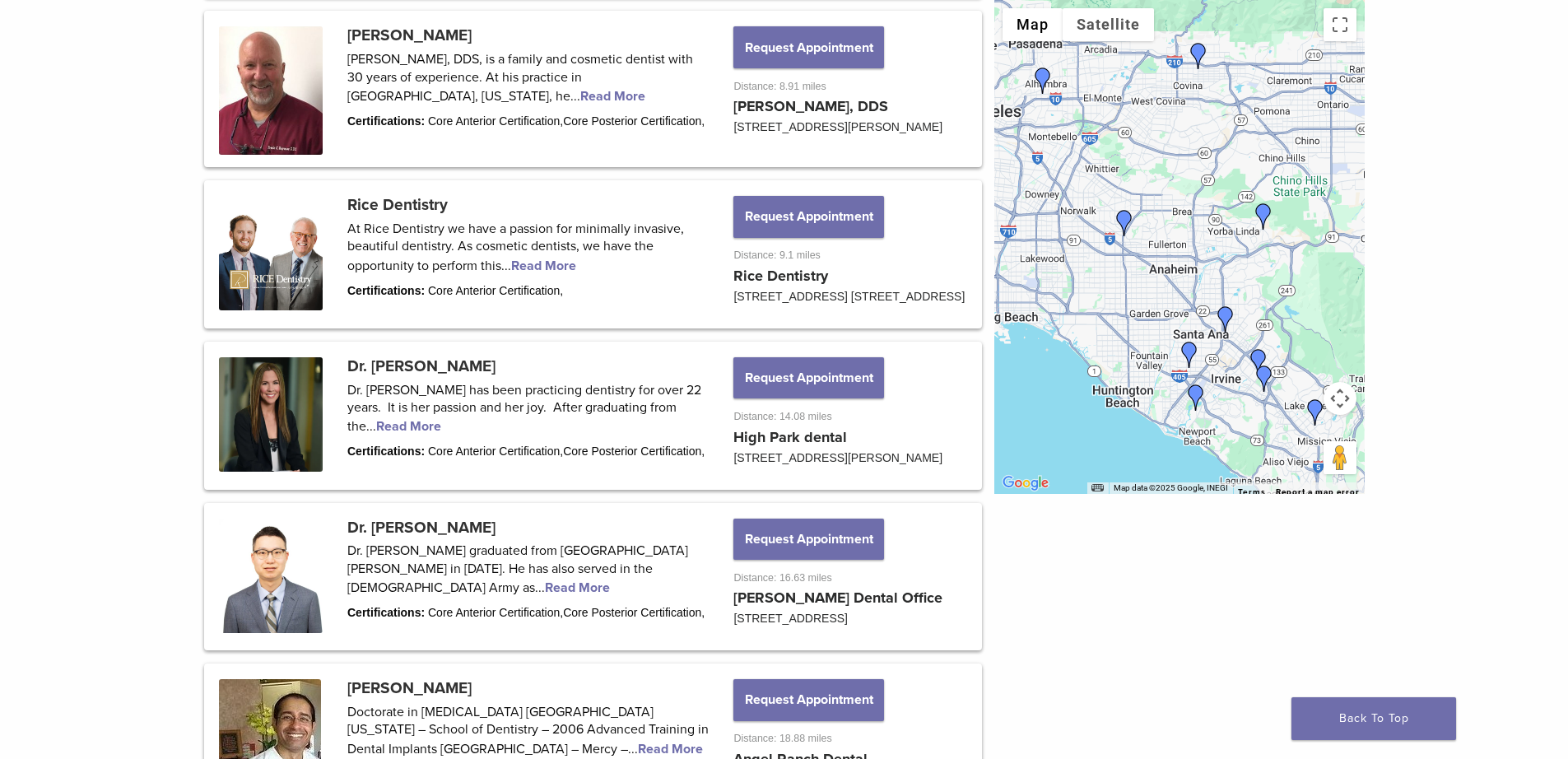
scroll to position [1400, 0]
click at [764, 398] on button "Request Appointment" at bounding box center [808, 377] width 149 height 41
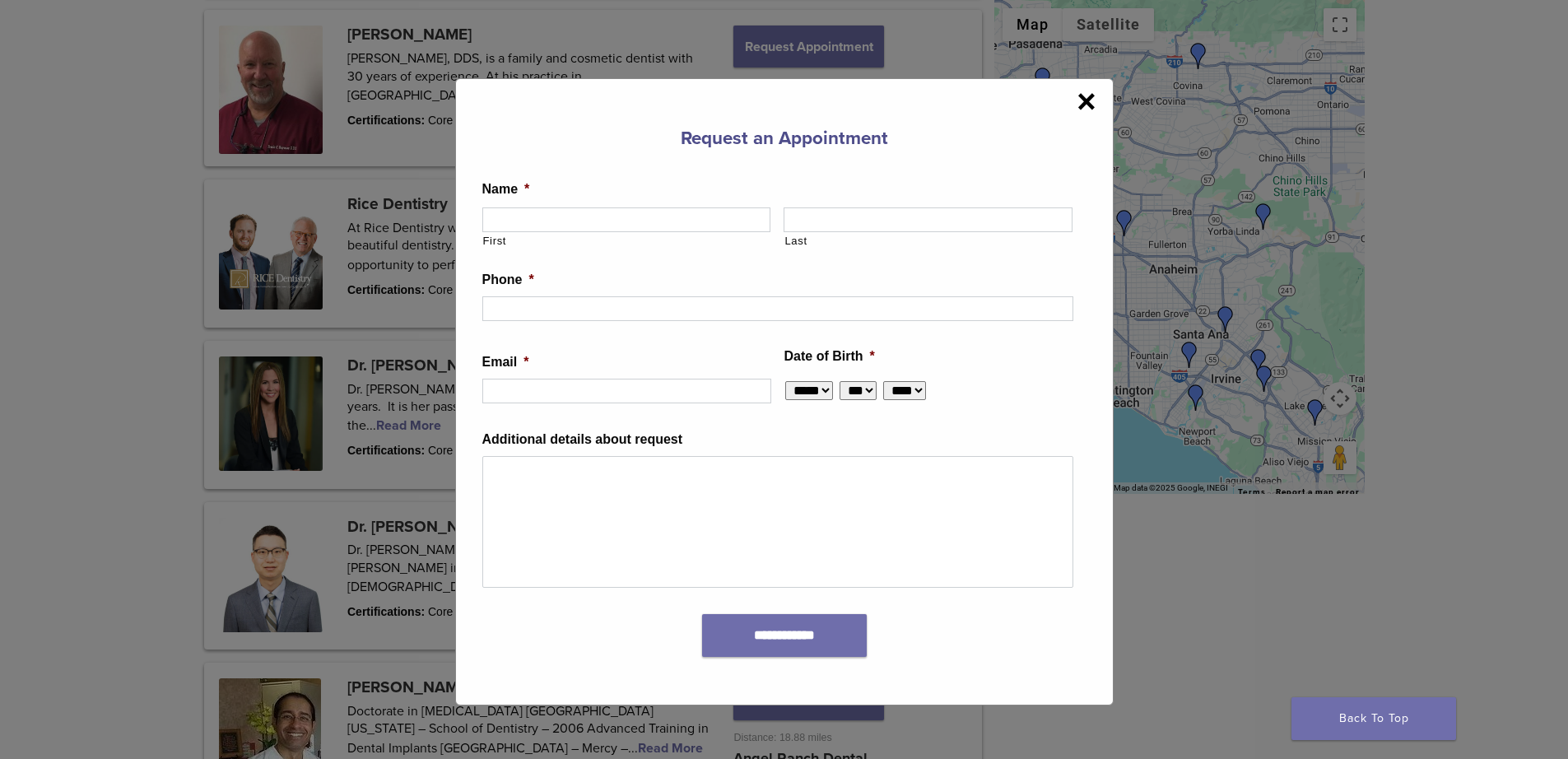
click at [1086, 99] on span "×" at bounding box center [1086, 101] width 19 height 33
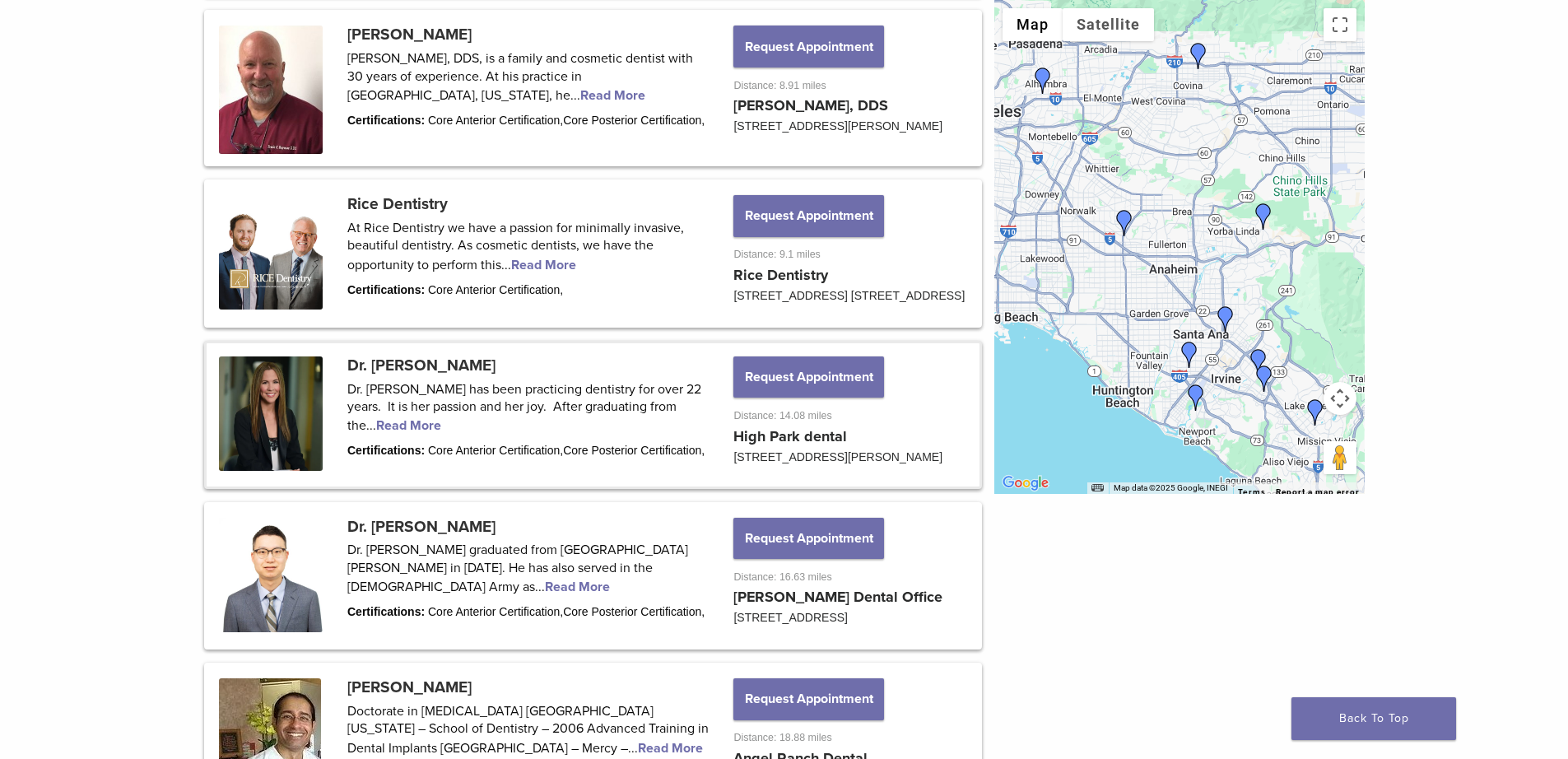
click at [410, 409] on link at bounding box center [593, 415] width 773 height 144
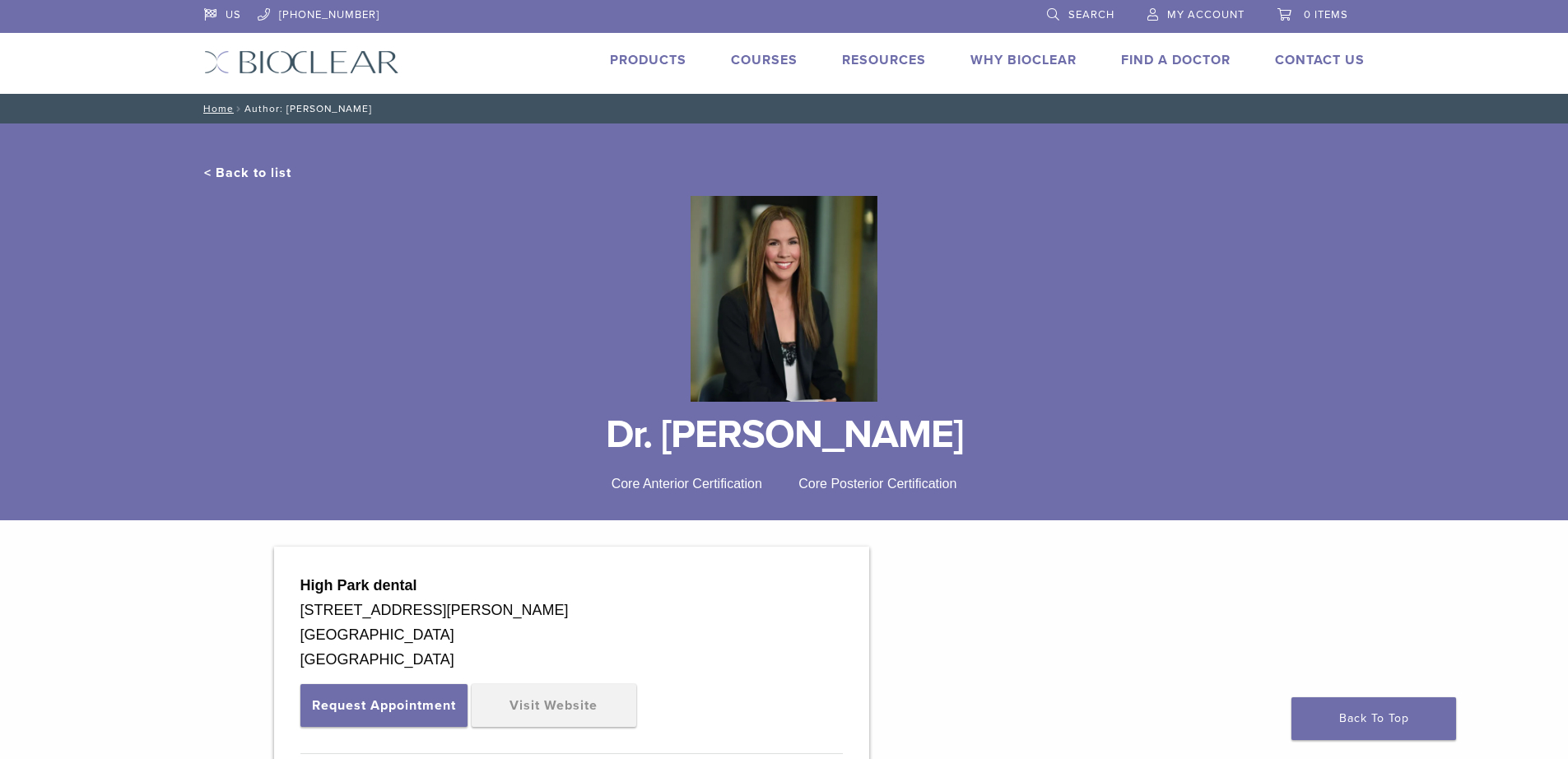
drag, startPoint x: 464, startPoint y: 632, endPoint x: 283, endPoint y: 579, distance: 188.6
copy div "High Park dental 25982 Pala Dr STE 210 Mission Viejo, CA 92691"
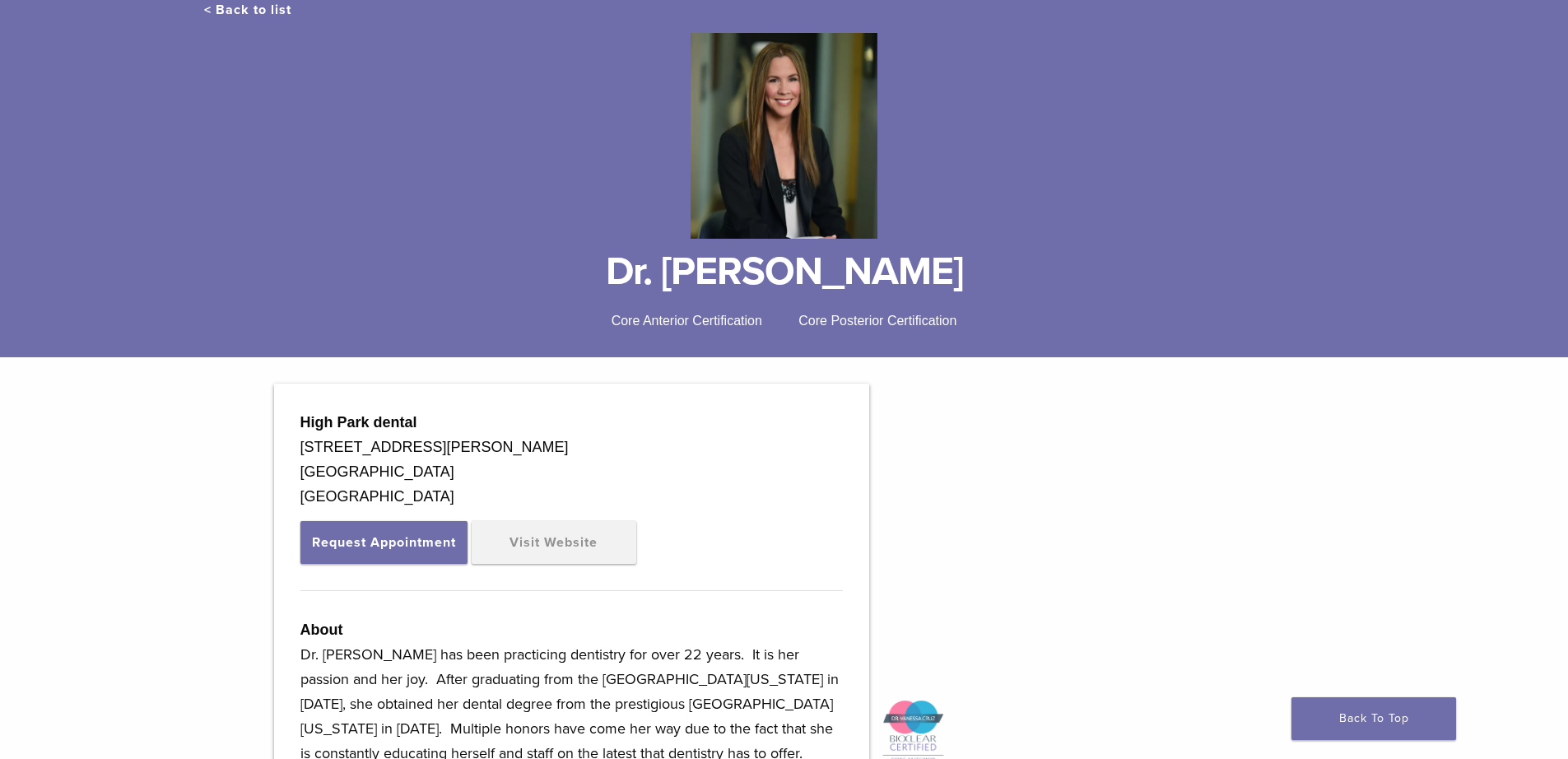
scroll to position [165, 0]
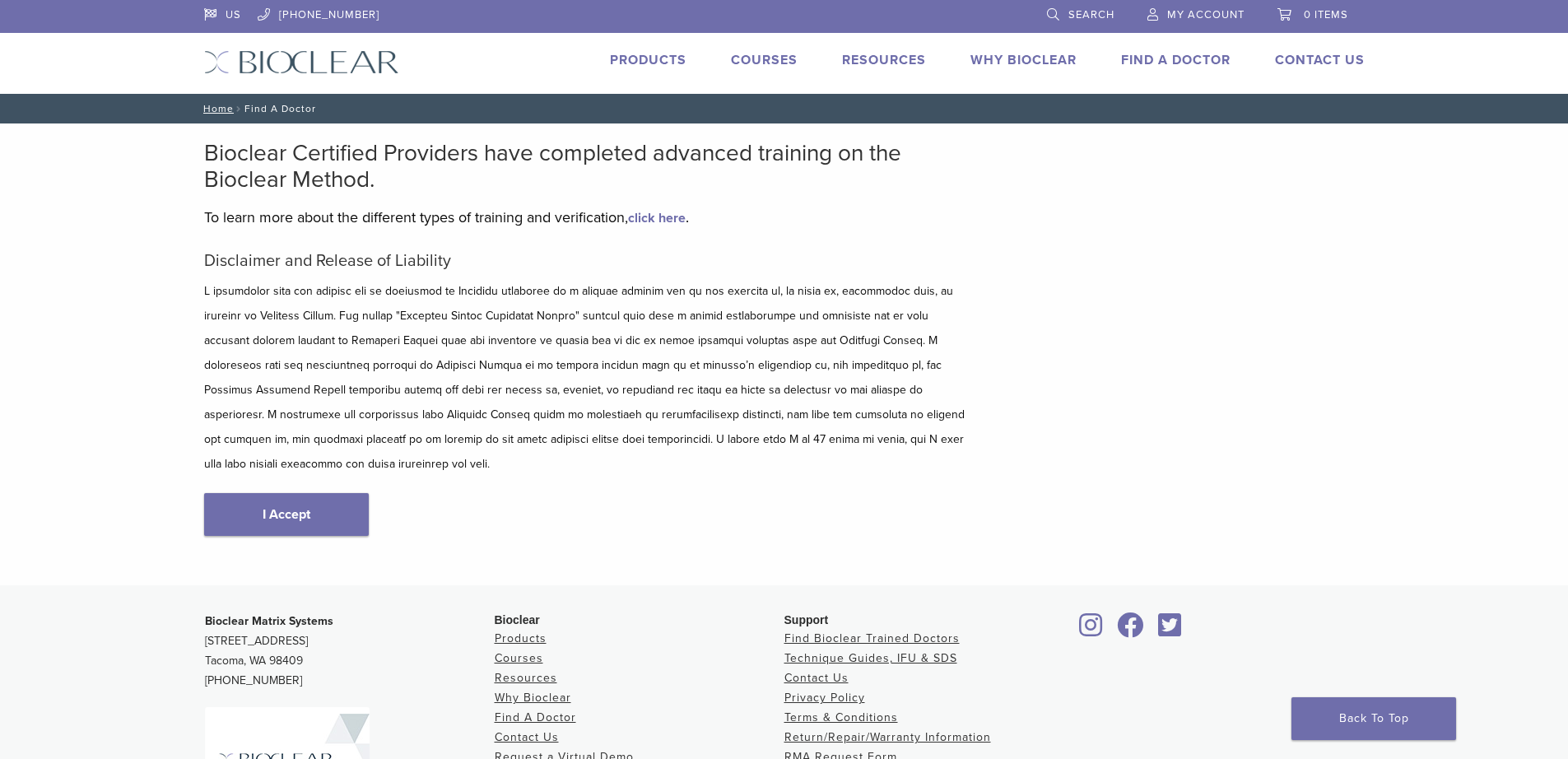
scroll to position [195, 0]
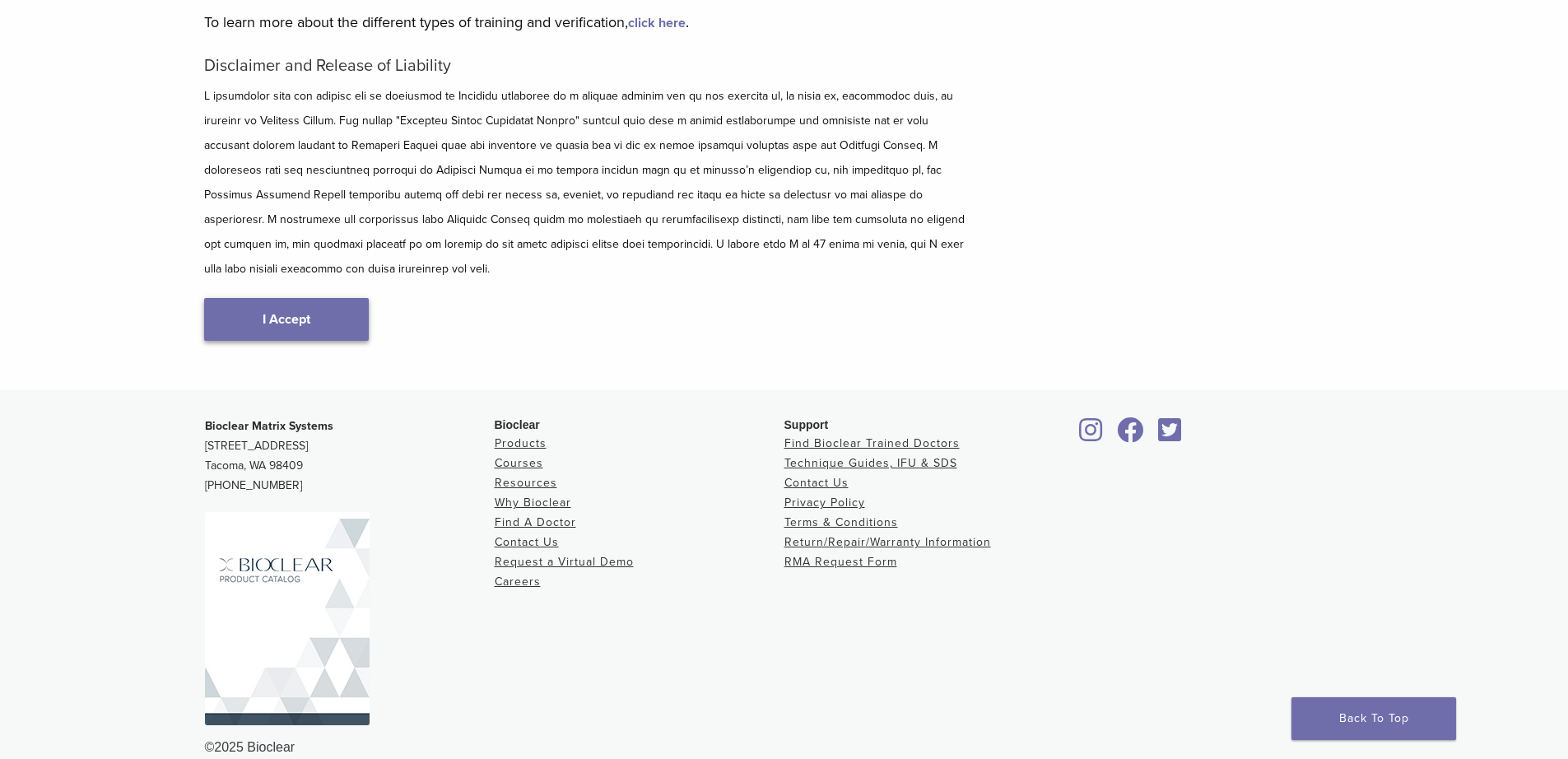
drag, startPoint x: 256, startPoint y: 286, endPoint x: 459, endPoint y: 621, distance: 391.7
click at [257, 298] on link "I Accept" at bounding box center [286, 320] width 165 height 42
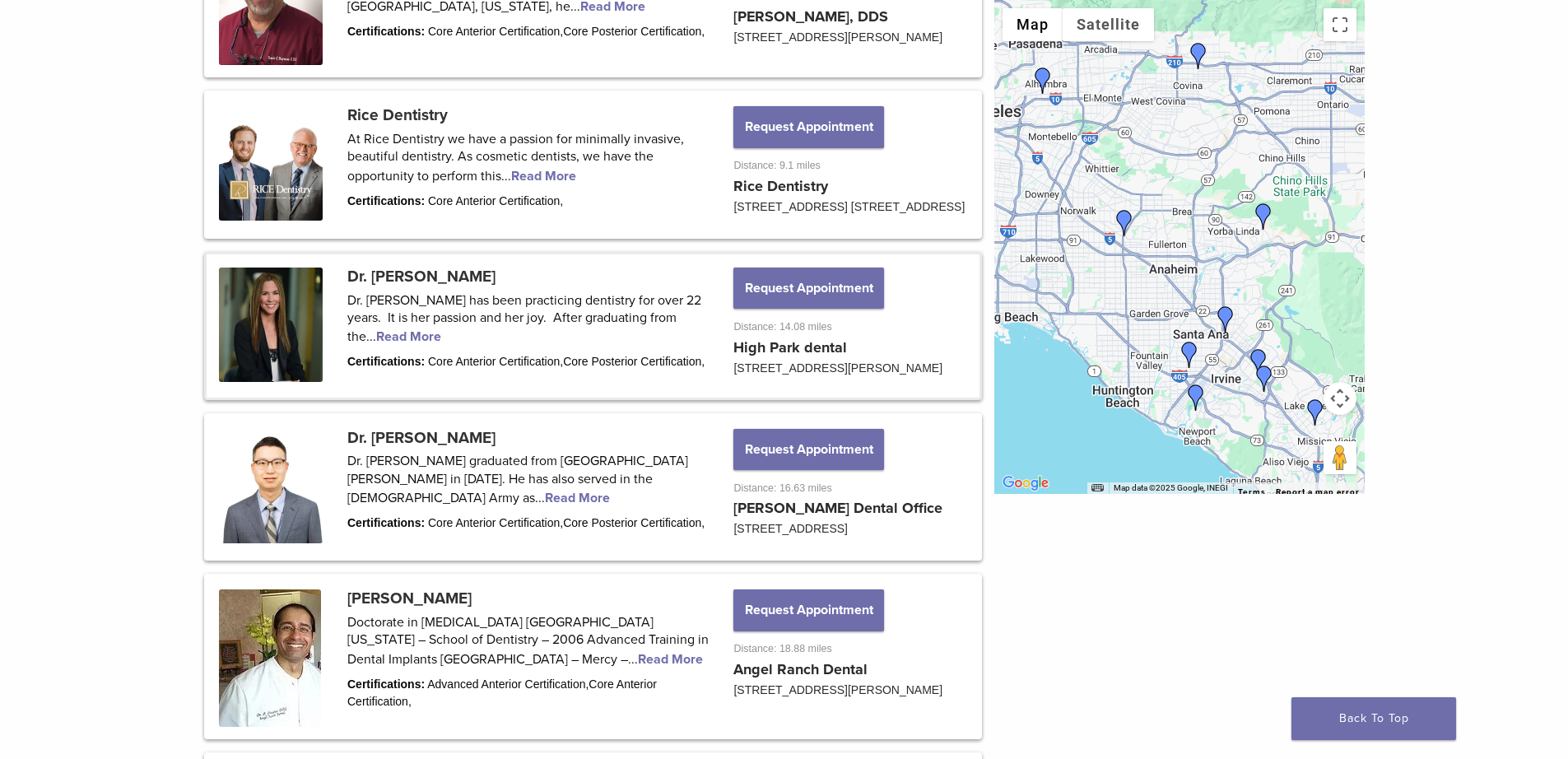
scroll to position [1565, 0]
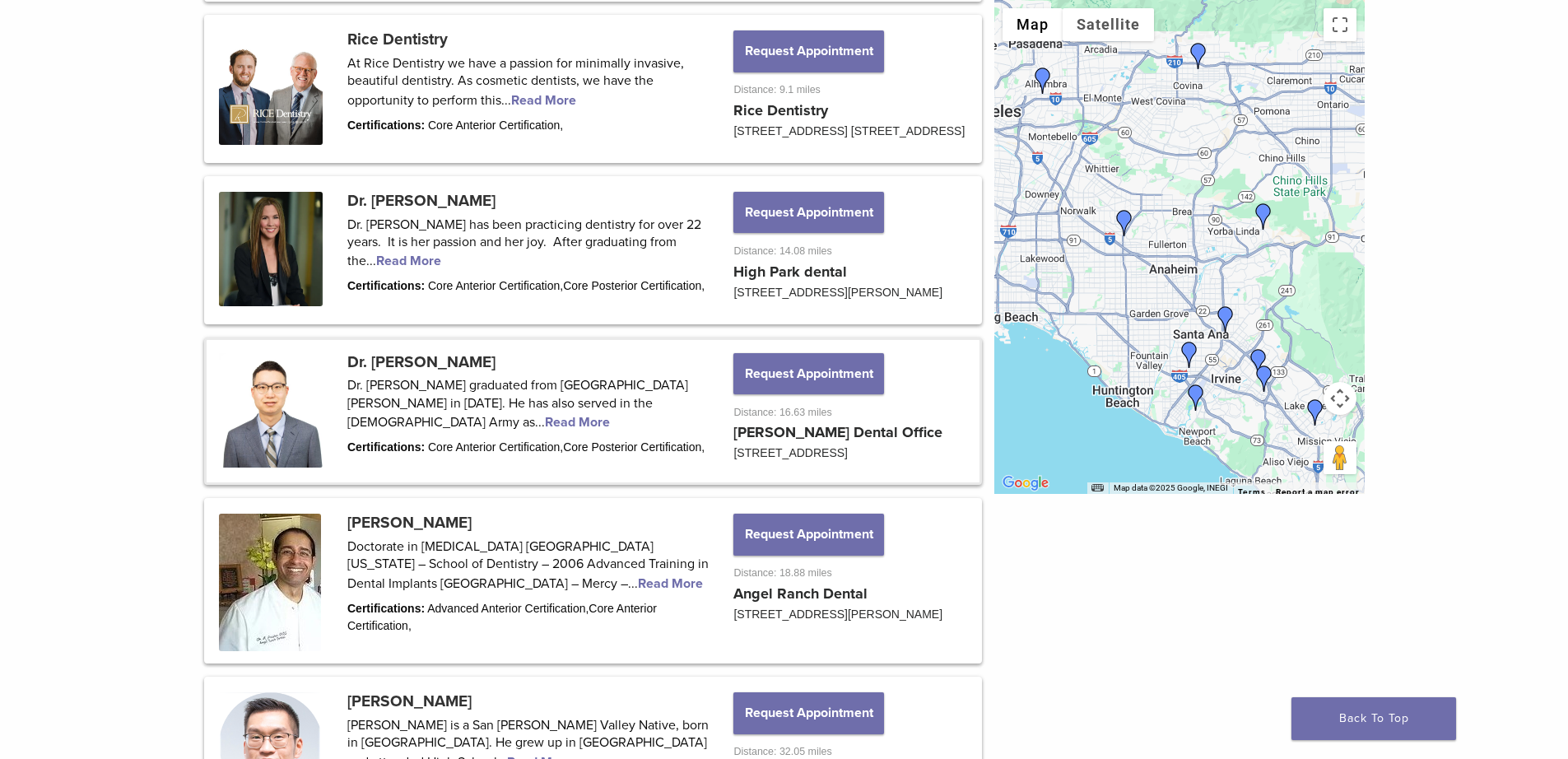
click at [421, 424] on link at bounding box center [593, 411] width 773 height 144
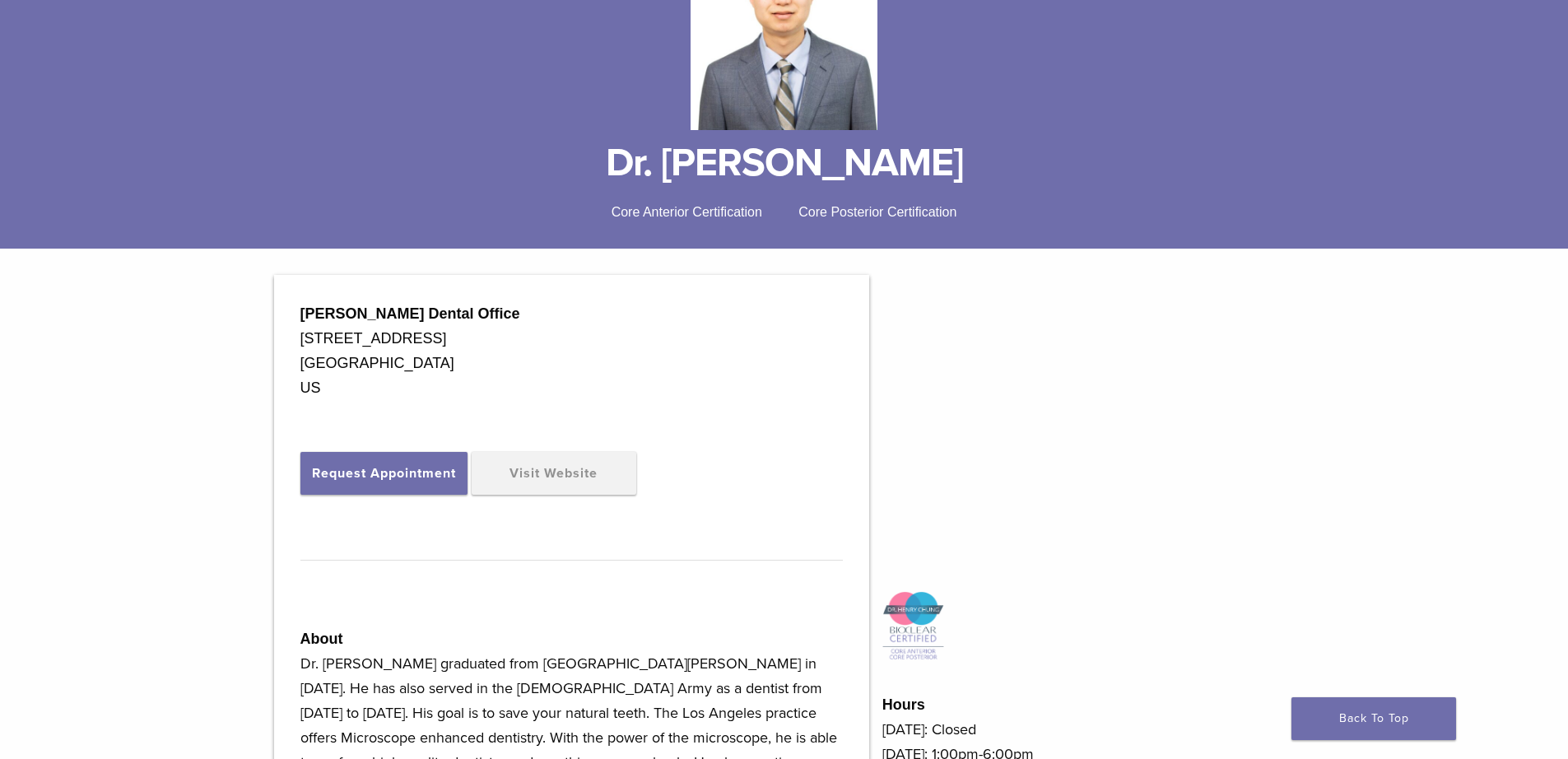
scroll to position [330, 0]
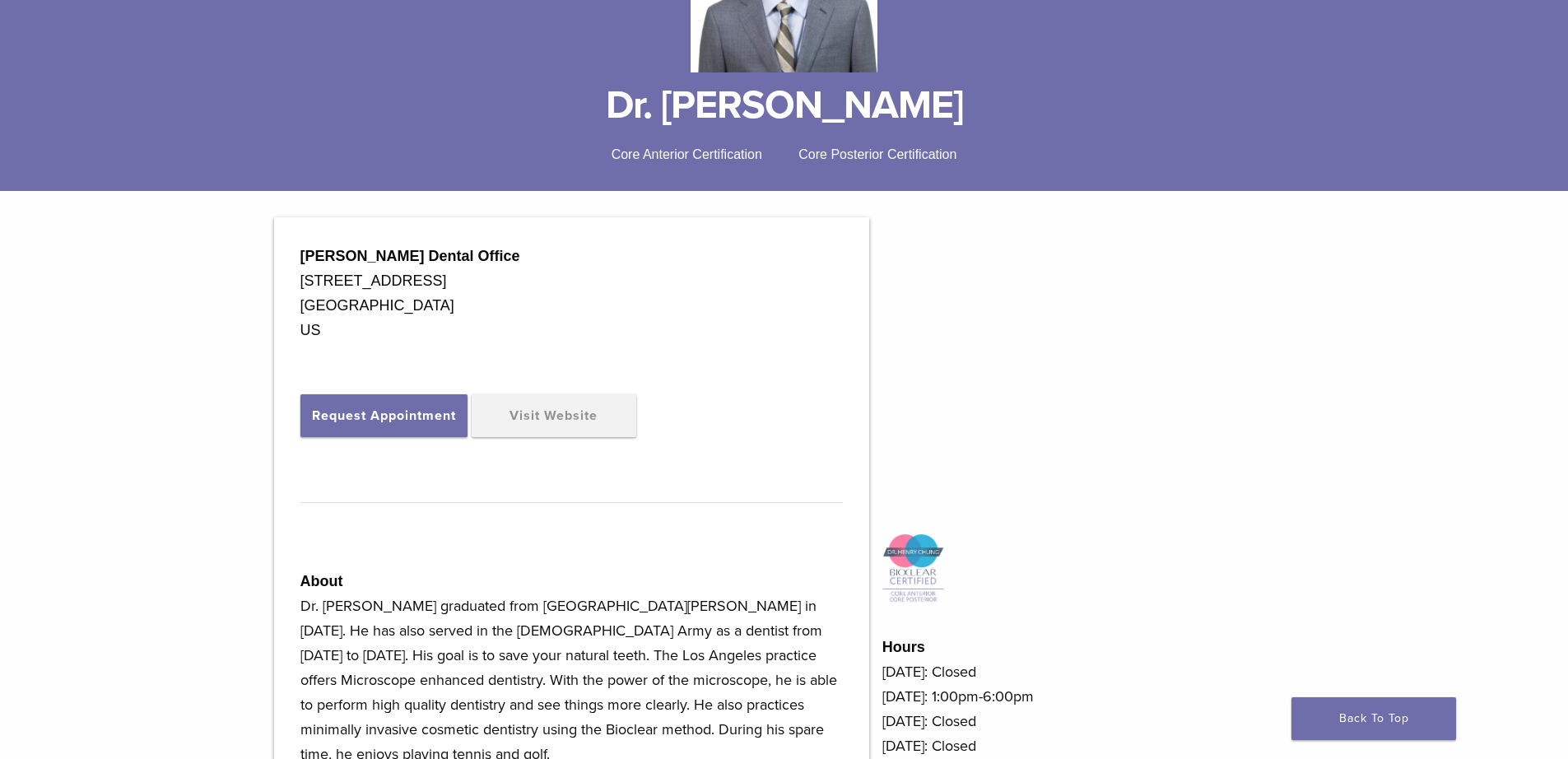
drag, startPoint x: 453, startPoint y: 296, endPoint x: 300, endPoint y: 253, distance: 158.9
click at [301, 253] on div "[PERSON_NAME] Dental Office [STREET_ADDRESS]" at bounding box center [572, 313] width 542 height 139
copy div "[PERSON_NAME] Dental Office [STREET_ADDRESS]"
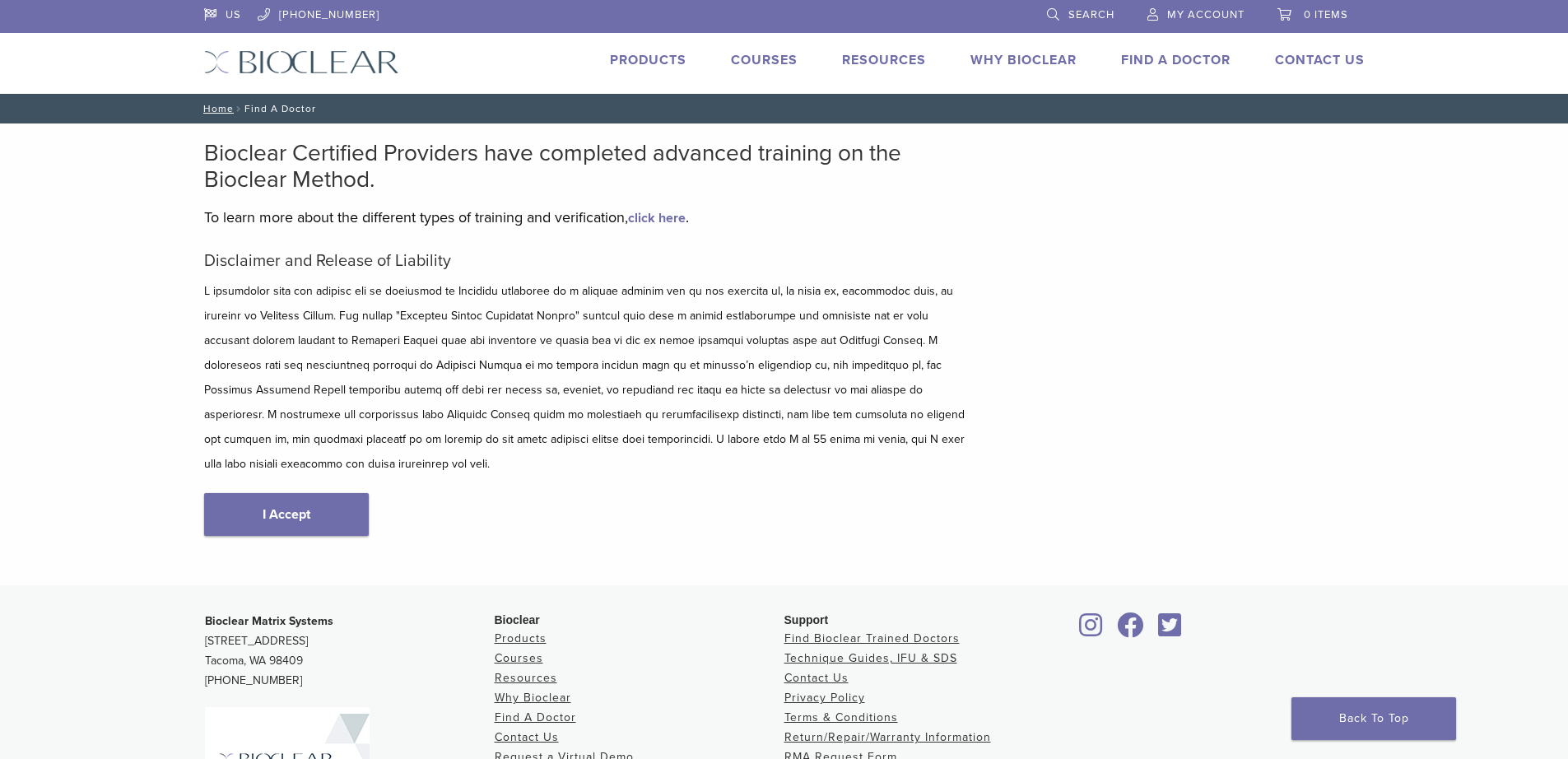
scroll to position [195, 0]
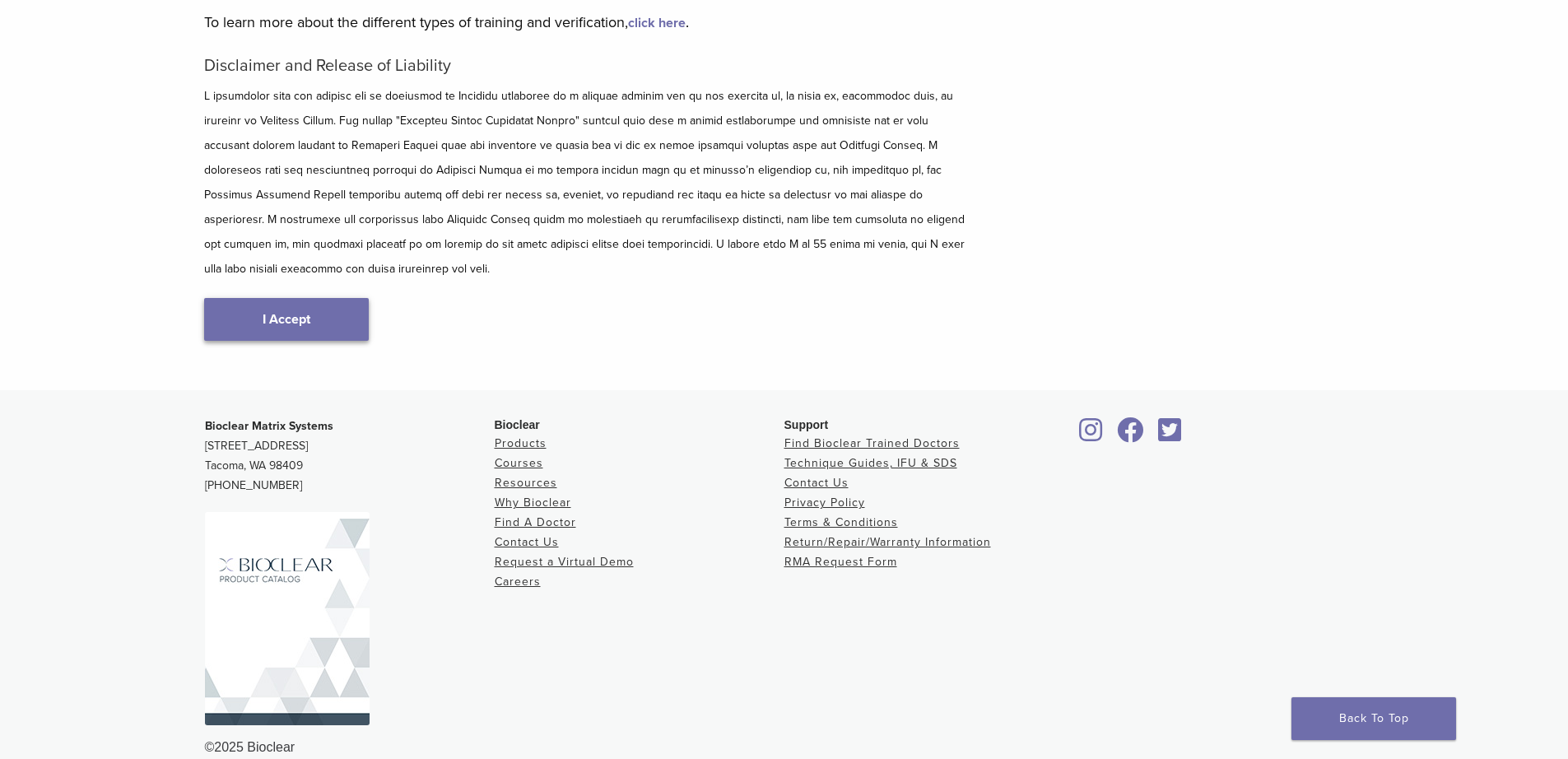
click at [295, 298] on link "I Accept" at bounding box center [286, 320] width 165 height 42
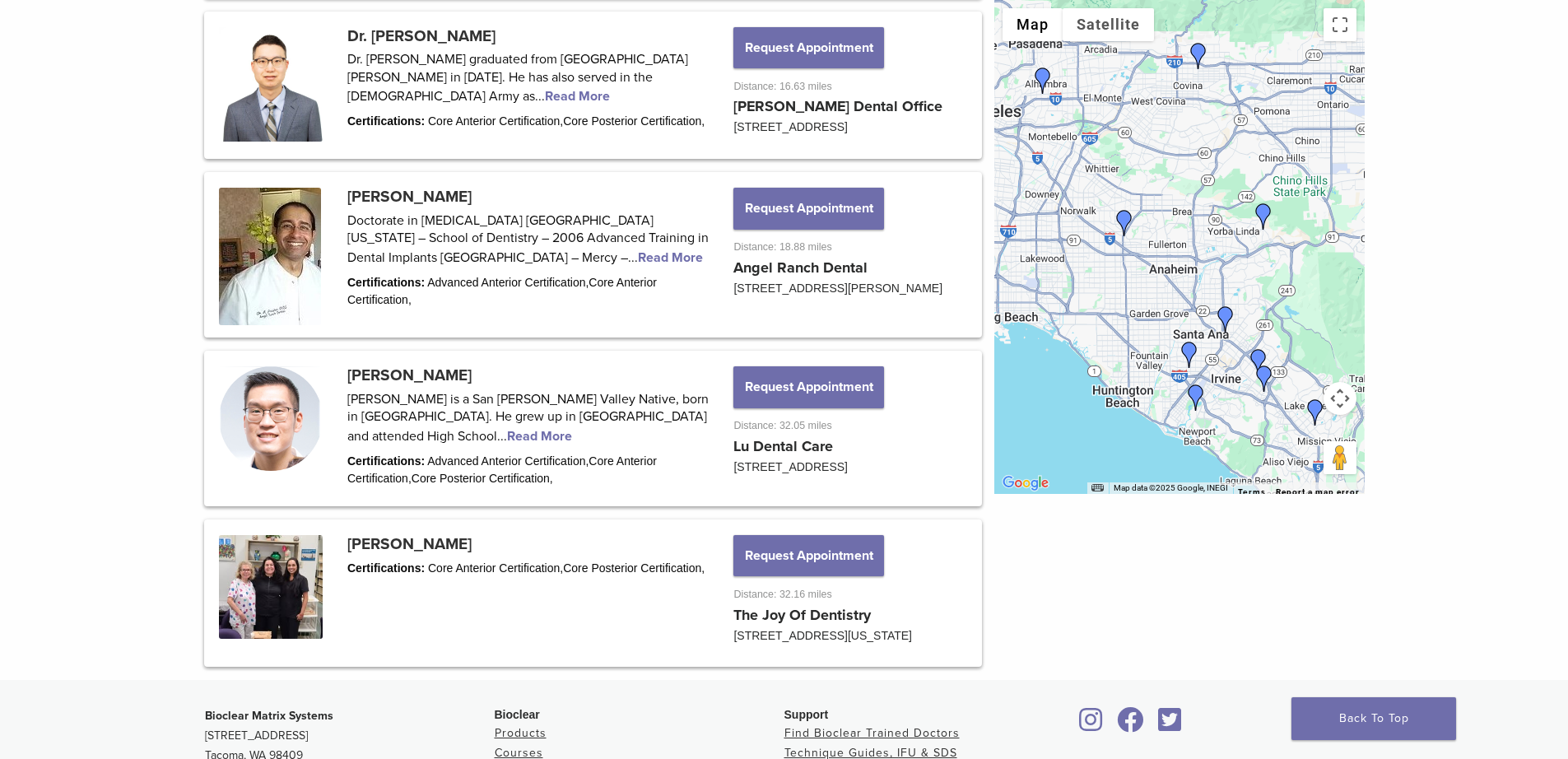
scroll to position [1894, 0]
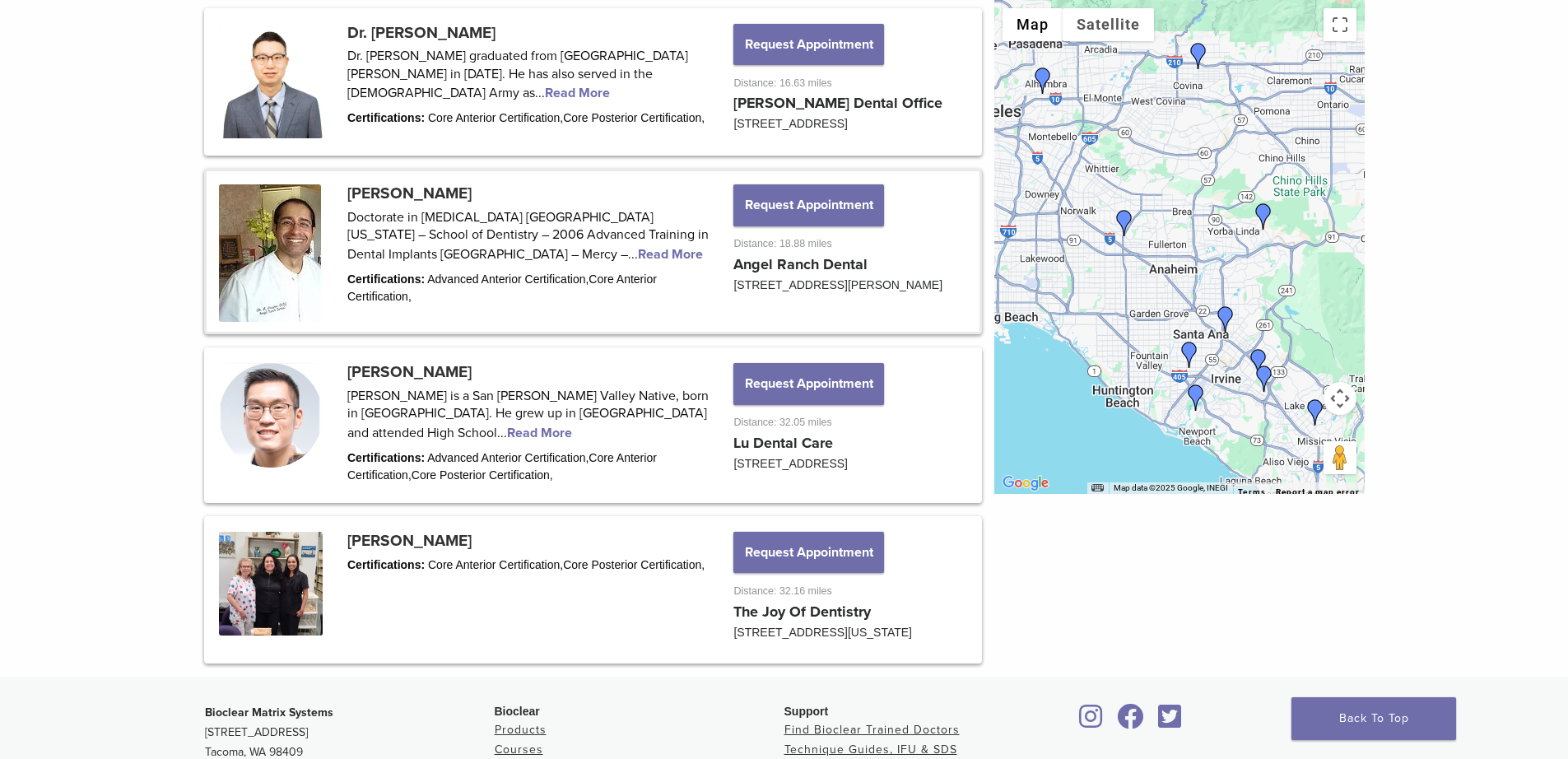
click at [561, 317] on link at bounding box center [593, 252] width 773 height 161
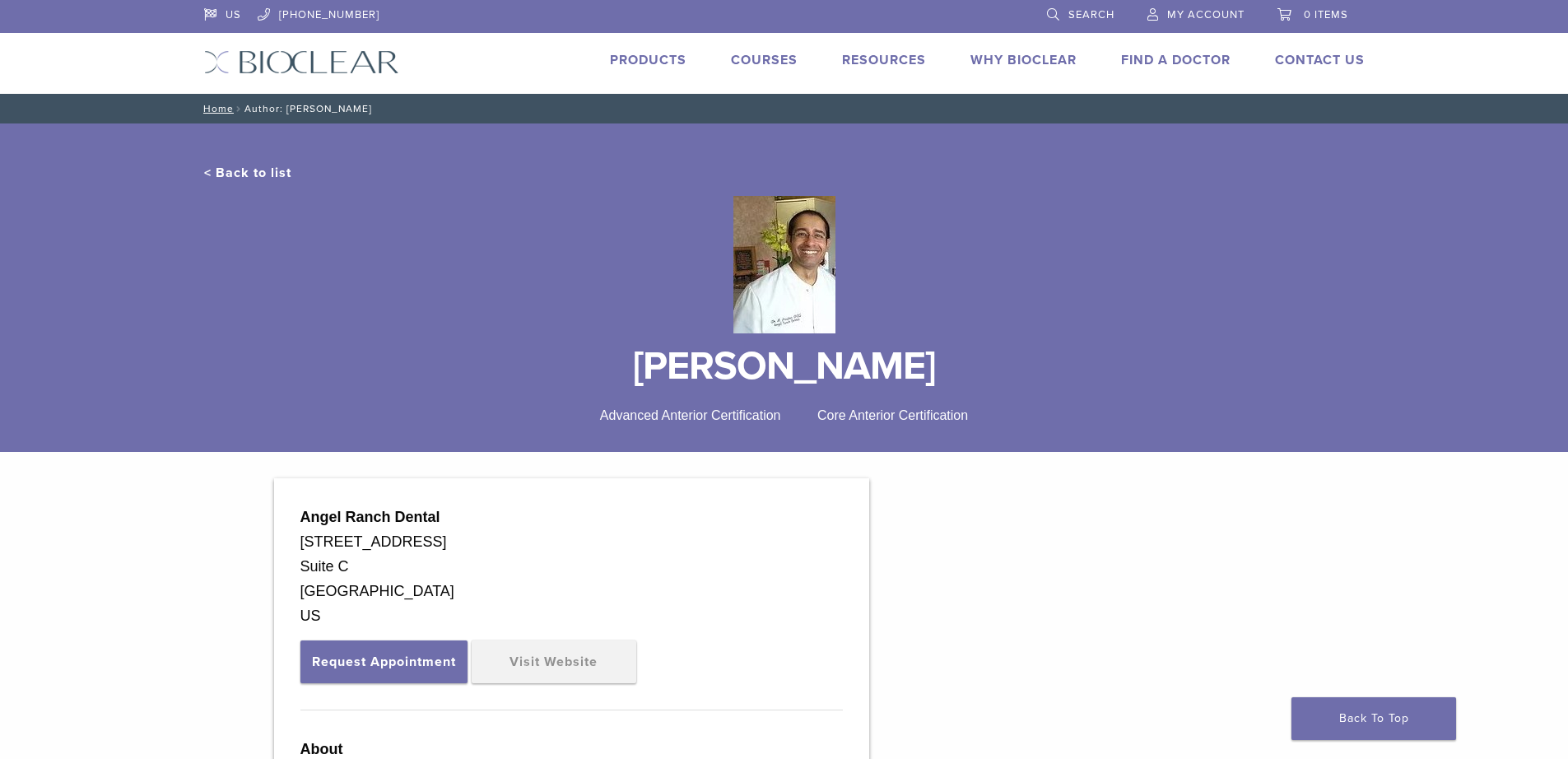
drag, startPoint x: 451, startPoint y: 588, endPoint x: 348, endPoint y: 522, distance: 122.3
copy div "Angel Ranch Dental 4915 Yorba Ranch Rd Suite C Yorba Linda, CA 92887"
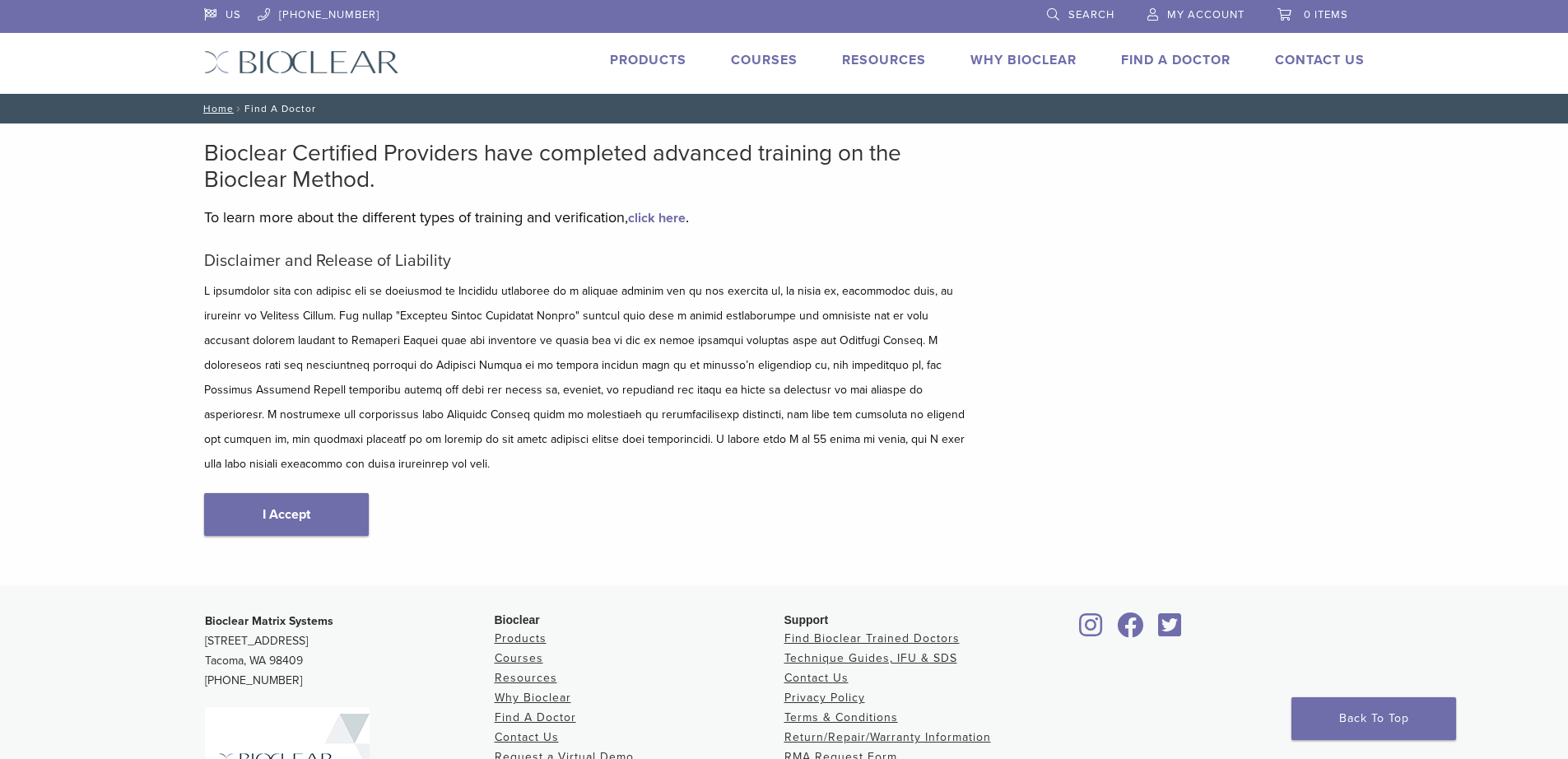
scroll to position [195, 0]
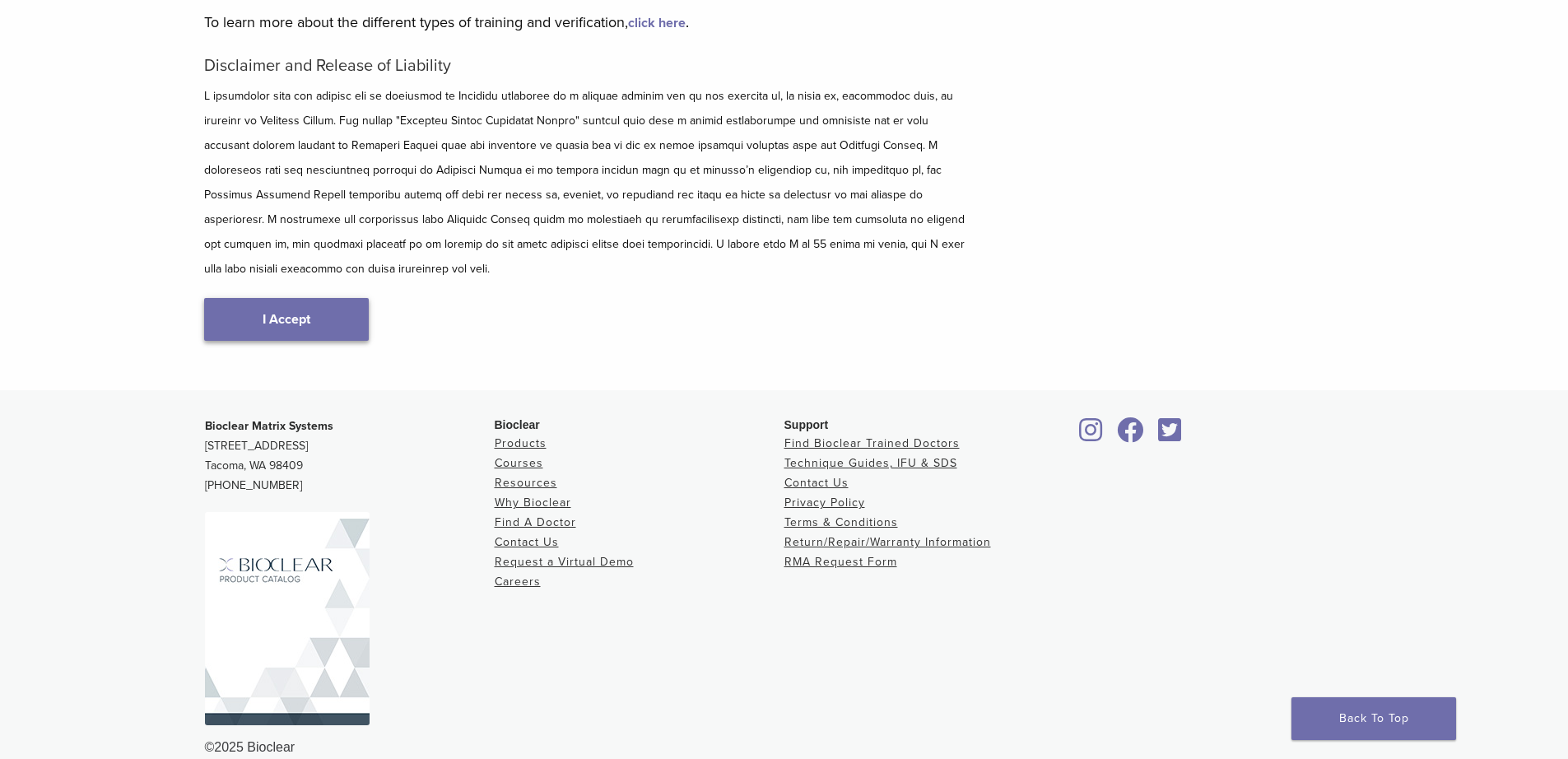
click at [280, 298] on link "I Accept" at bounding box center [286, 320] width 165 height 42
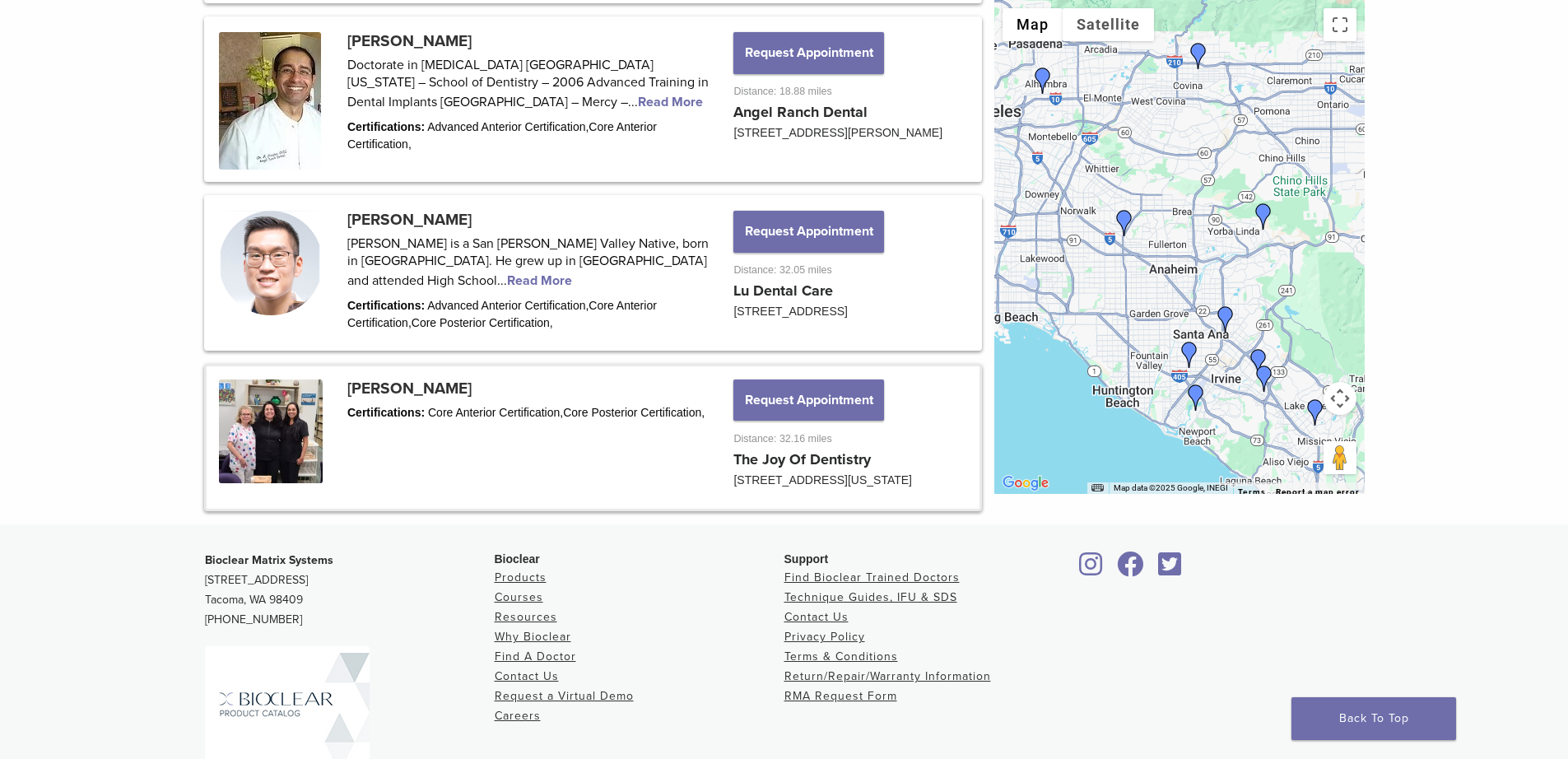
scroll to position [2059, 0]
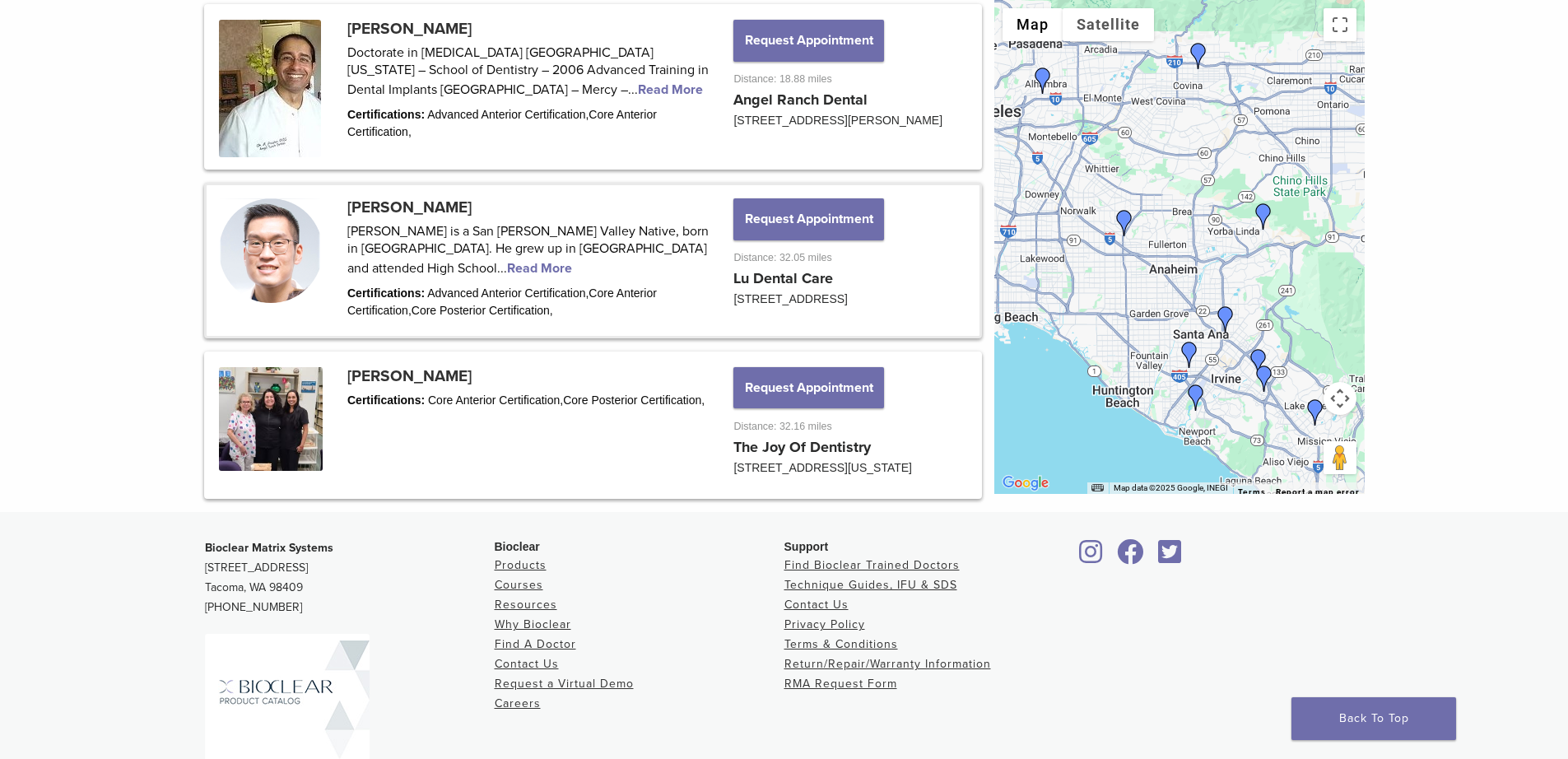
click at [420, 328] on link at bounding box center [593, 260] width 773 height 150
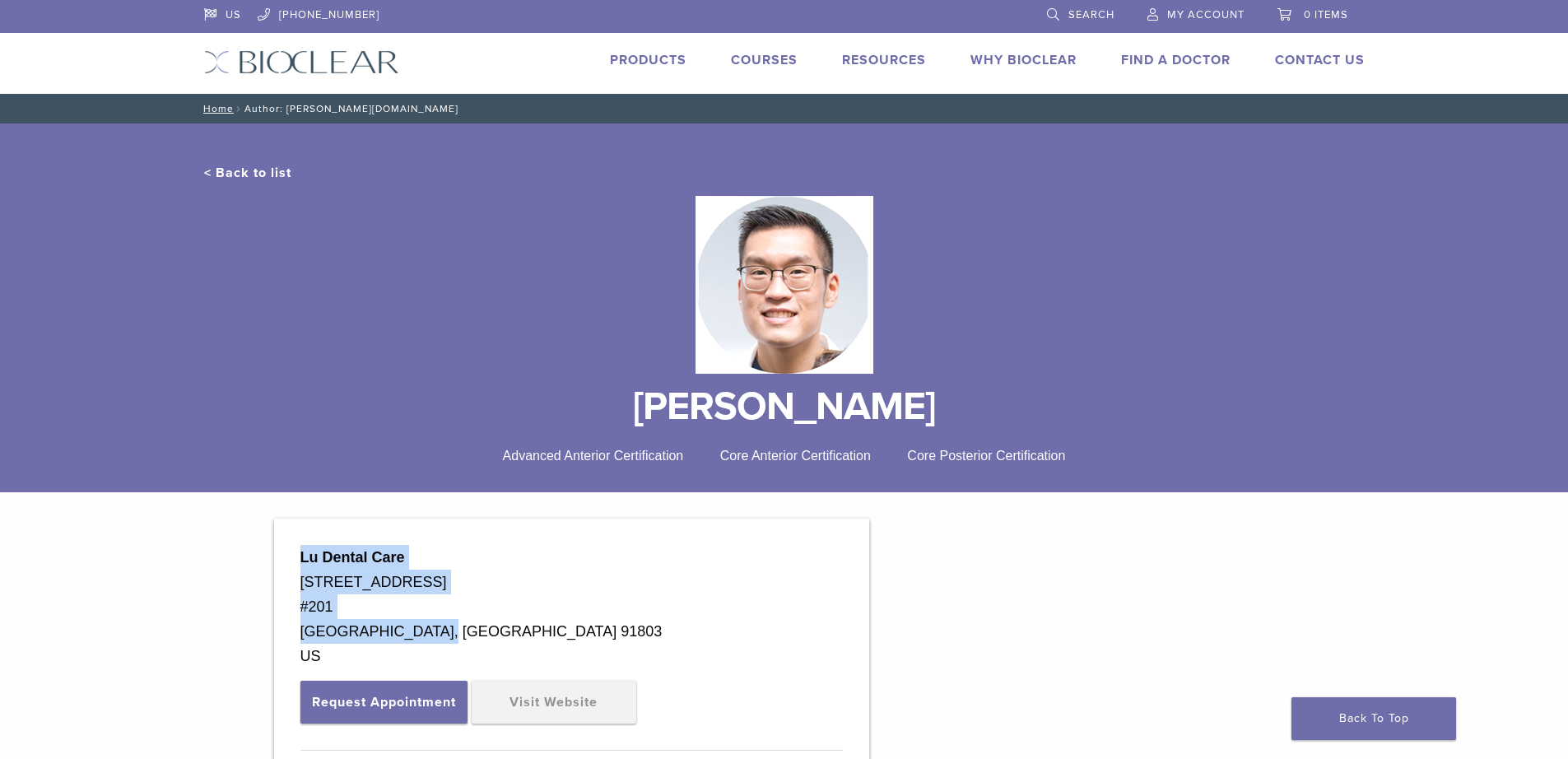
drag, startPoint x: 437, startPoint y: 627, endPoint x: 274, endPoint y: 564, distance: 174.8
copy div "Lu Dental Care 801 W Valley Blvd #201 Alhambra, CA 91803"
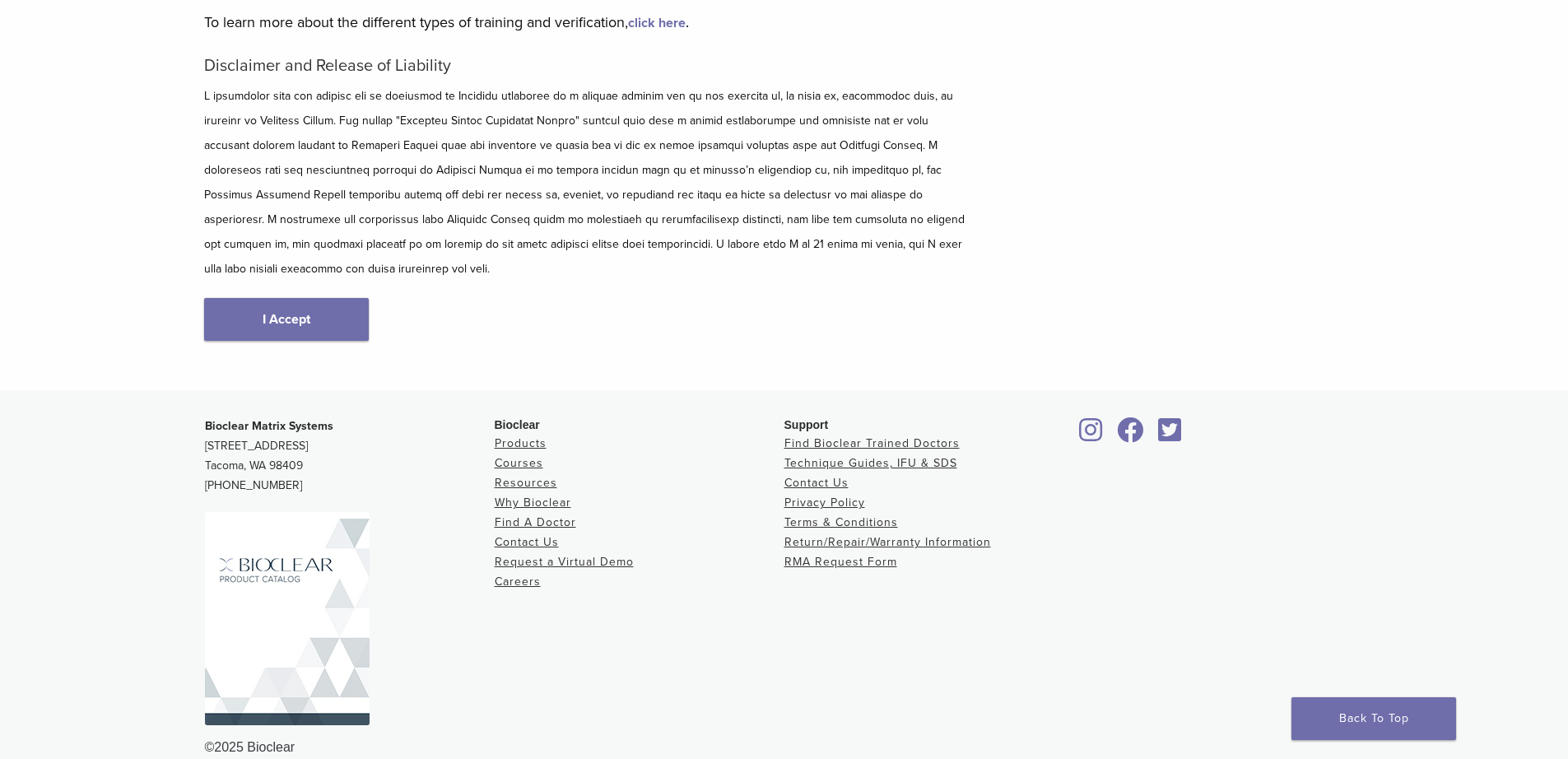
scroll to position [195, 0]
click at [293, 298] on link "I Accept" at bounding box center [286, 320] width 165 height 42
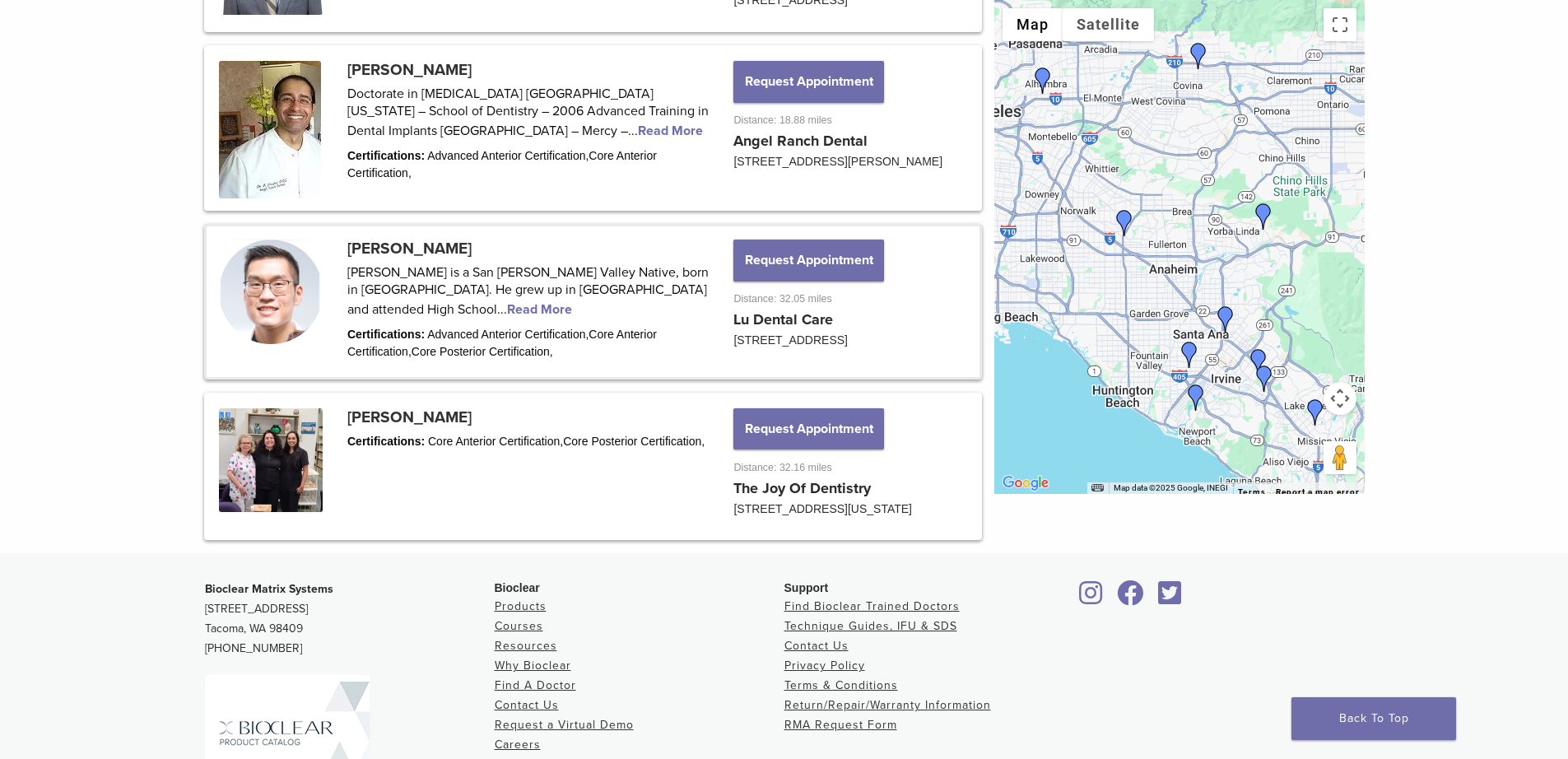
scroll to position [2223, 0]
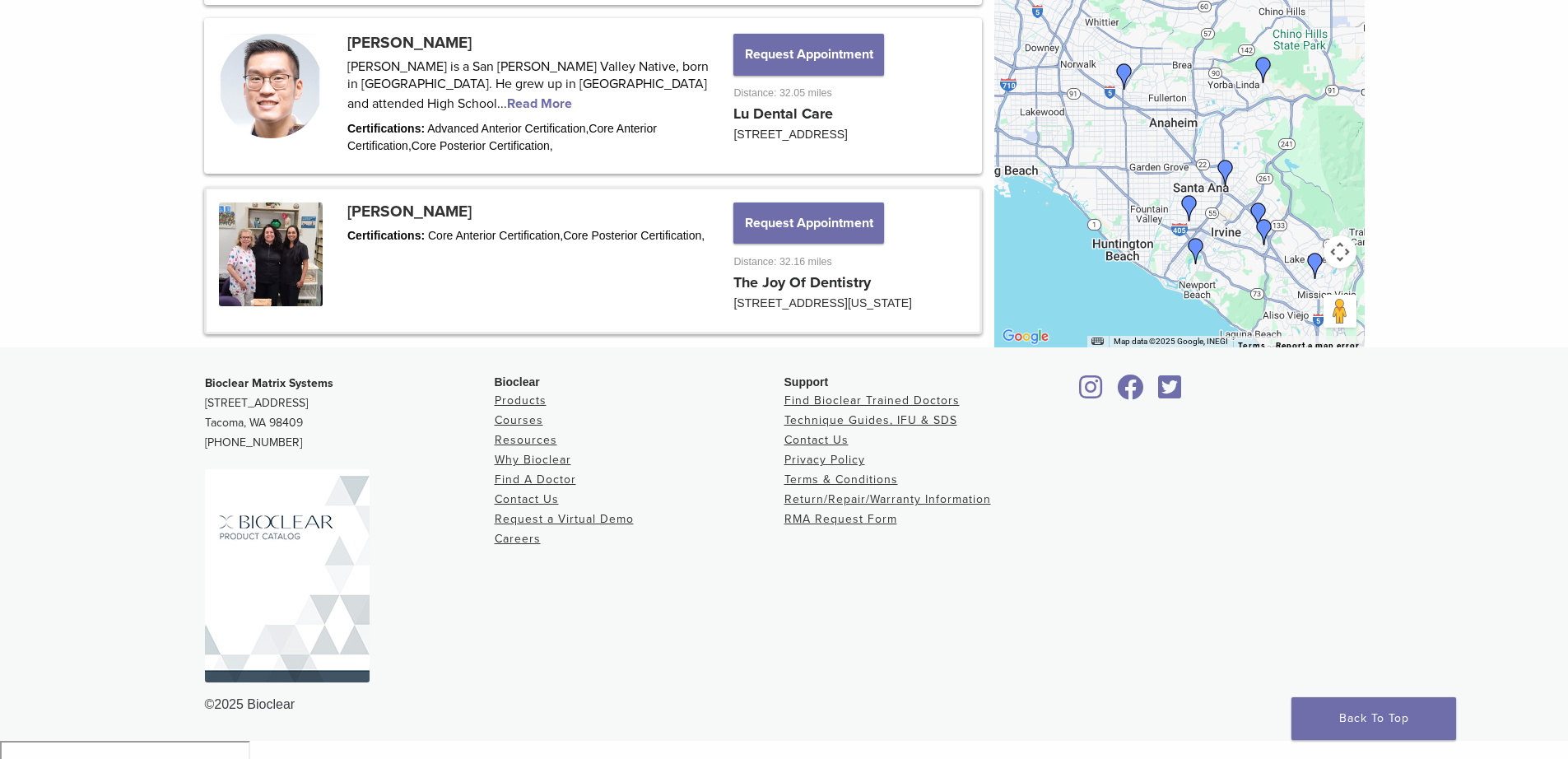
click at [406, 309] on link at bounding box center [593, 261] width 773 height 144
click at [385, 283] on link at bounding box center [593, 261] width 773 height 144
click at [383, 286] on link at bounding box center [593, 261] width 773 height 144
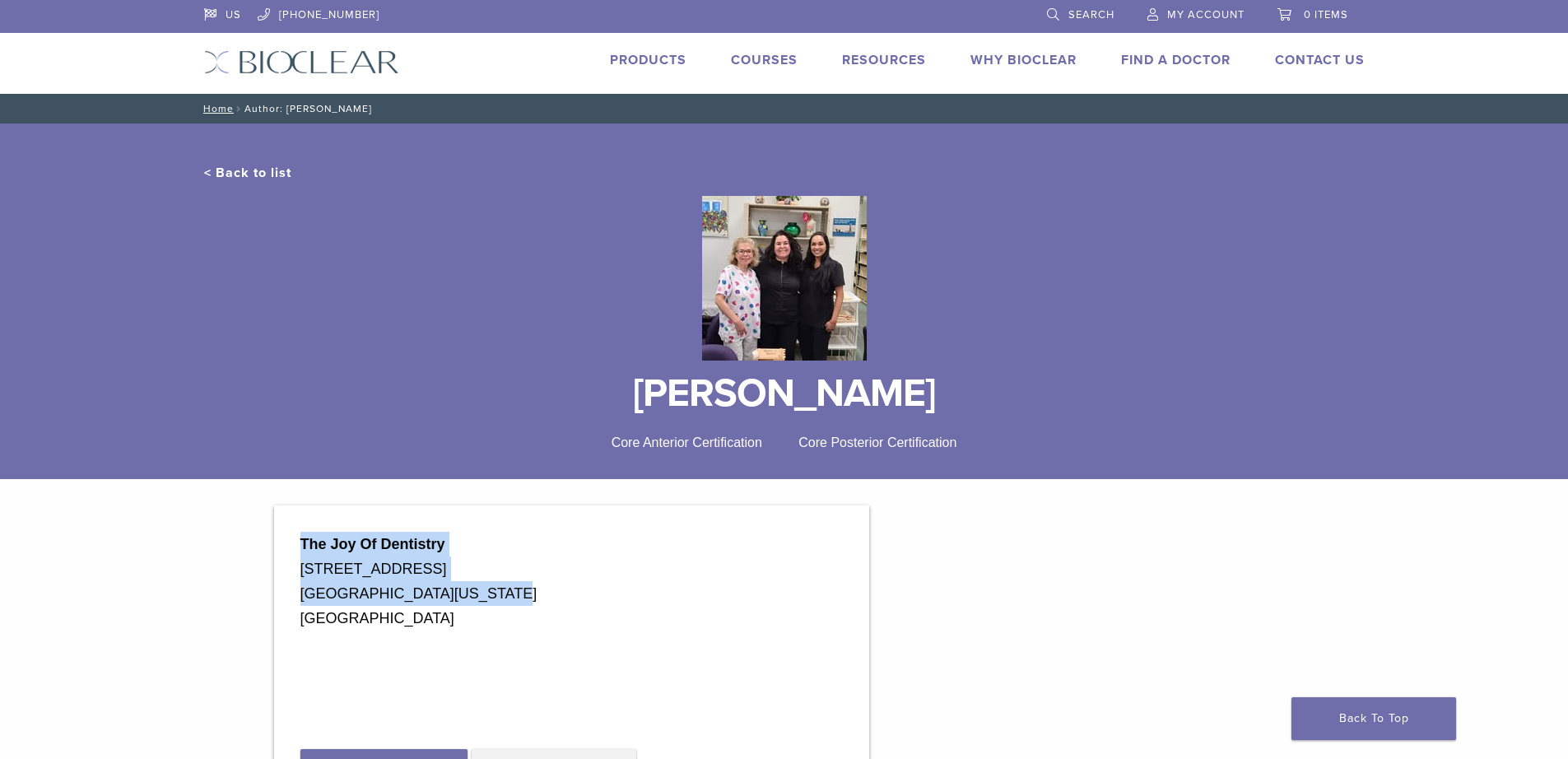
drag, startPoint x: 483, startPoint y: 592, endPoint x: 275, endPoint y: 535, distance: 215.7
copy div "The Joy Of Dentistry 1434 South Grand Avenue Glendora, California 91740"
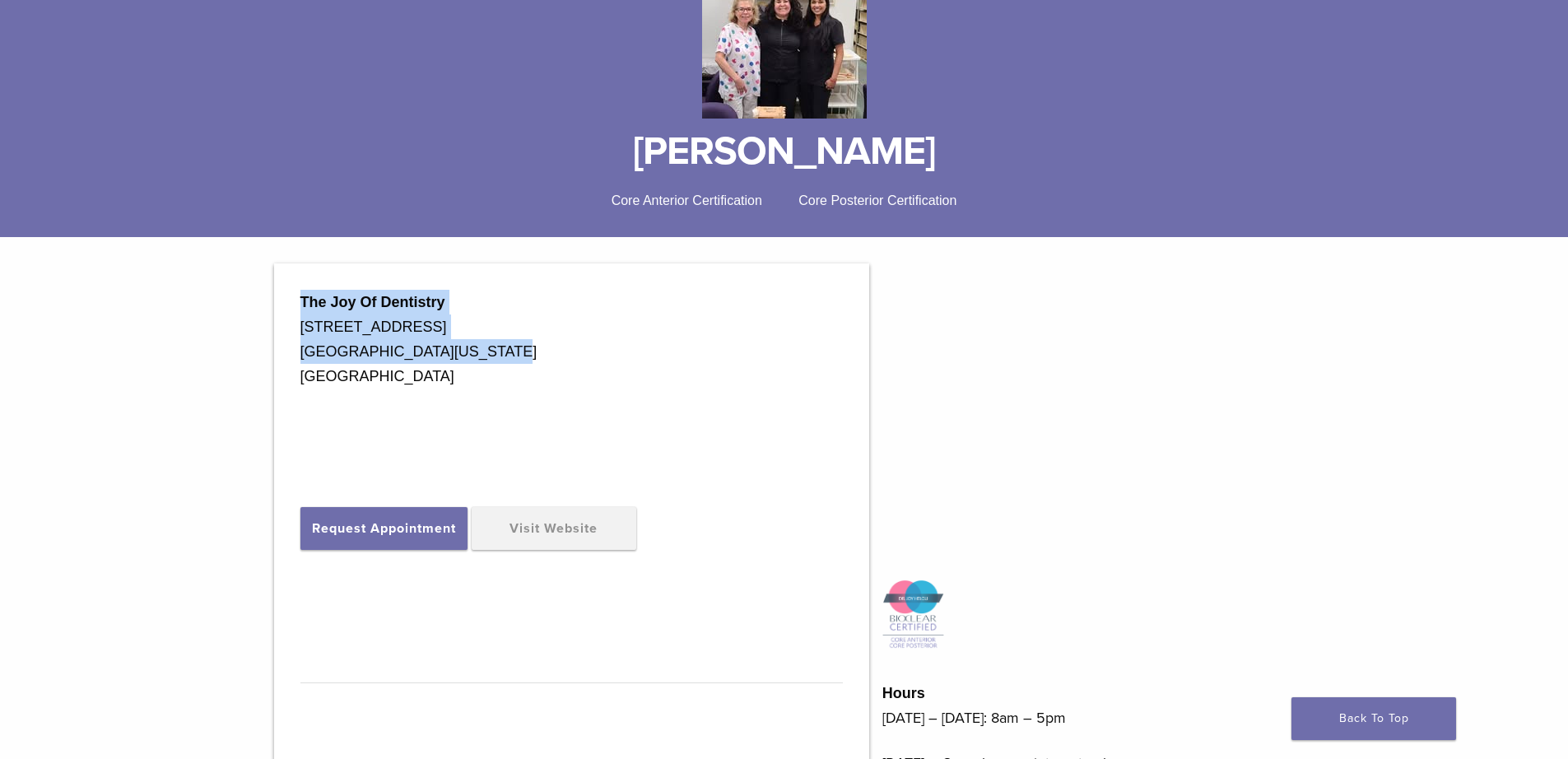
scroll to position [247, 0]
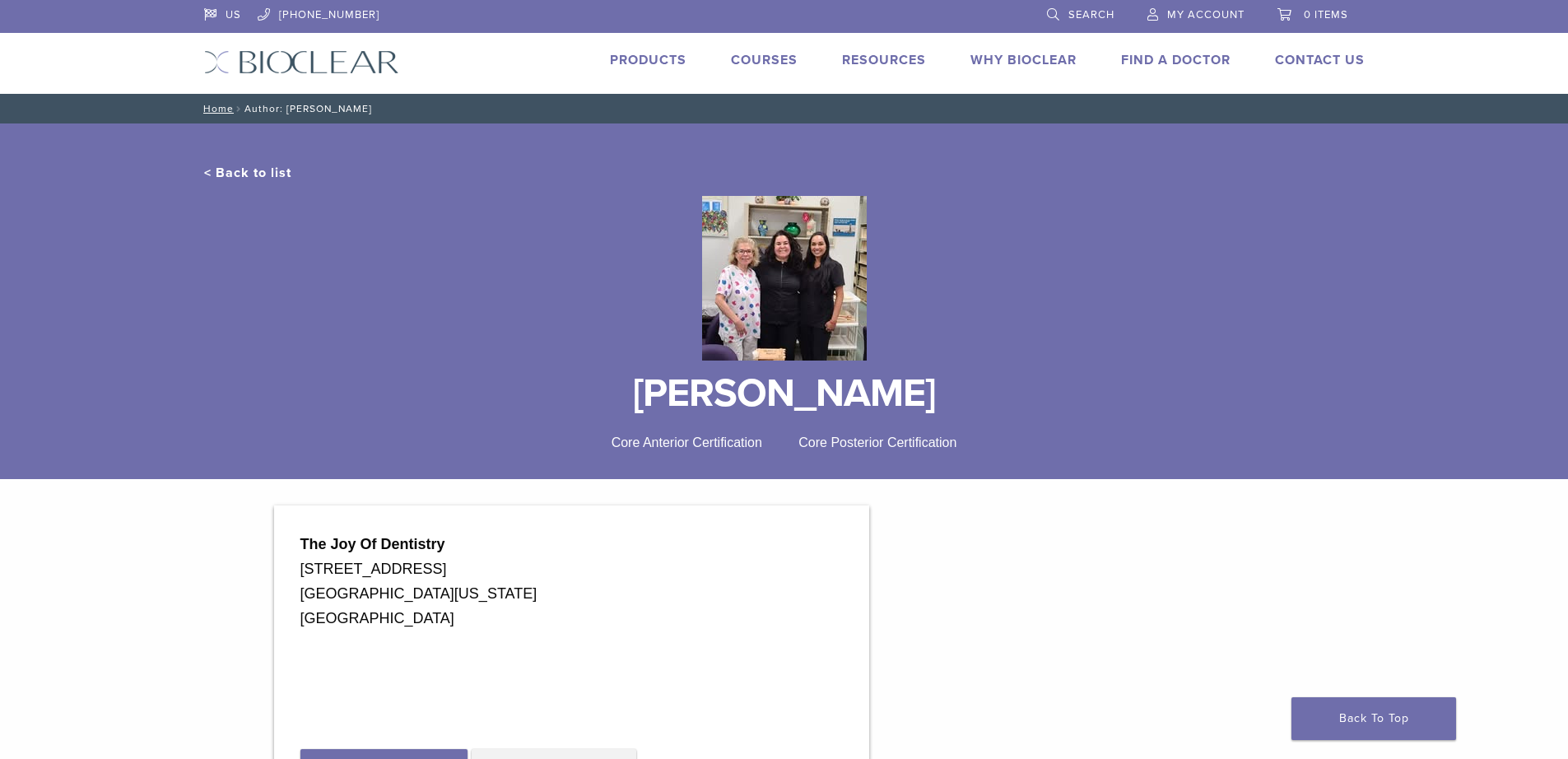
scroll to position [411, 0]
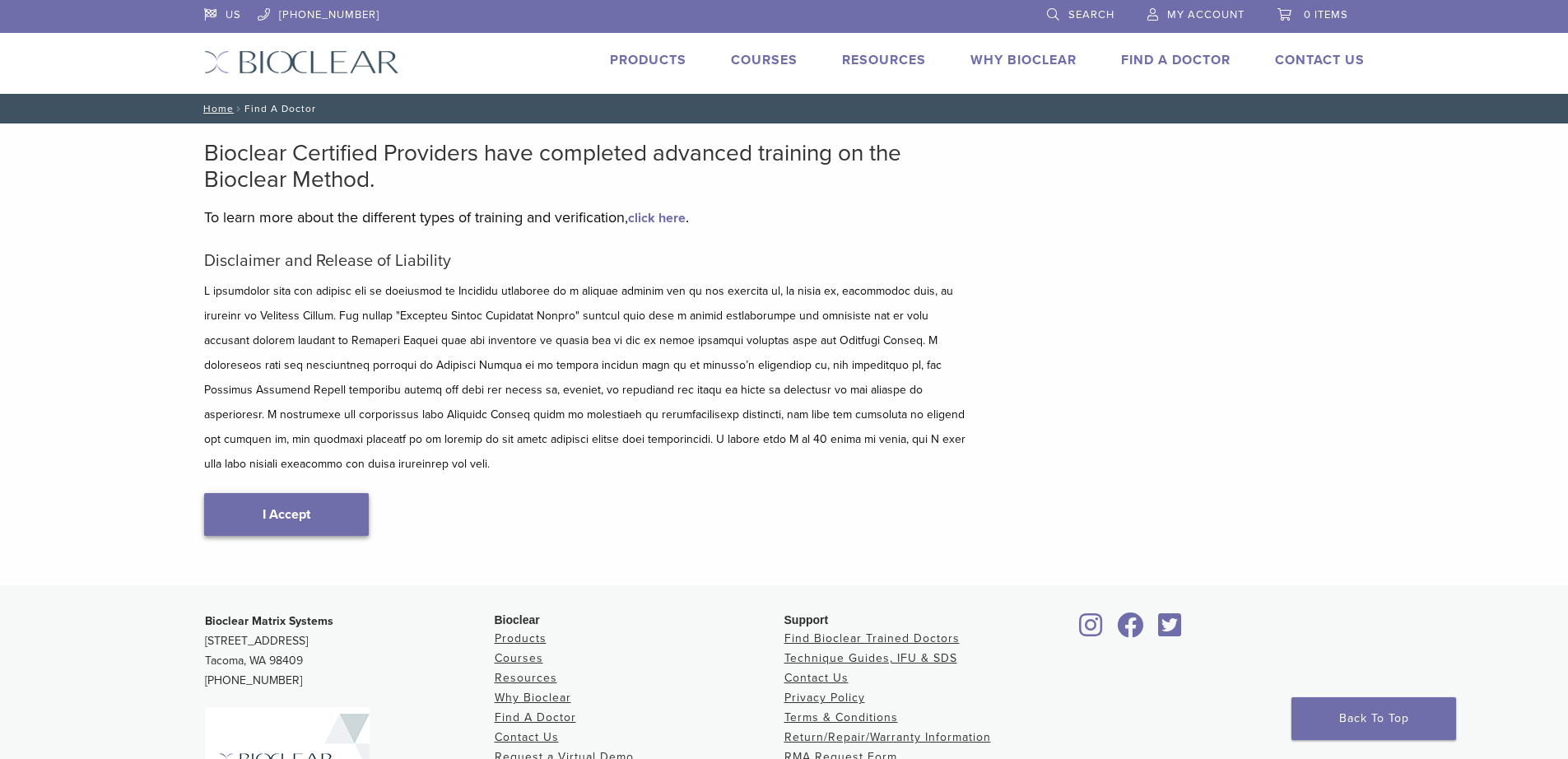
click at [323, 496] on link "I Accept" at bounding box center [286, 514] width 165 height 42
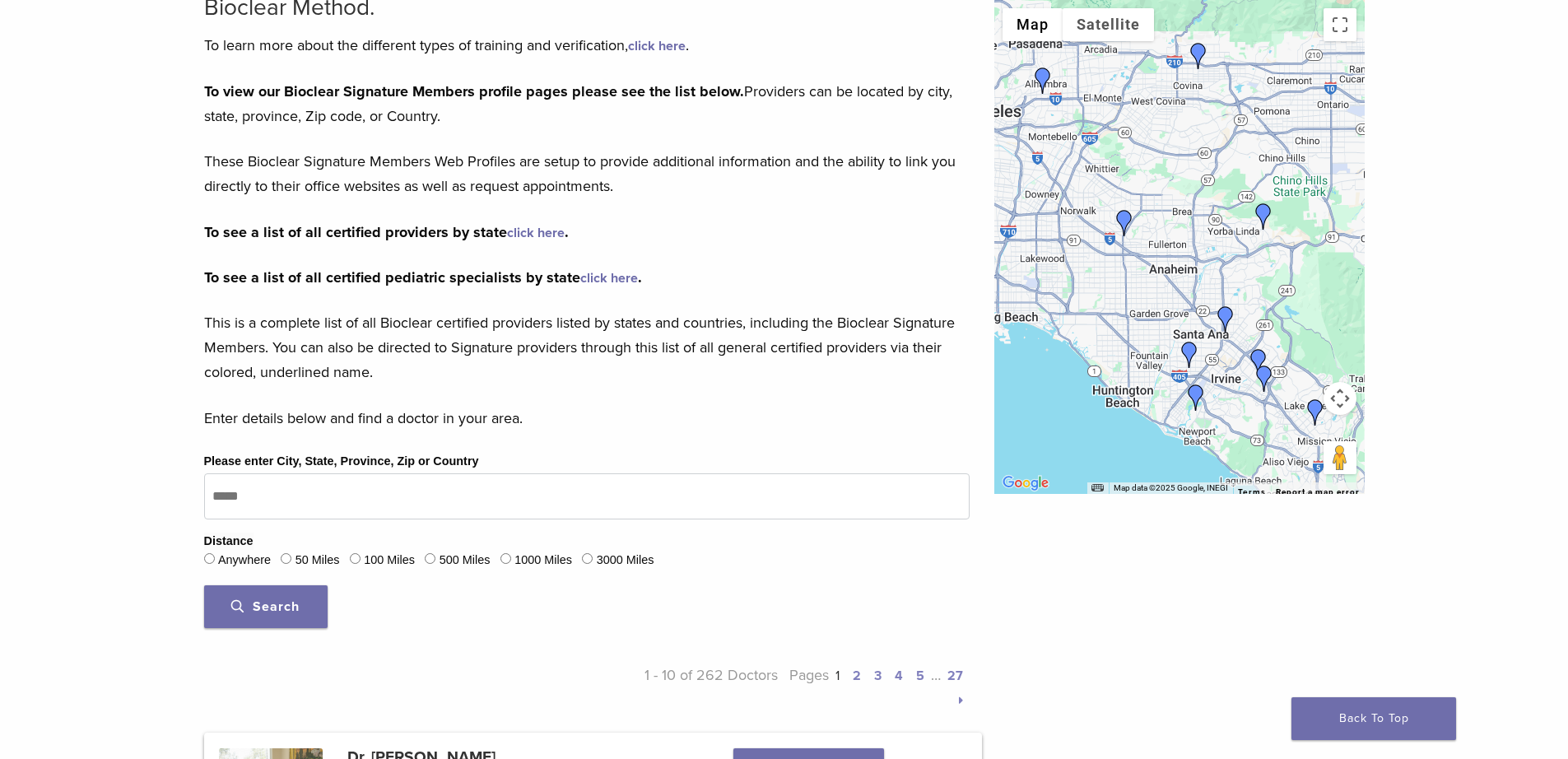
scroll to position [330, 0]
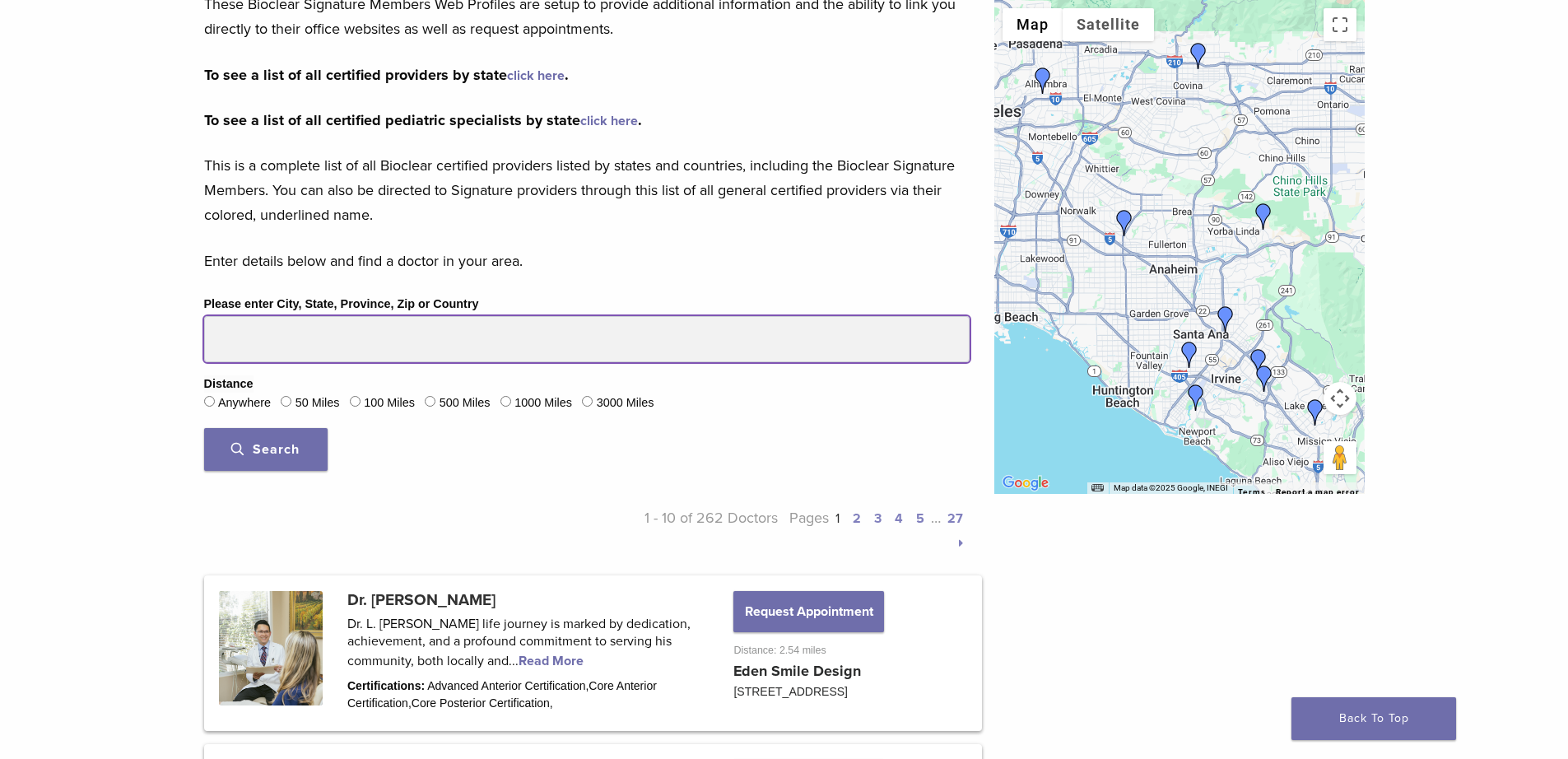
drag, startPoint x: 251, startPoint y: 331, endPoint x: 149, endPoint y: 329, distance: 102.0
drag, startPoint x: 233, startPoint y: 335, endPoint x: 186, endPoint y: 330, distance: 47.3
type input "*****"
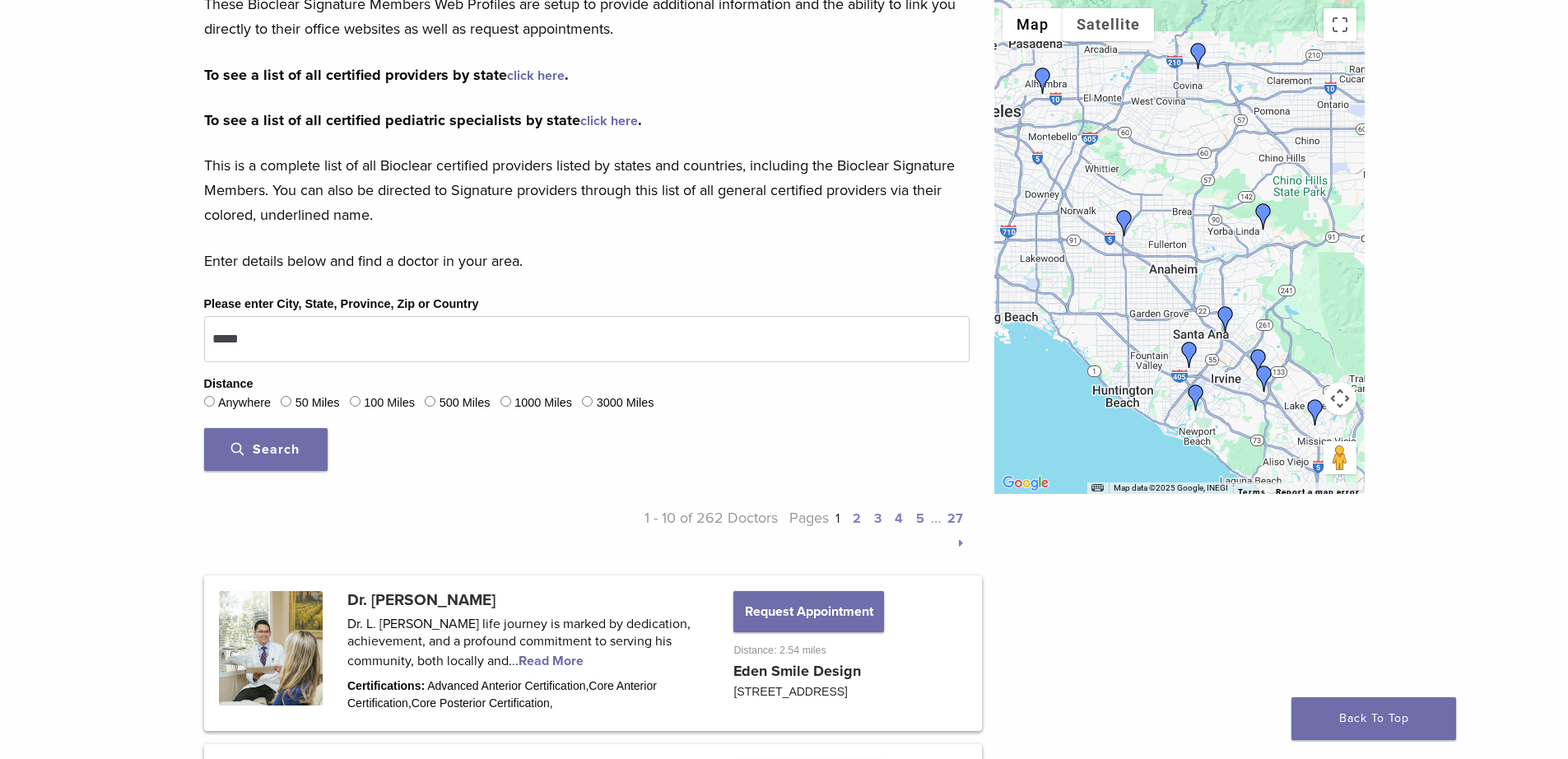
click at [290, 445] on span "Search" at bounding box center [265, 449] width 68 height 16
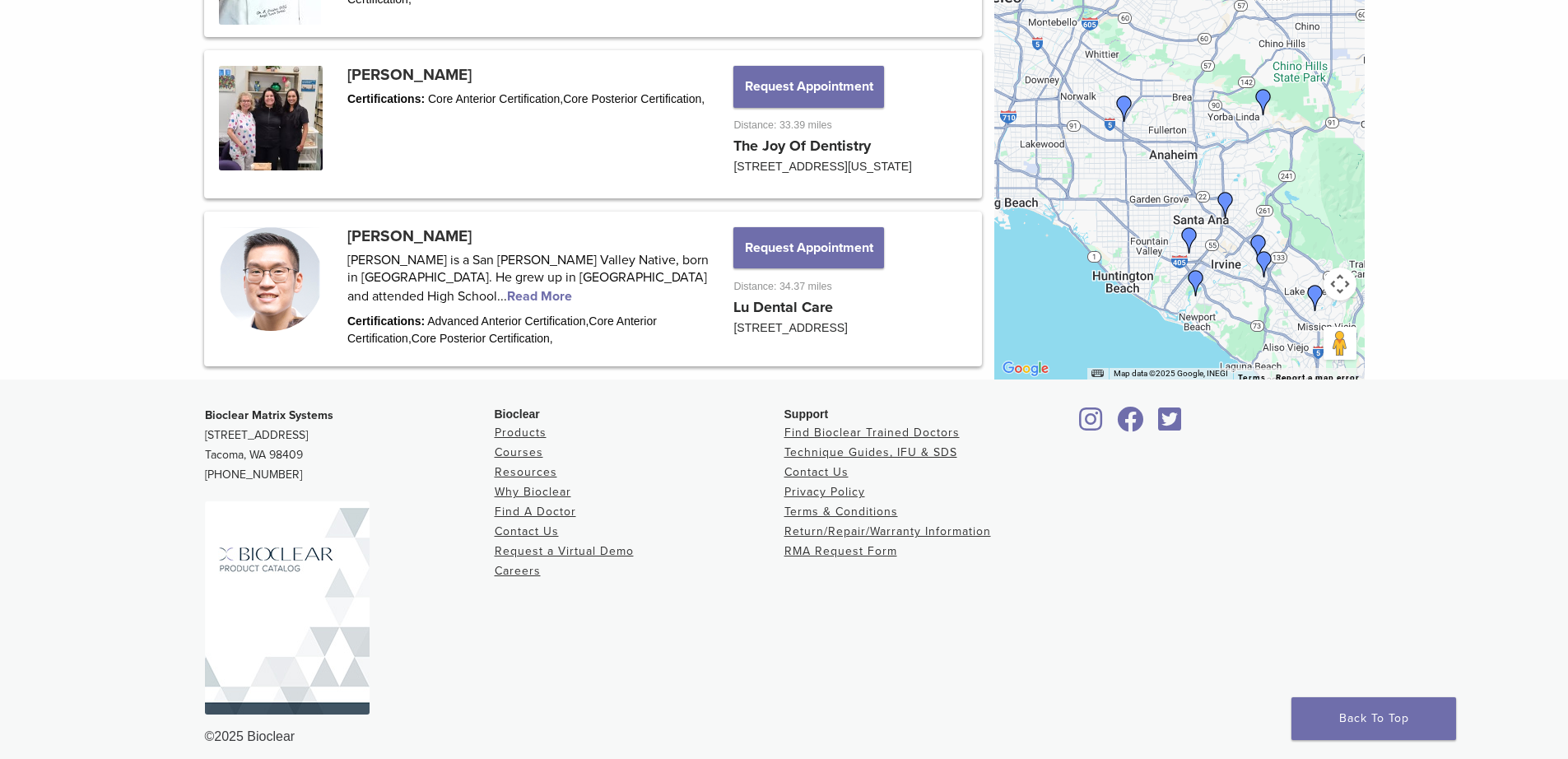
scroll to position [2223, 0]
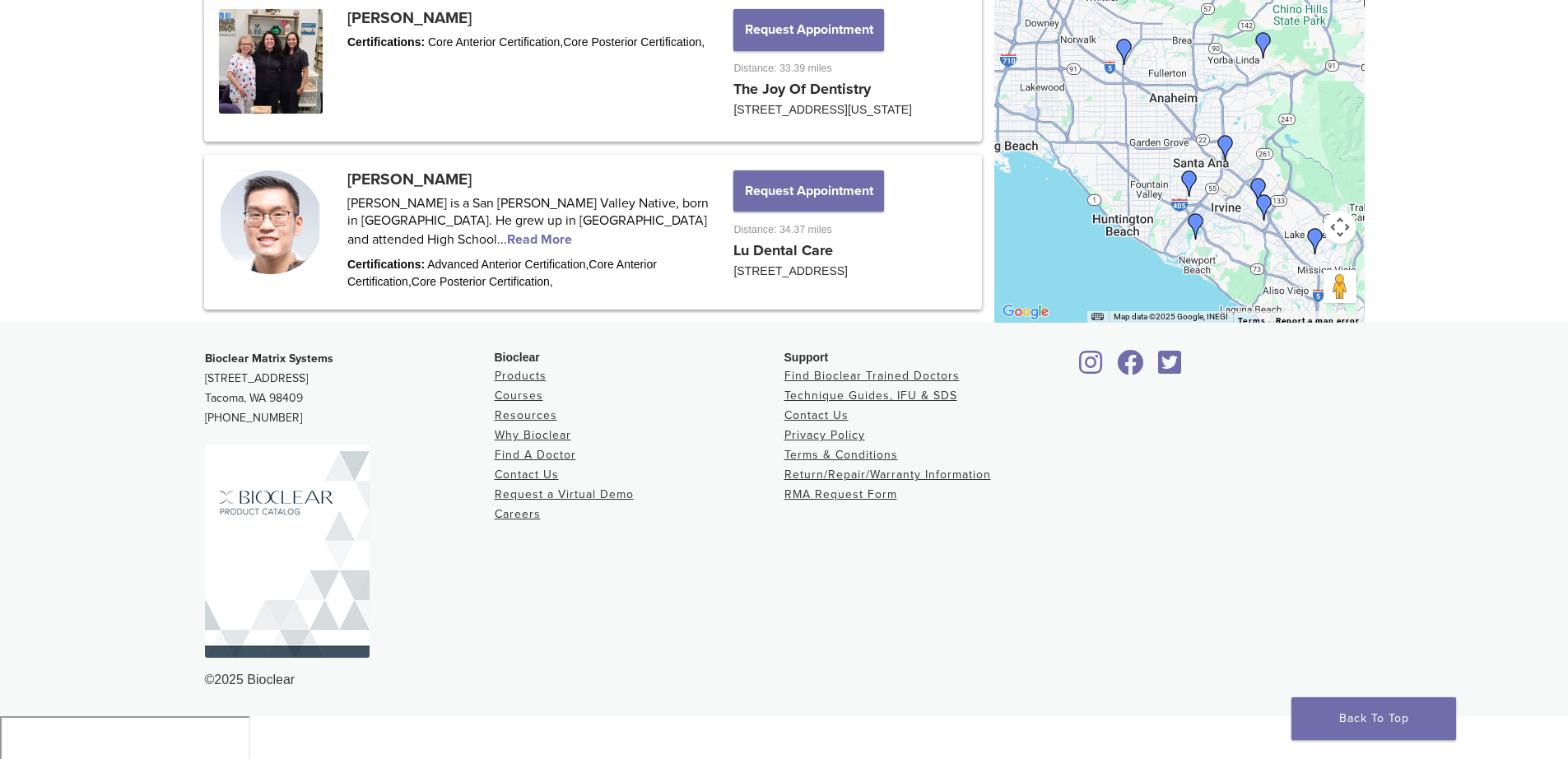
click at [1317, 254] on img "Dr. Vanessa Cruz" at bounding box center [1315, 241] width 26 height 26
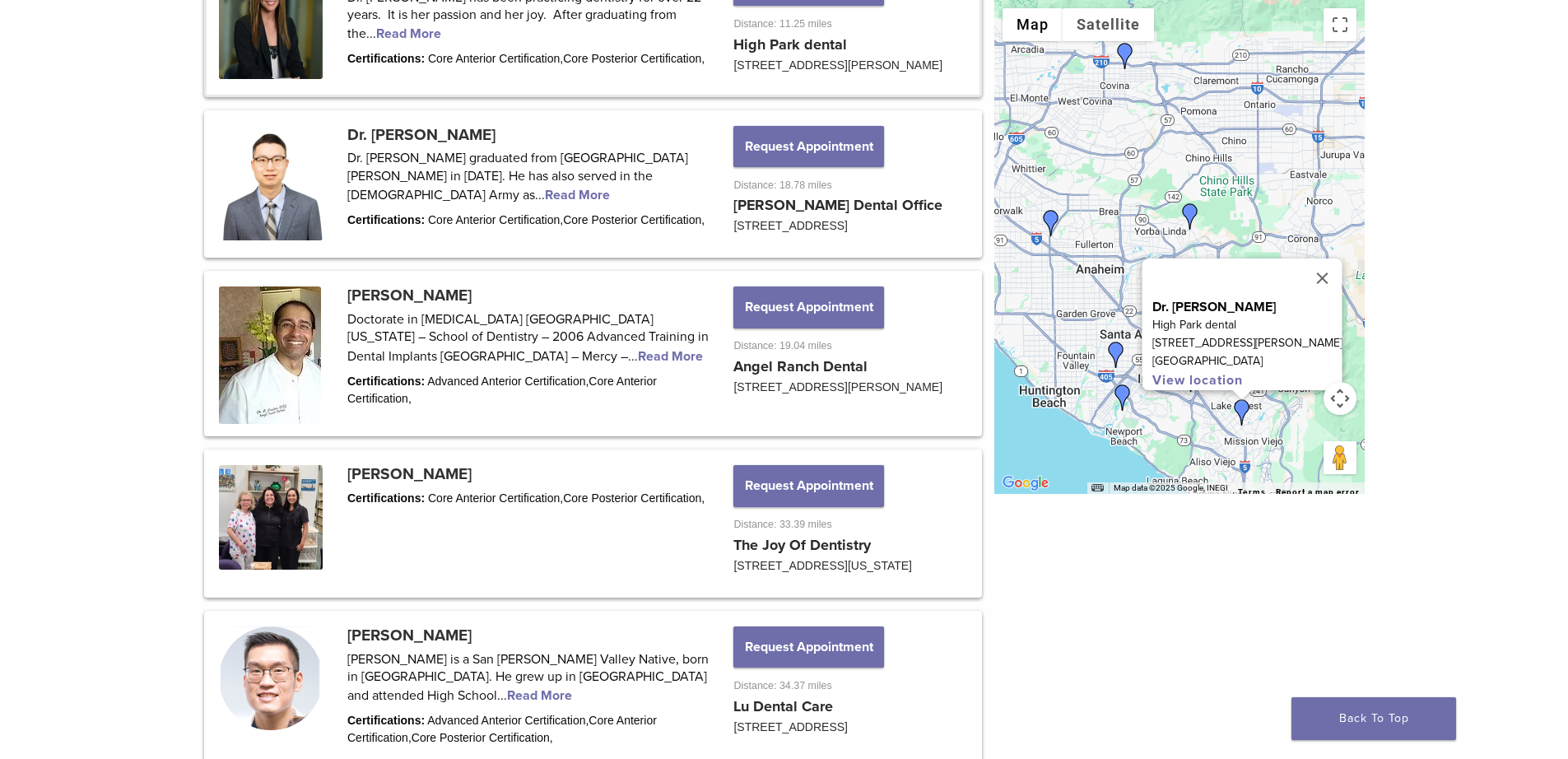
scroll to position [1764, 0]
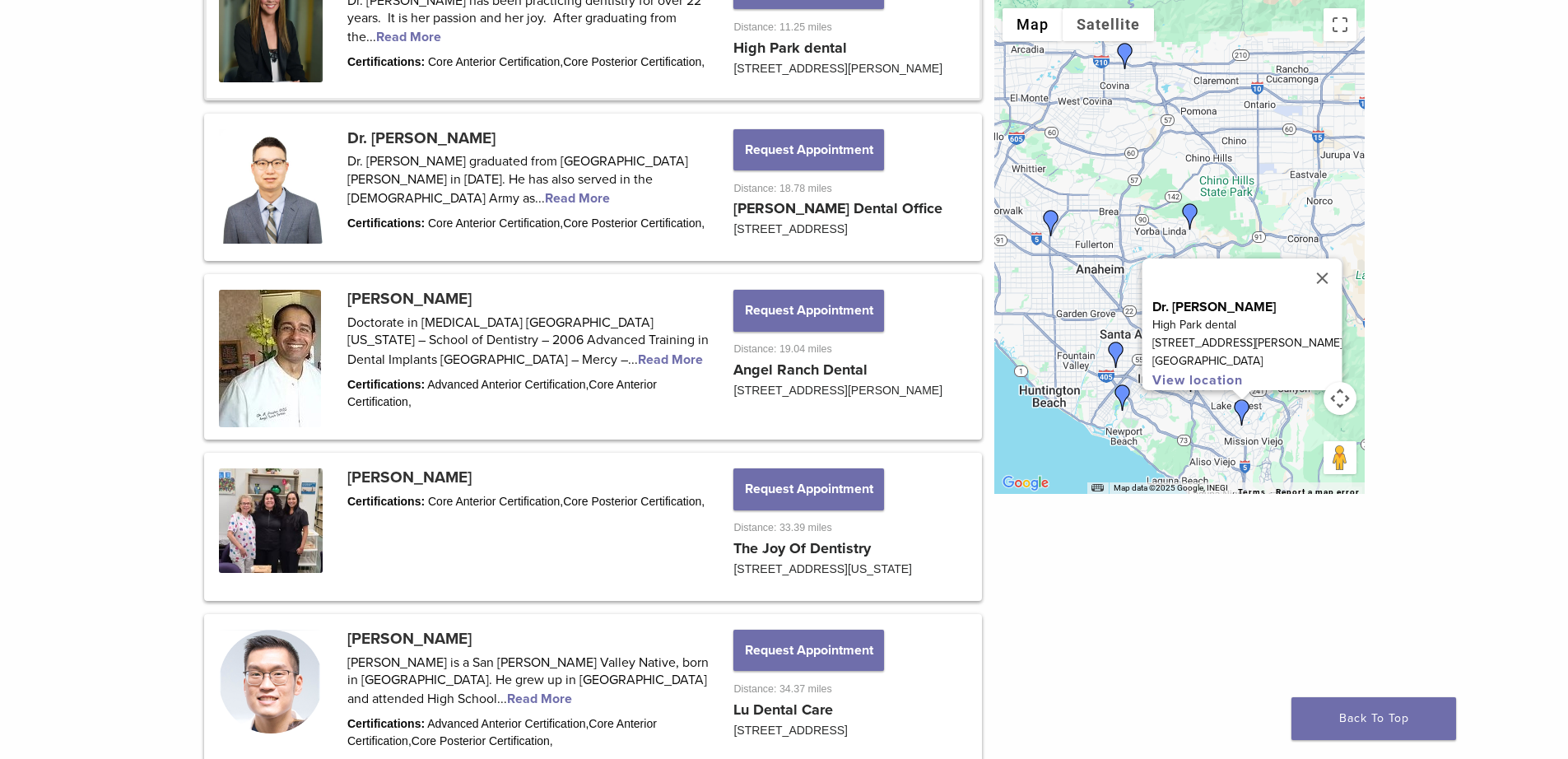
click at [1124, 394] on img "Dr. James Chau" at bounding box center [1122, 397] width 26 height 26
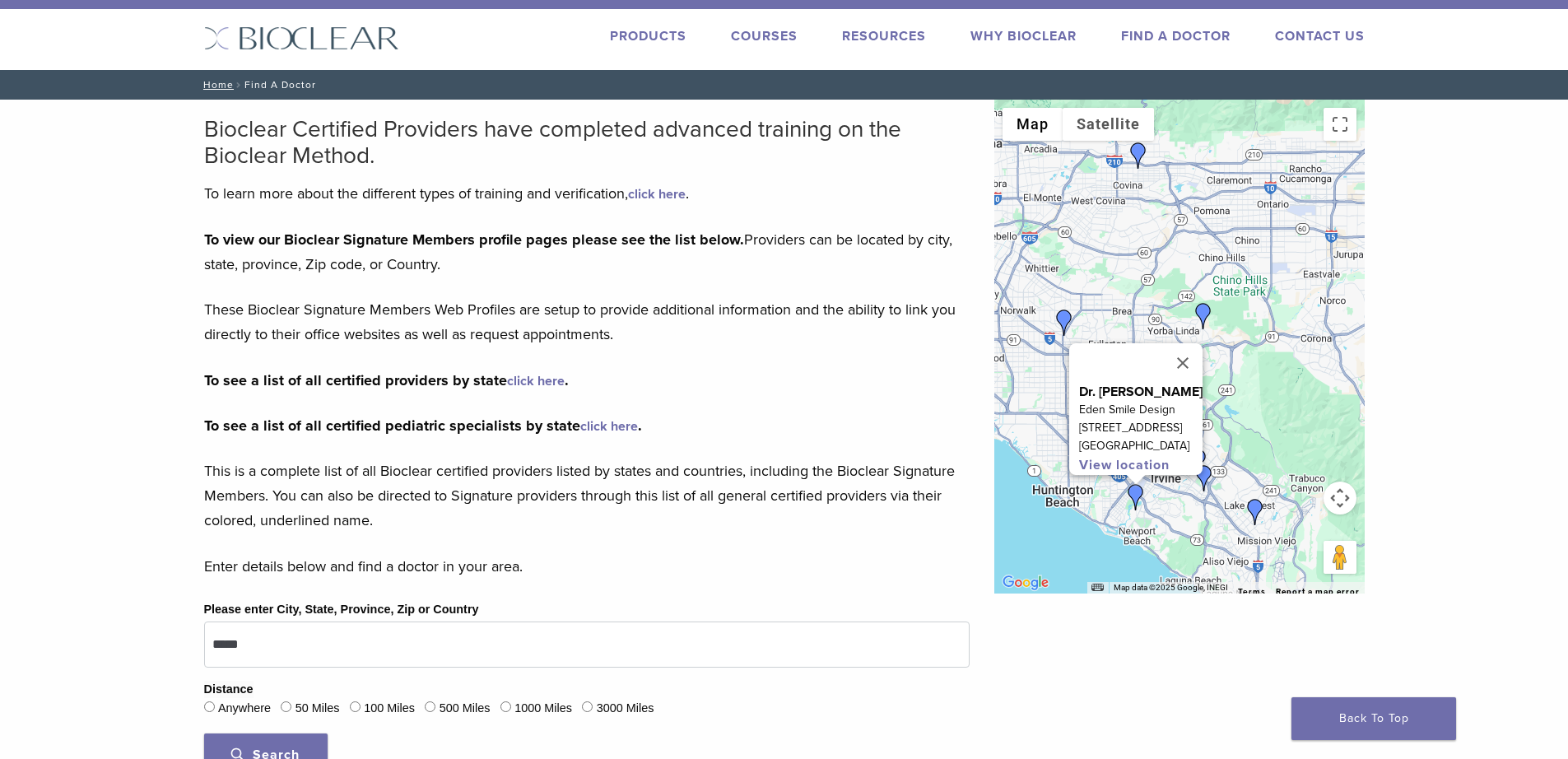
scroll to position [0, 0]
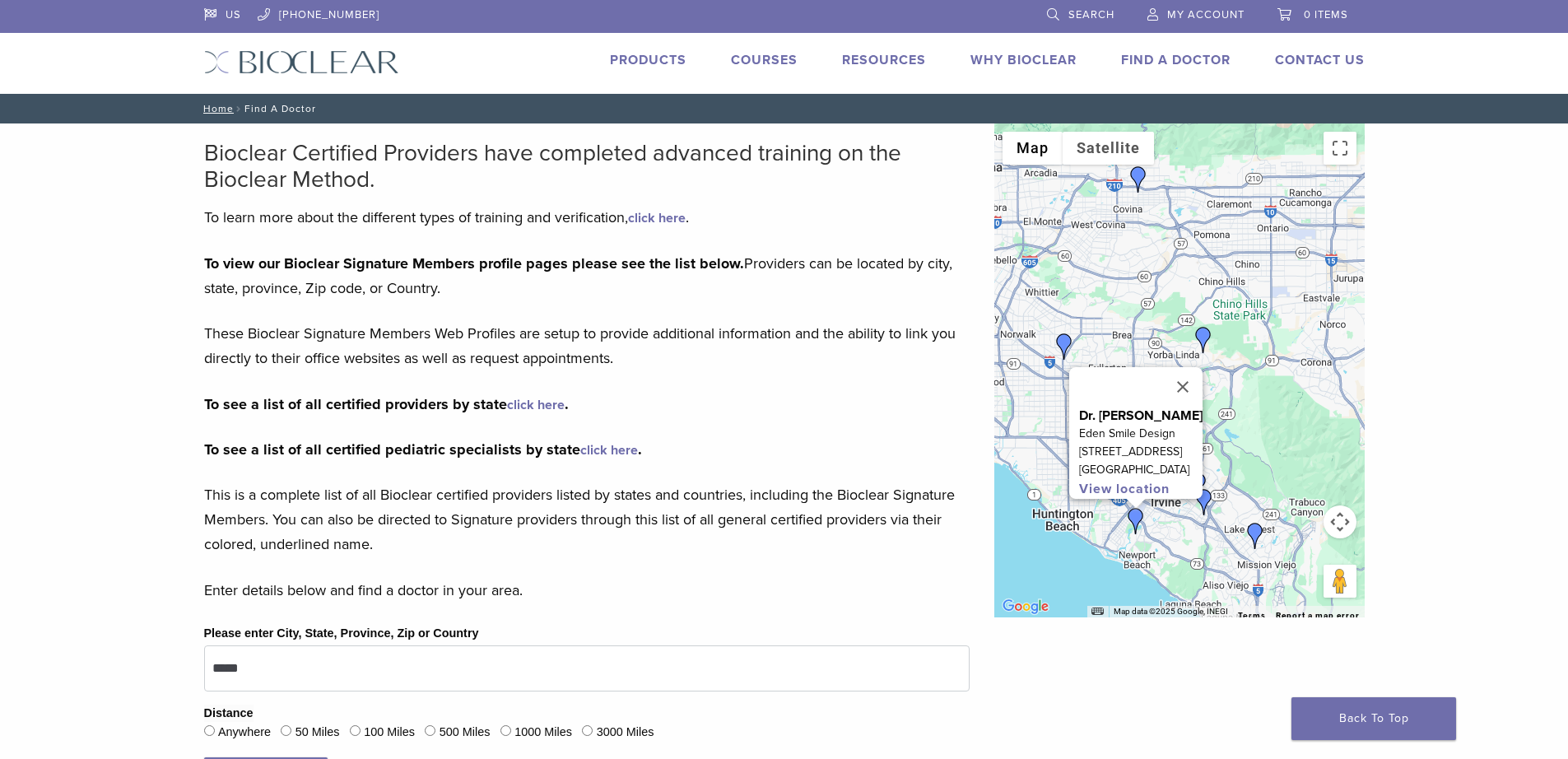
click at [987, 63] on link "Why Bioclear" at bounding box center [1023, 59] width 106 height 16
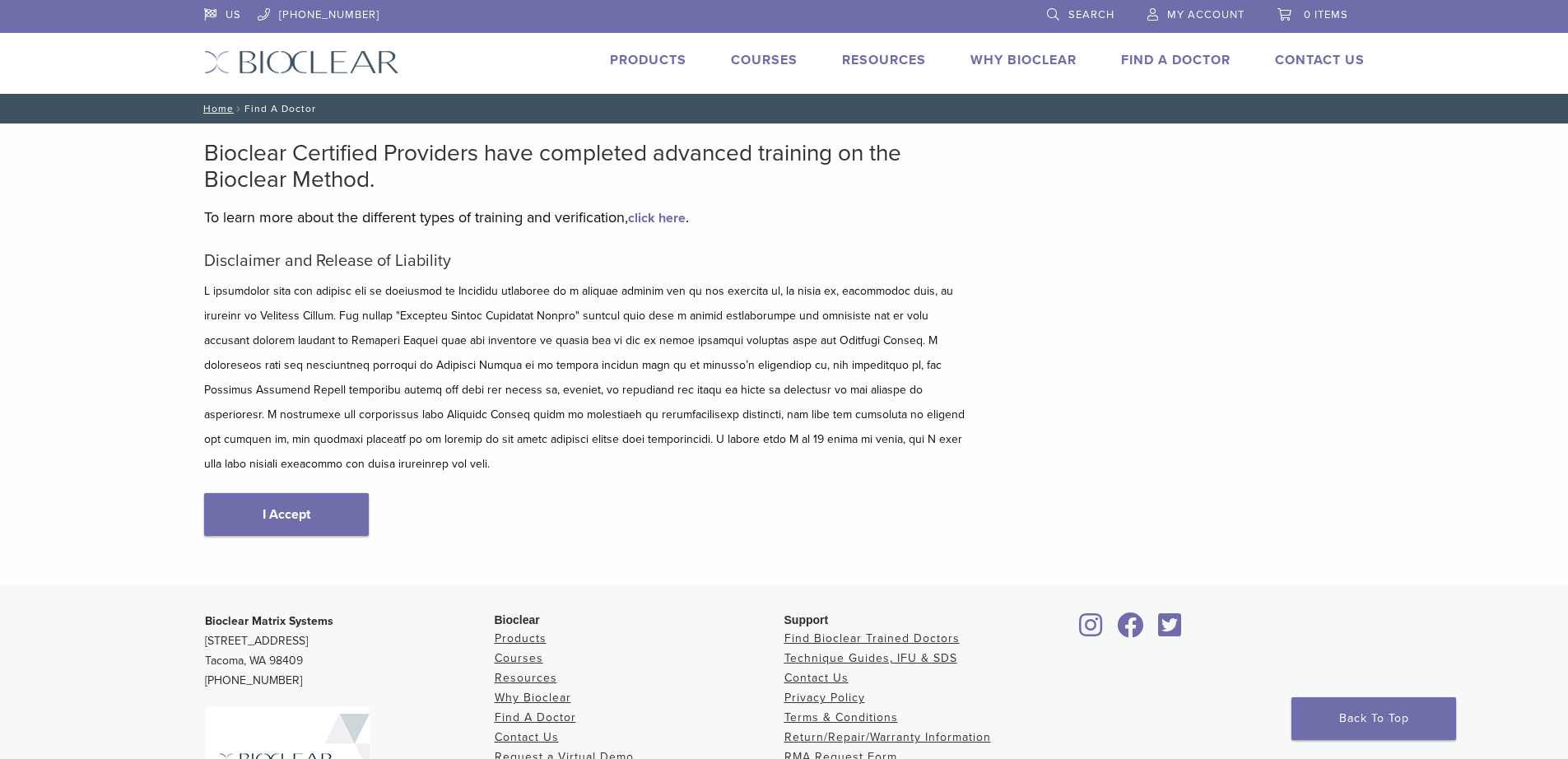
click at [330, 493] on link "I Accept" at bounding box center [286, 514] width 165 height 42
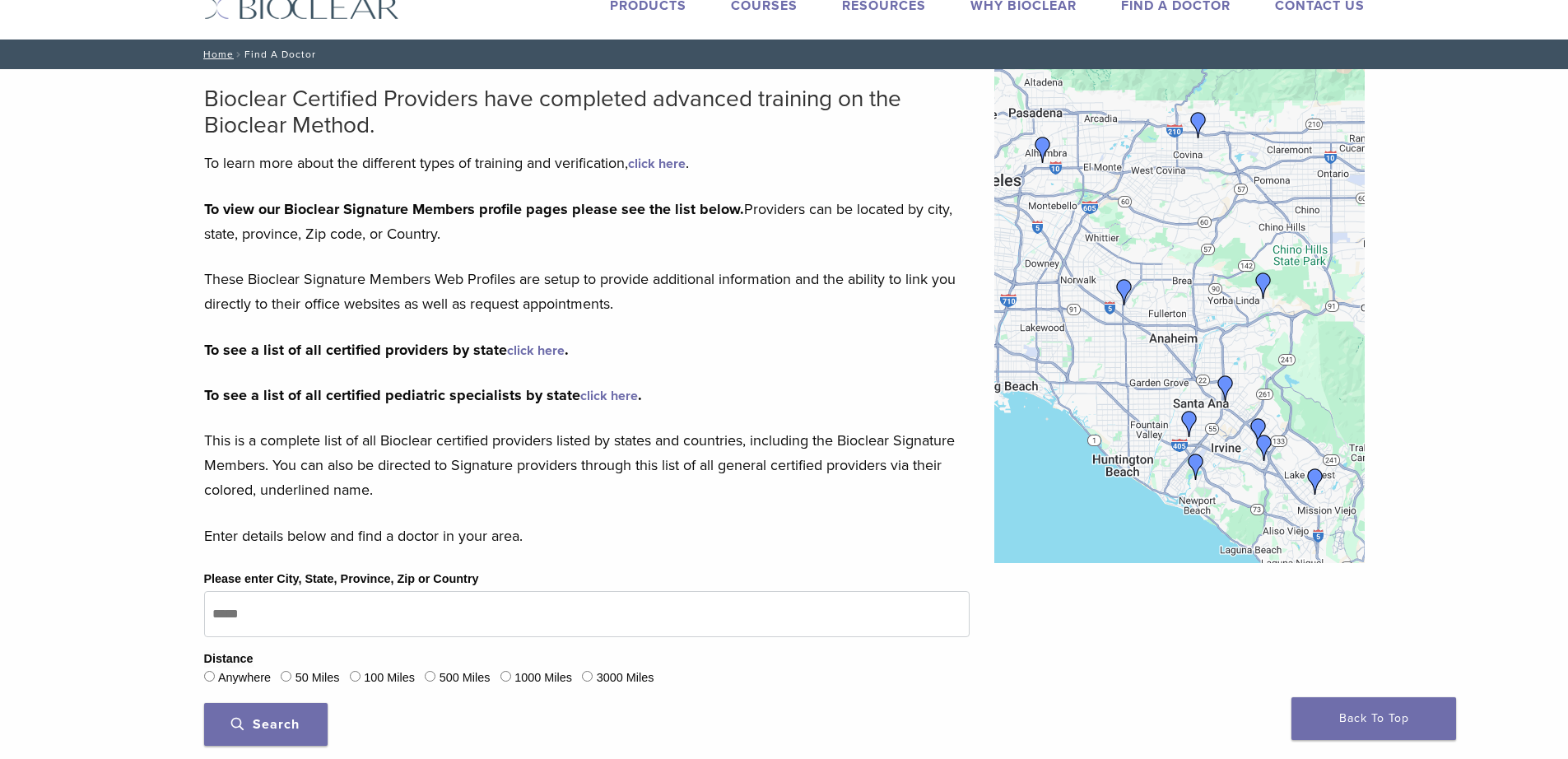
scroll to position [82, 0]
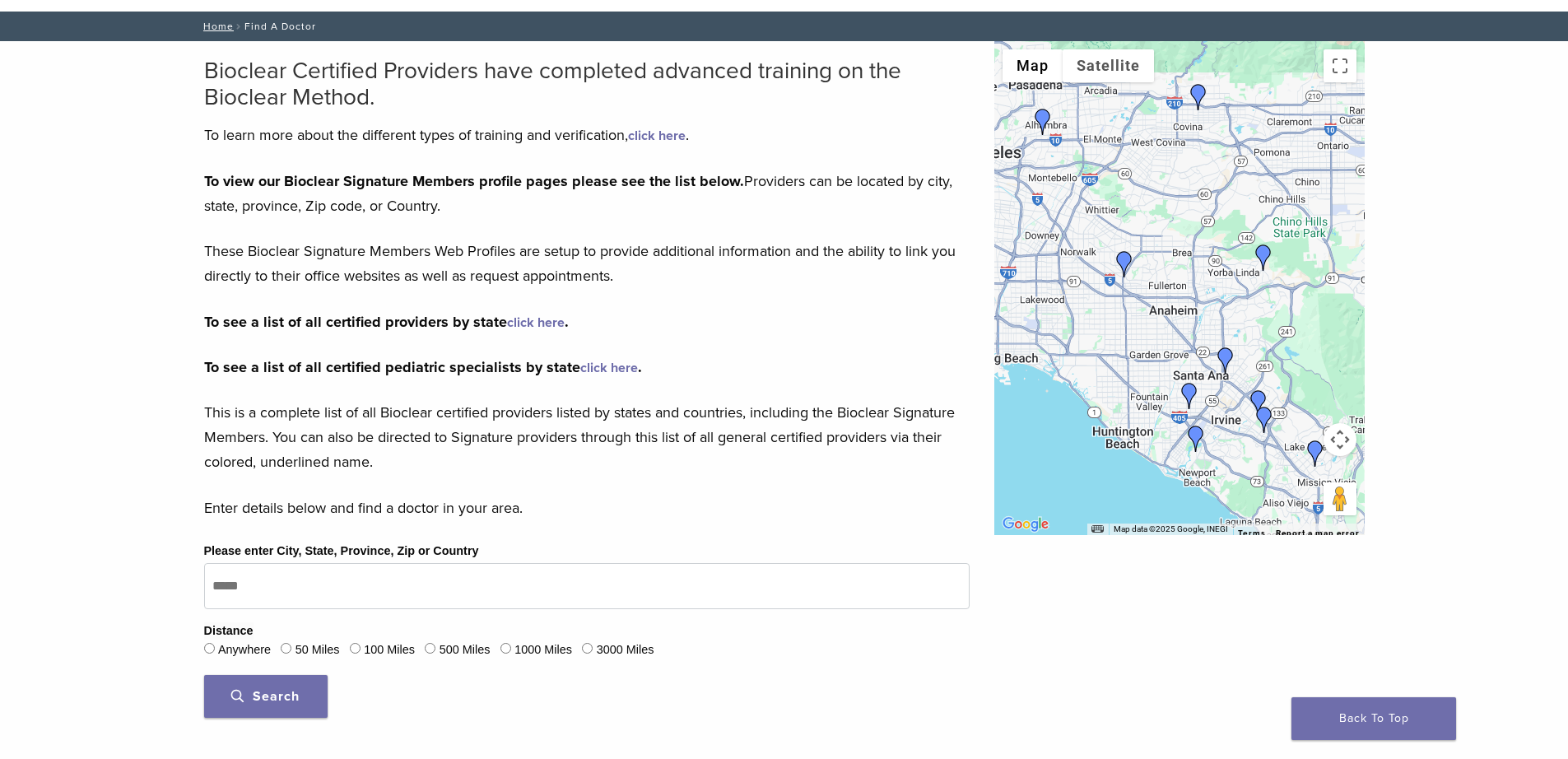
click at [524, 320] on link "click here" at bounding box center [536, 322] width 58 height 16
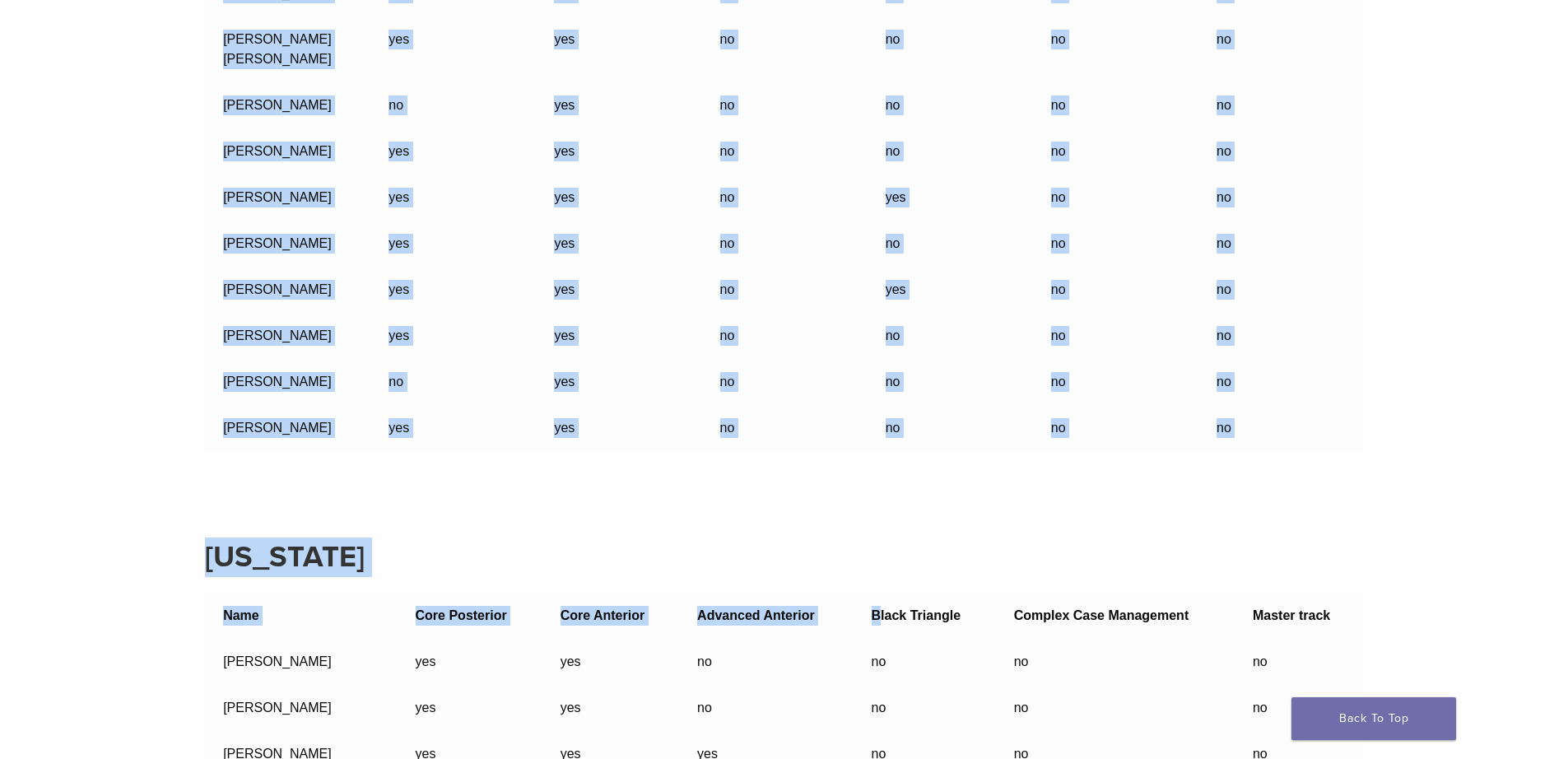
scroll to position [8482, 0]
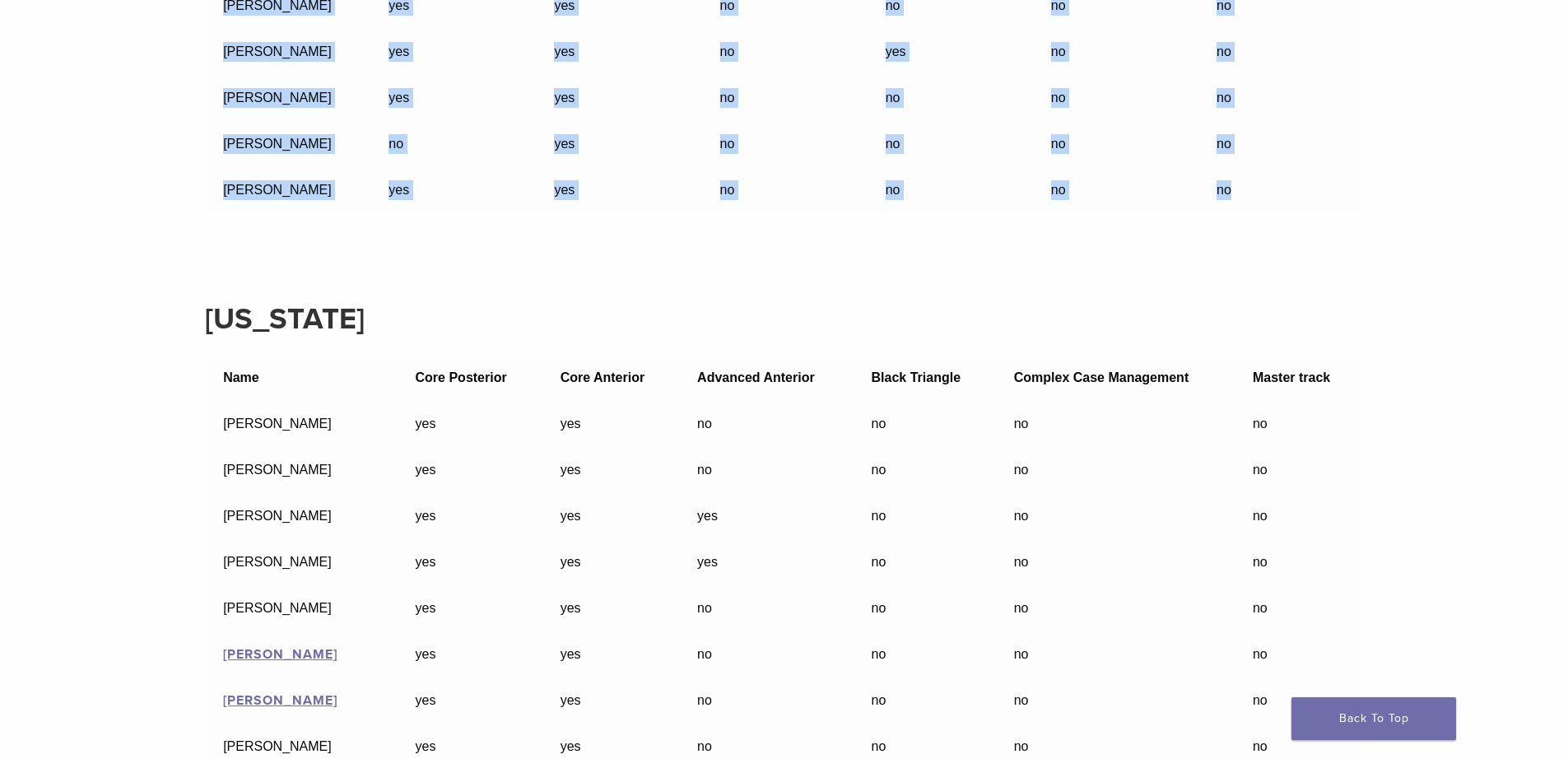
drag, startPoint x: 193, startPoint y: 235, endPoint x: 1082, endPoint y: 213, distance: 889.3
copy div "California Name Core Posterior Core Anterior Advanced Anterior Black Triangle C…"
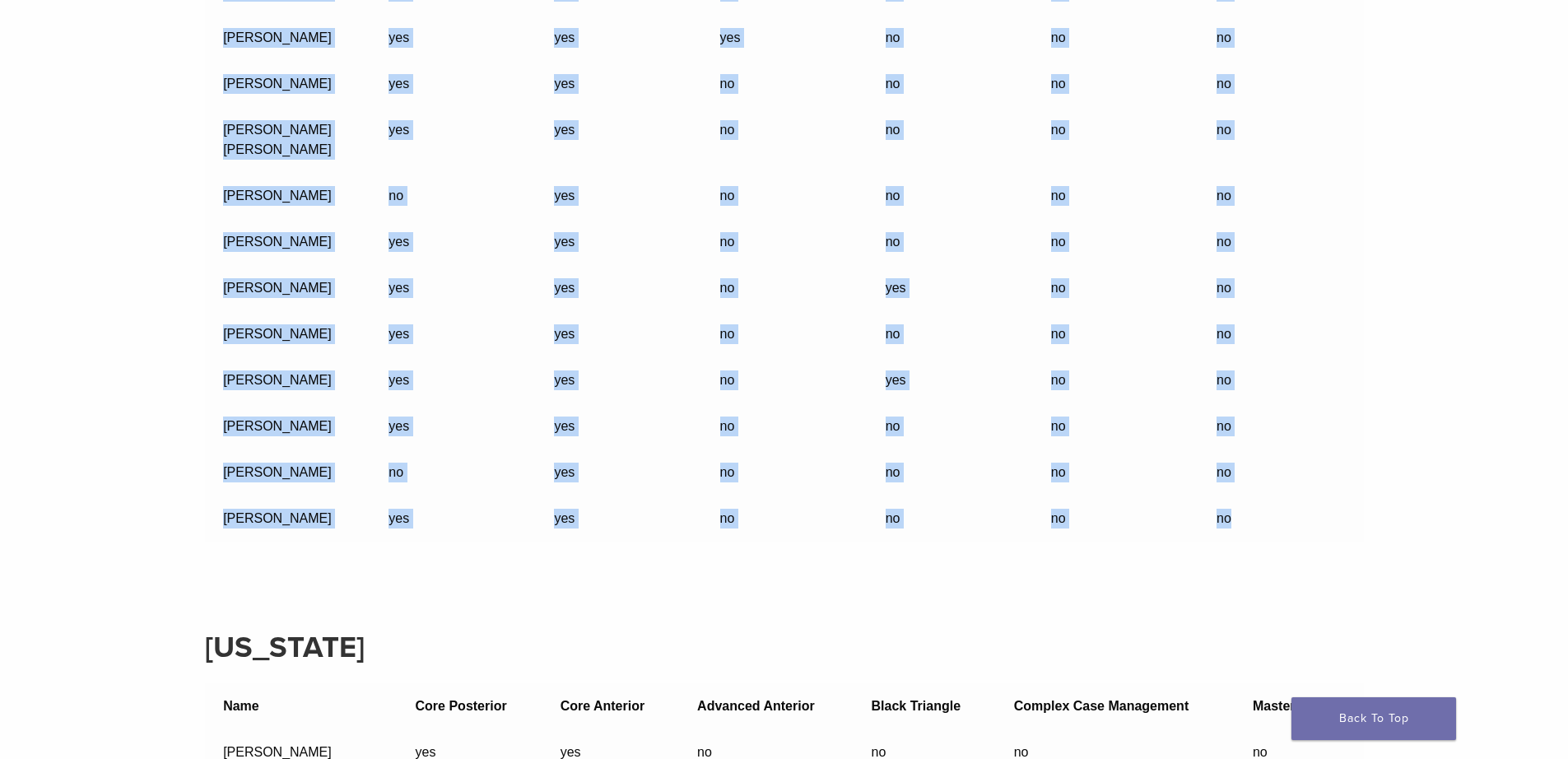
scroll to position [8153, 0]
copy div "California Name Core Posterior Core Anterior Advanced Anterior Black Triangle C…"
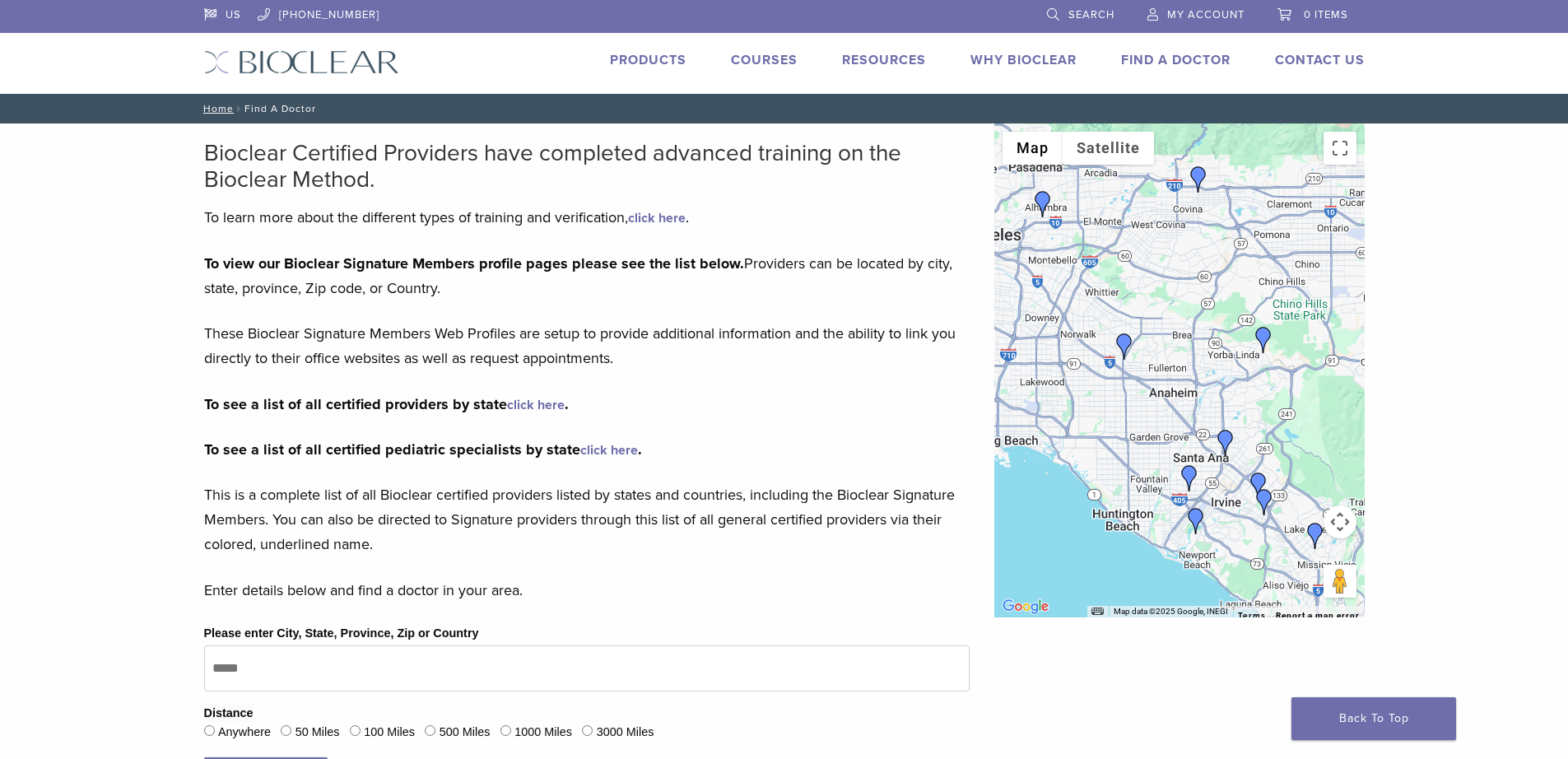
click at [528, 402] on link "click here" at bounding box center [536, 405] width 58 height 16
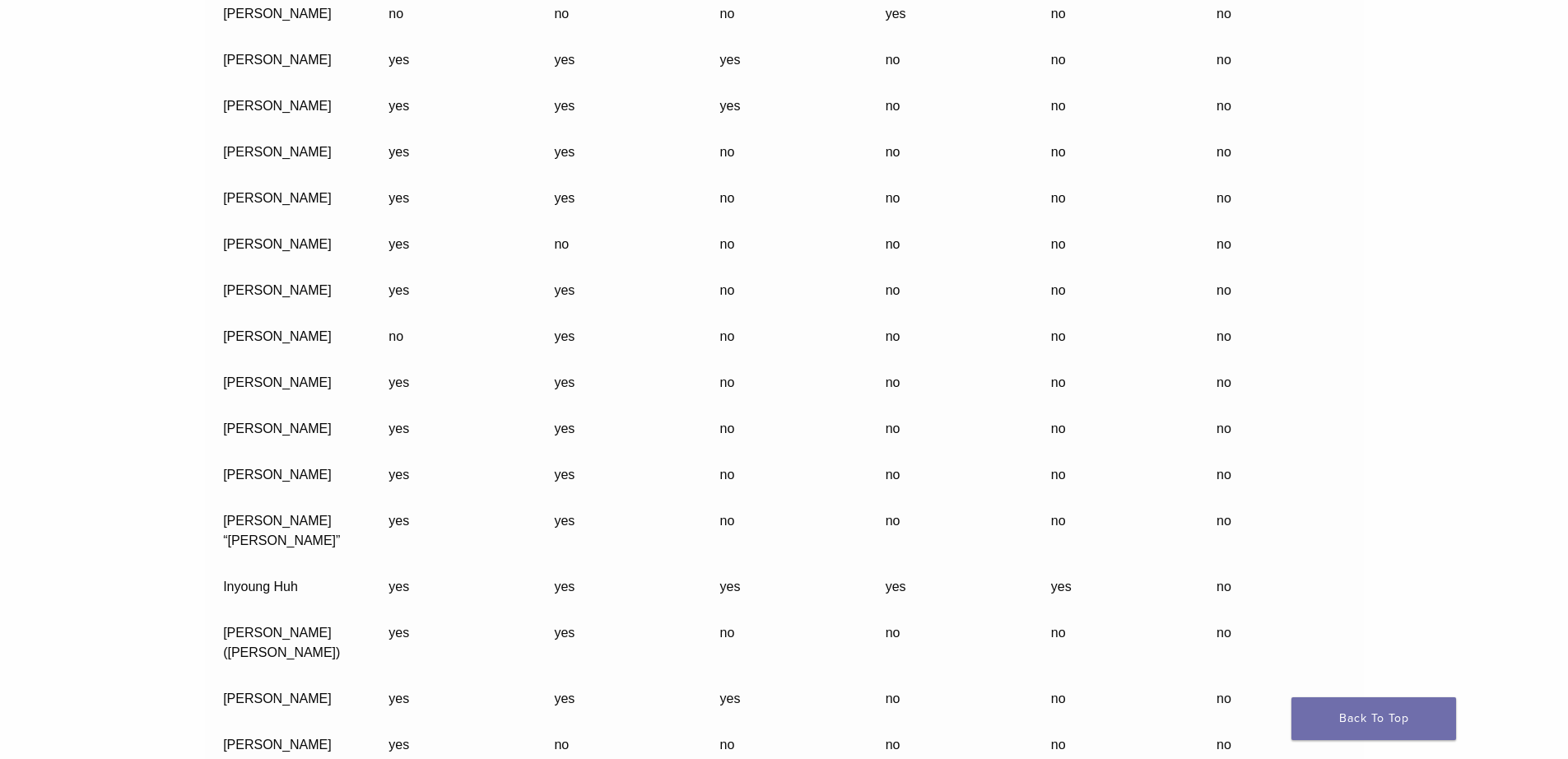
scroll to position [3623, 0]
